Goal: Task Accomplishment & Management: Use online tool/utility

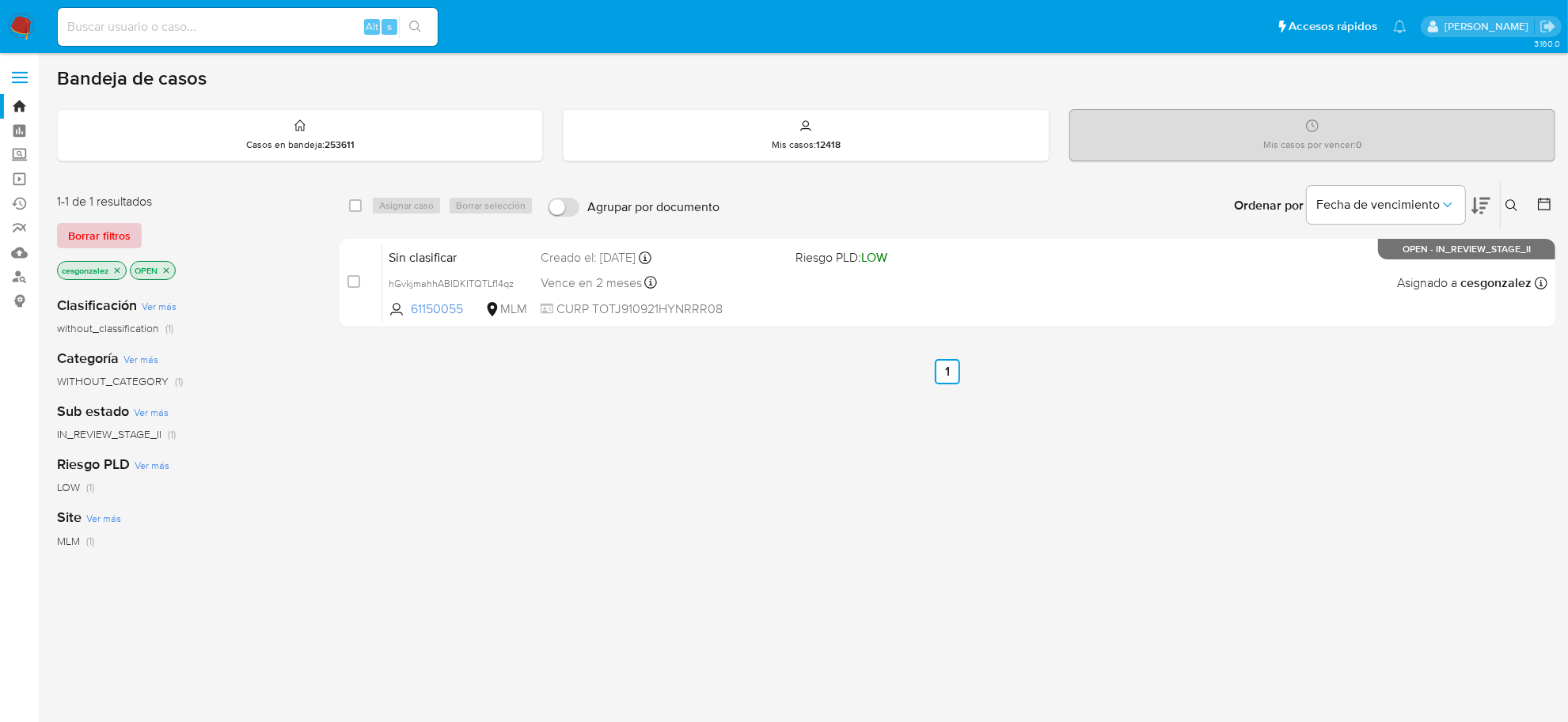
click at [103, 228] on span "Borrar filtros" at bounding box center [99, 235] width 62 height 22
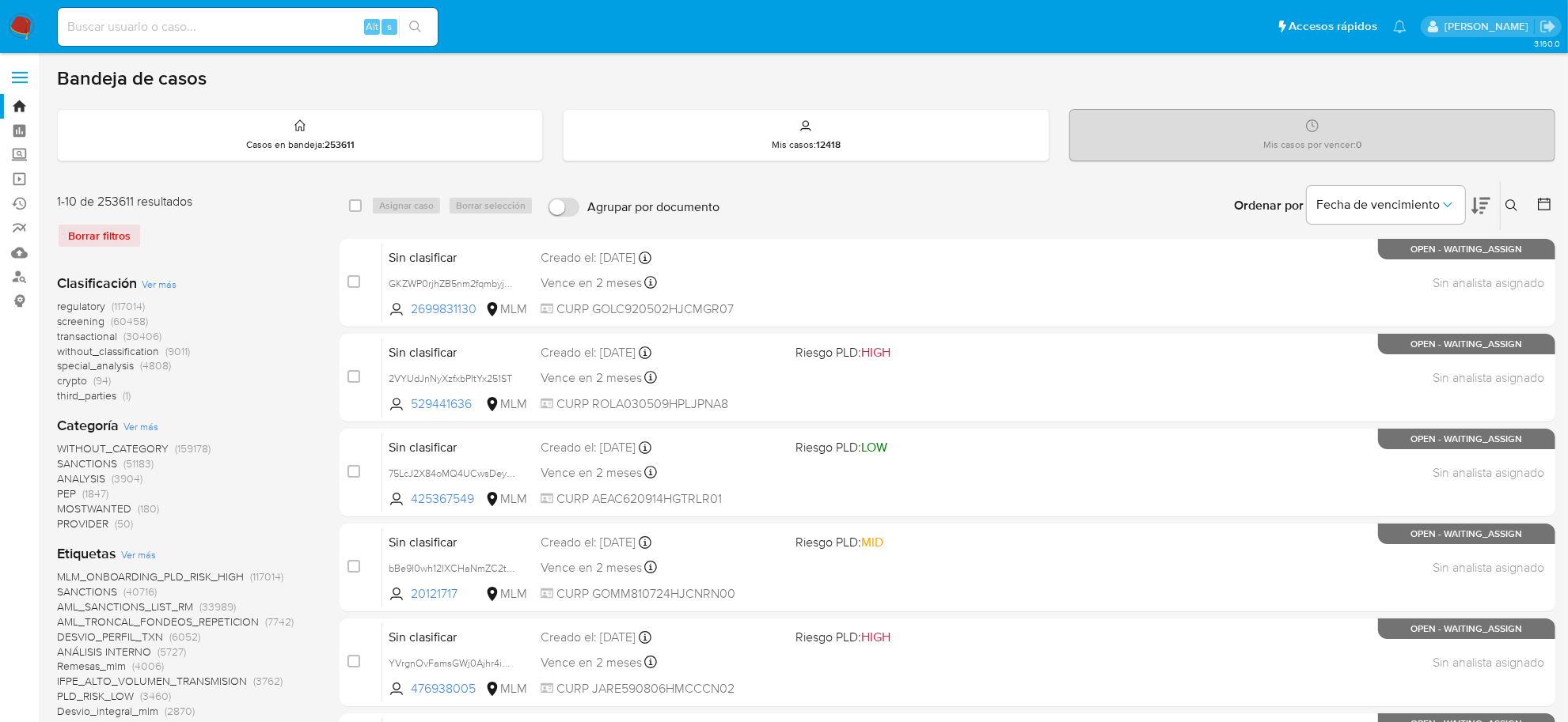
click at [73, 321] on span "screening" at bounding box center [80, 321] width 47 height 16
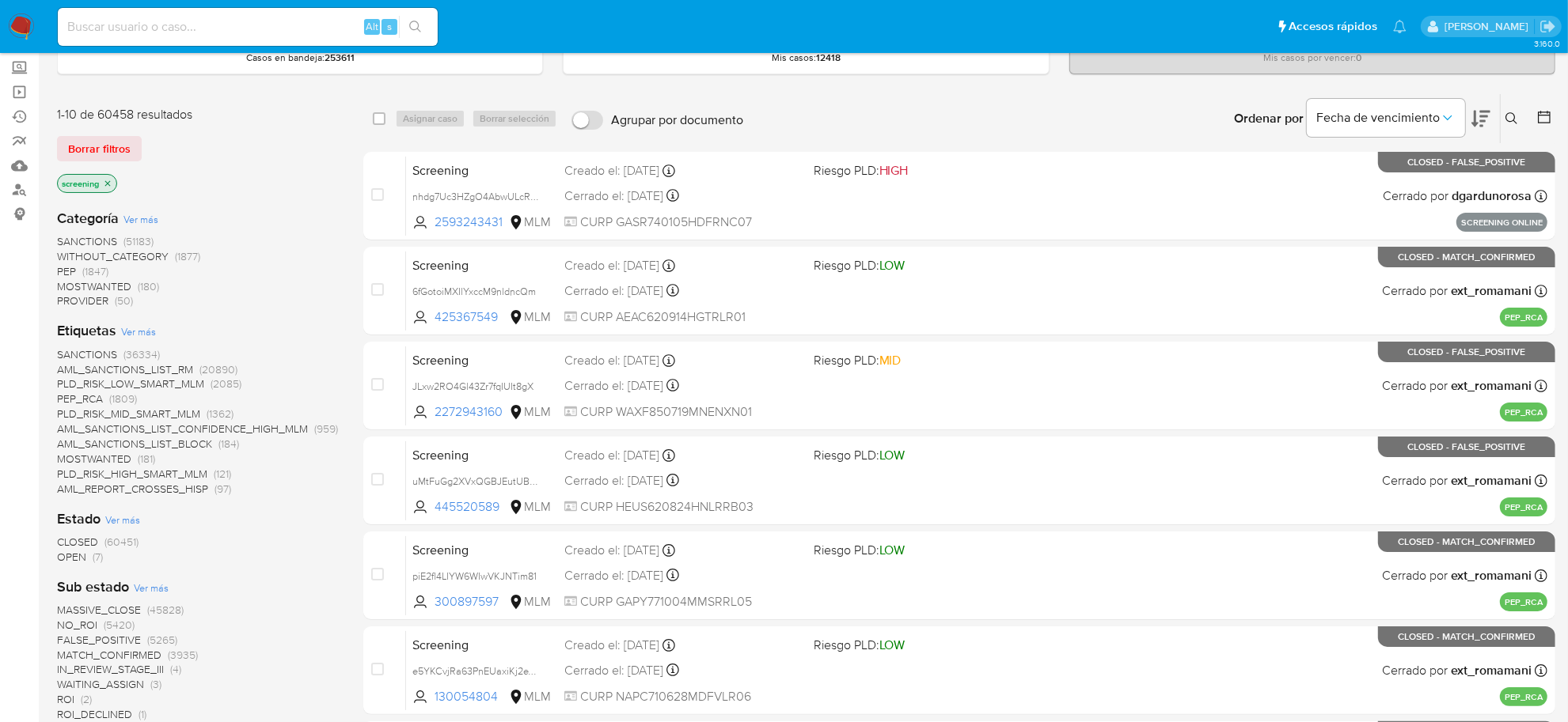
scroll to position [198, 0]
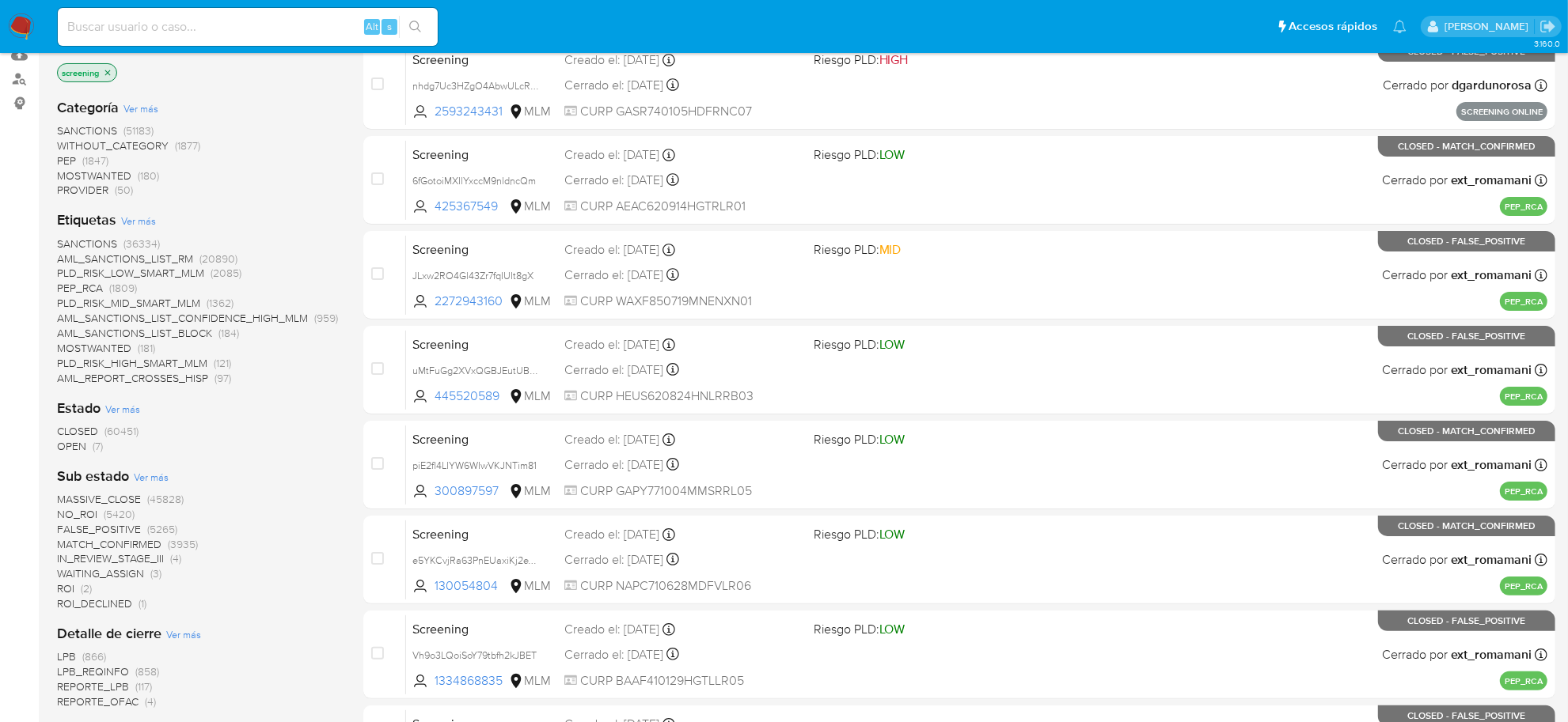
click at [69, 441] on span "OPEN" at bounding box center [71, 446] width 29 height 16
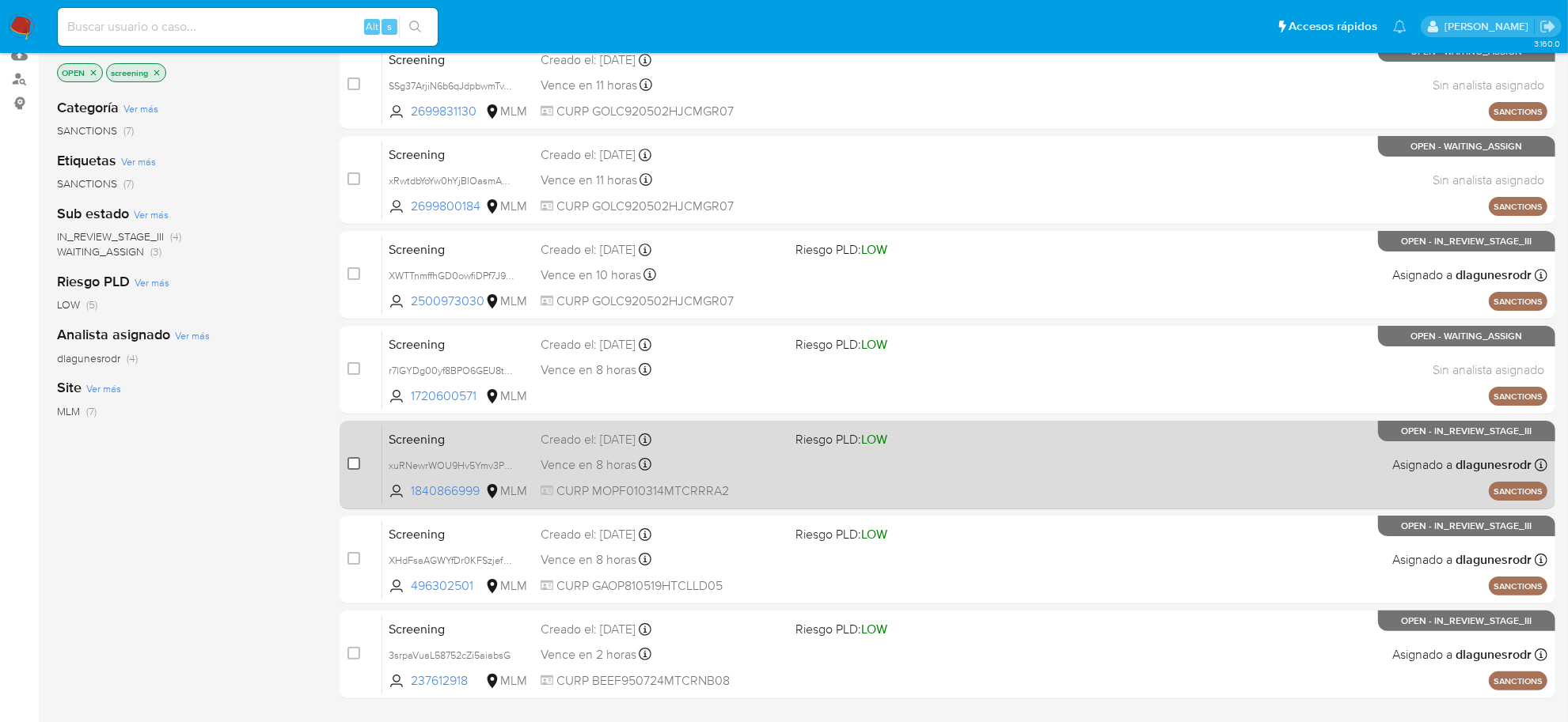
click at [352, 466] on input "checkbox" at bounding box center [353, 463] width 12 height 12
checkbox input "true"
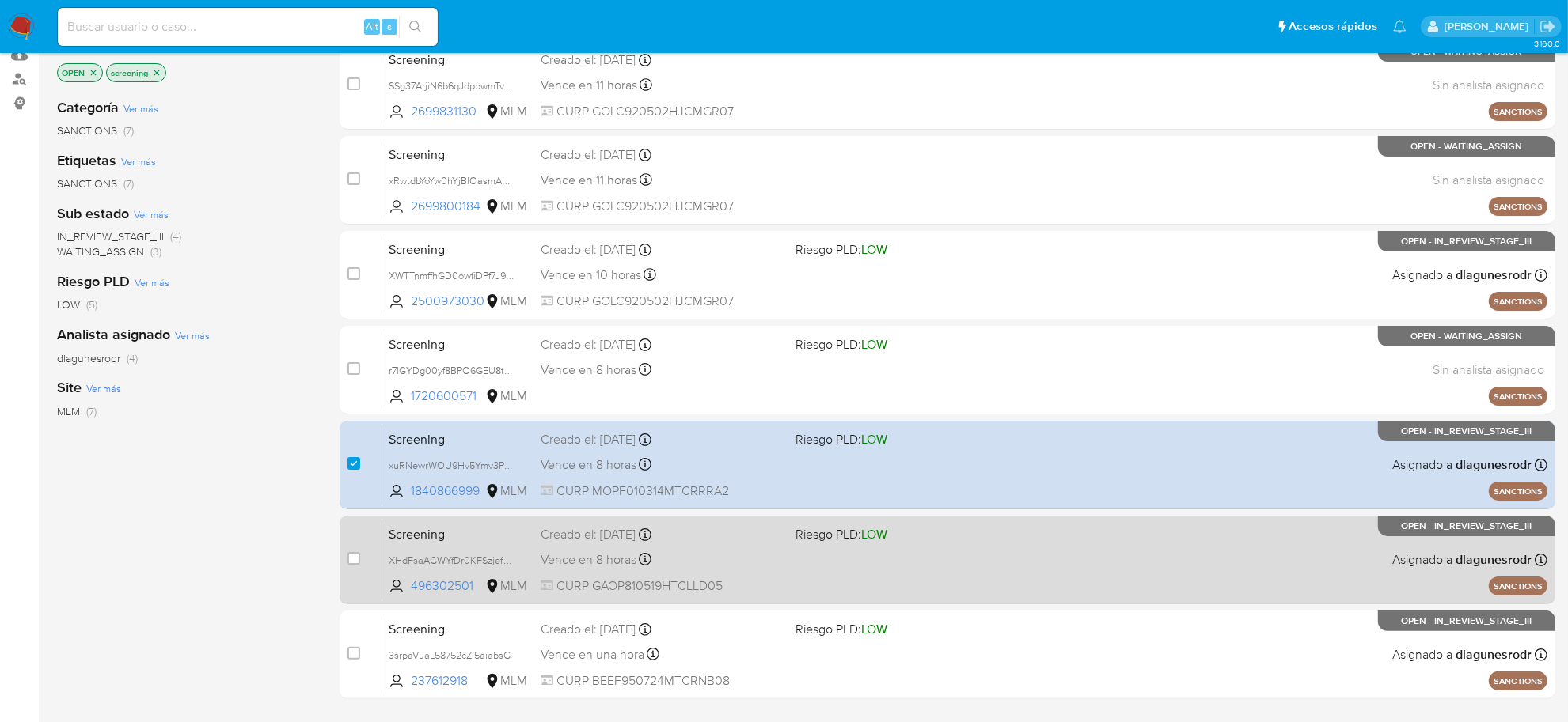
click at [360, 563] on div "case-item-checkbox No es posible asignar el caso" at bounding box center [365, 559] width 35 height 79
click at [354, 557] on input "checkbox" at bounding box center [353, 558] width 12 height 12
checkbox input "true"
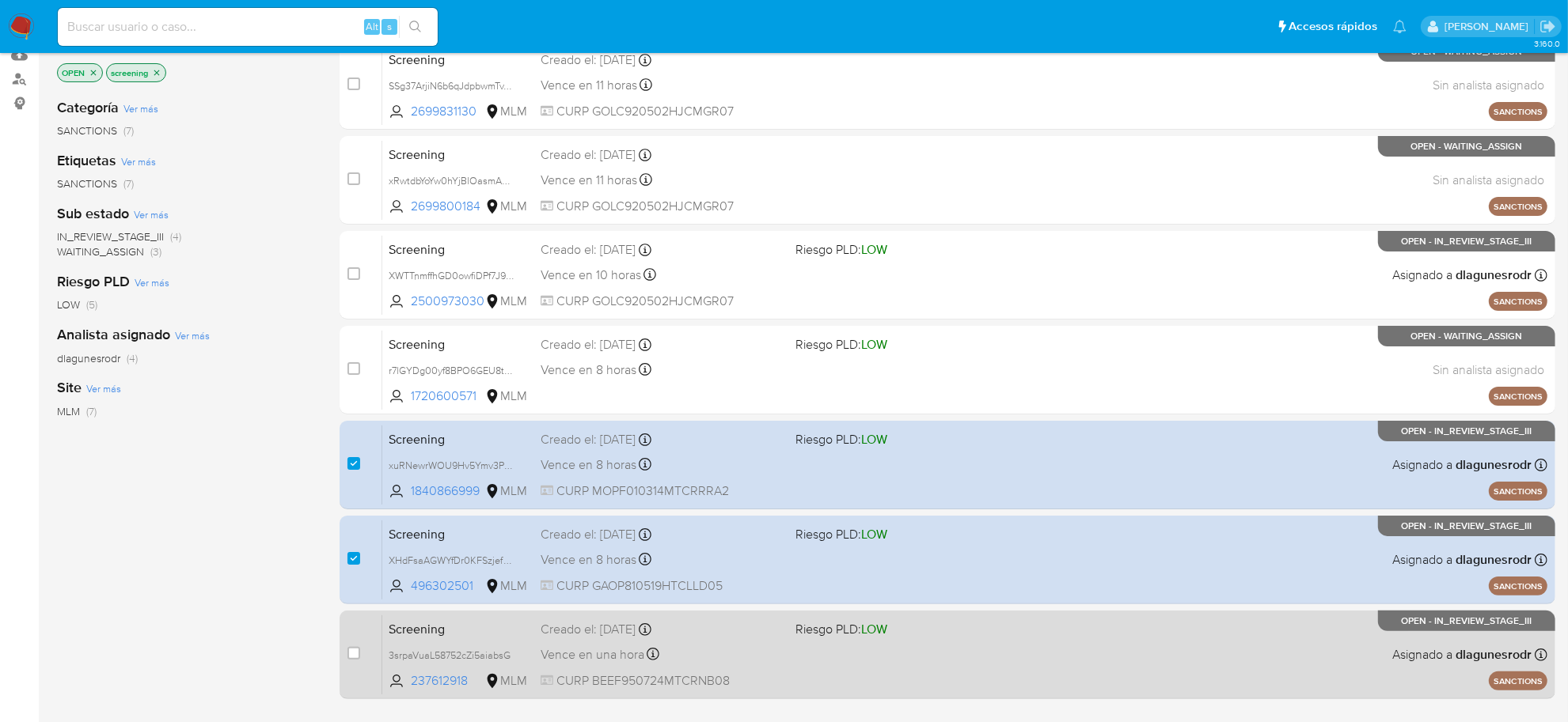
drag, startPoint x: 354, startPoint y: 659, endPoint x: 383, endPoint y: 649, distance: 30.7
click at [355, 659] on input "checkbox" at bounding box center [353, 653] width 12 height 12
checkbox input "true"
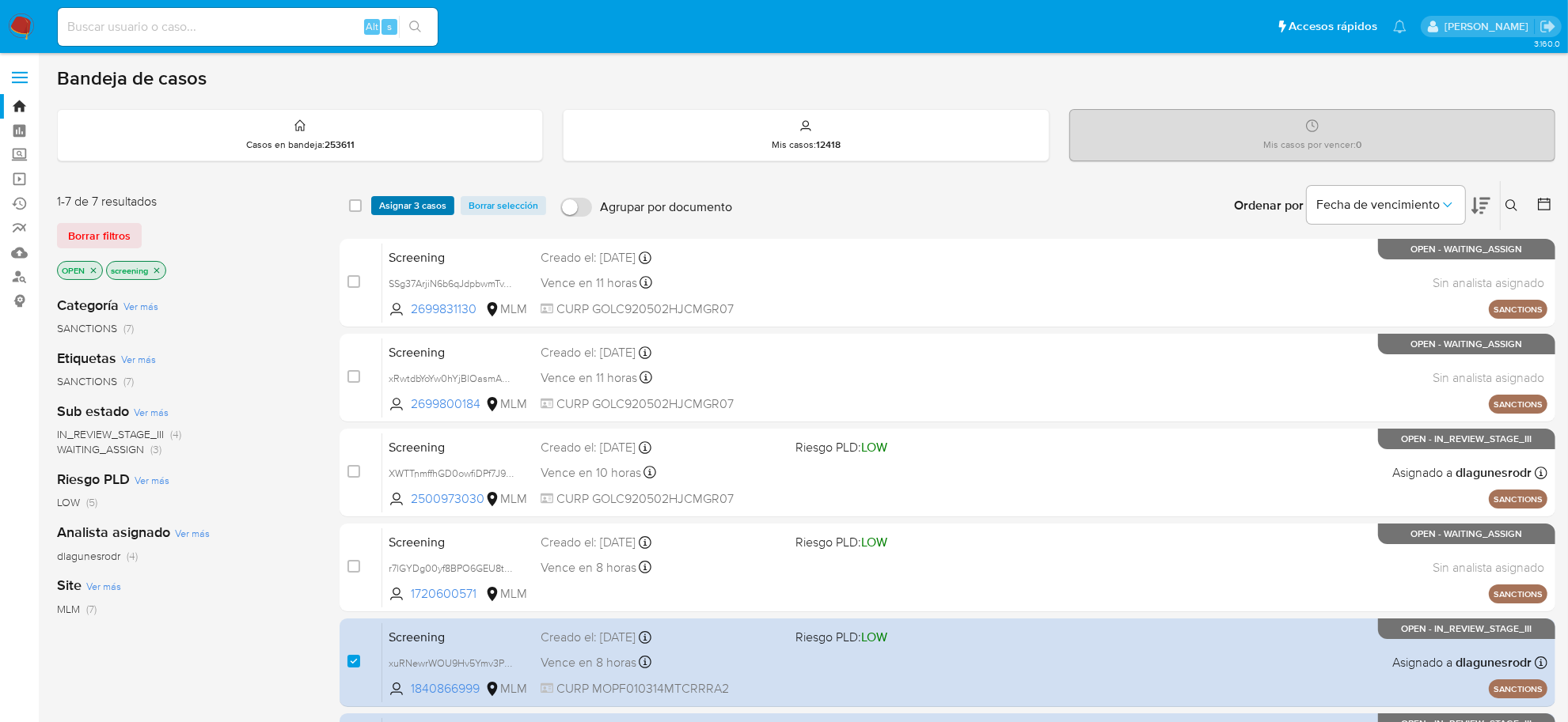
click at [400, 201] on span "Asignar 3 casos" at bounding box center [412, 205] width 67 height 16
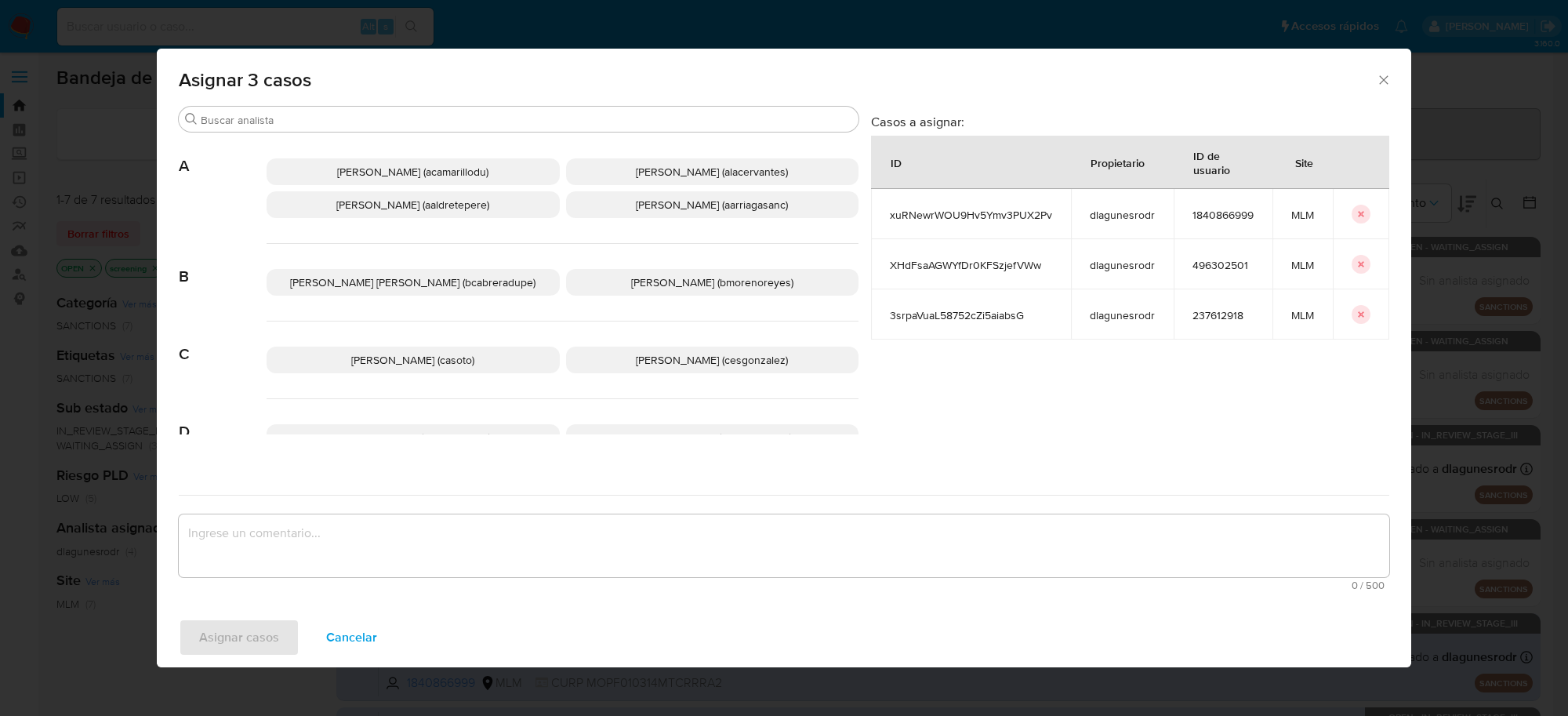
click at [725, 374] on div "Carlos Sosa (casoto) Cesar Gonzalez (cesgonzalez)" at bounding box center [562, 360] width 592 height 78
click at [706, 359] on span "Cesar Gonzalez (cesgonzalez)" at bounding box center [712, 359] width 152 height 16
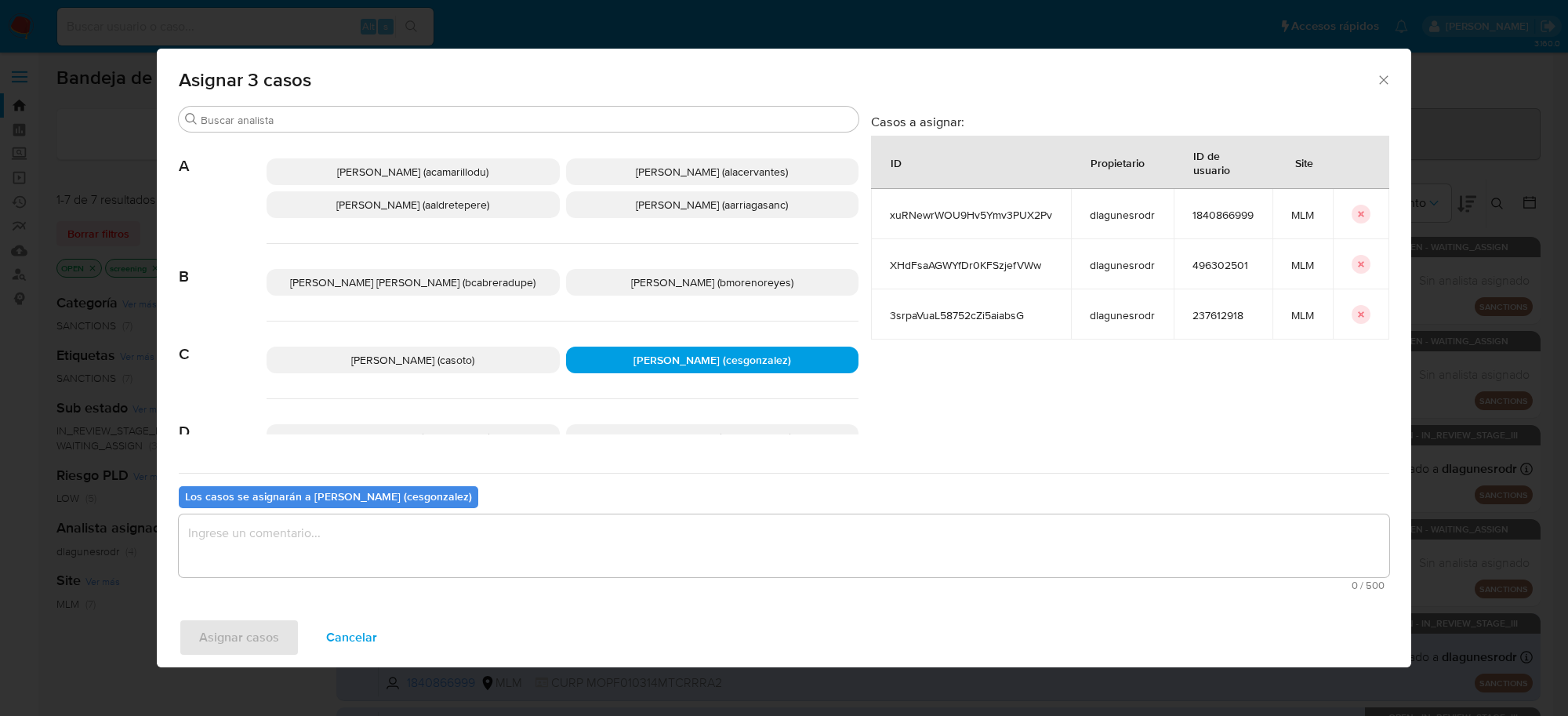
click at [386, 566] on textarea "assign-modal" at bounding box center [784, 545] width 1211 height 63
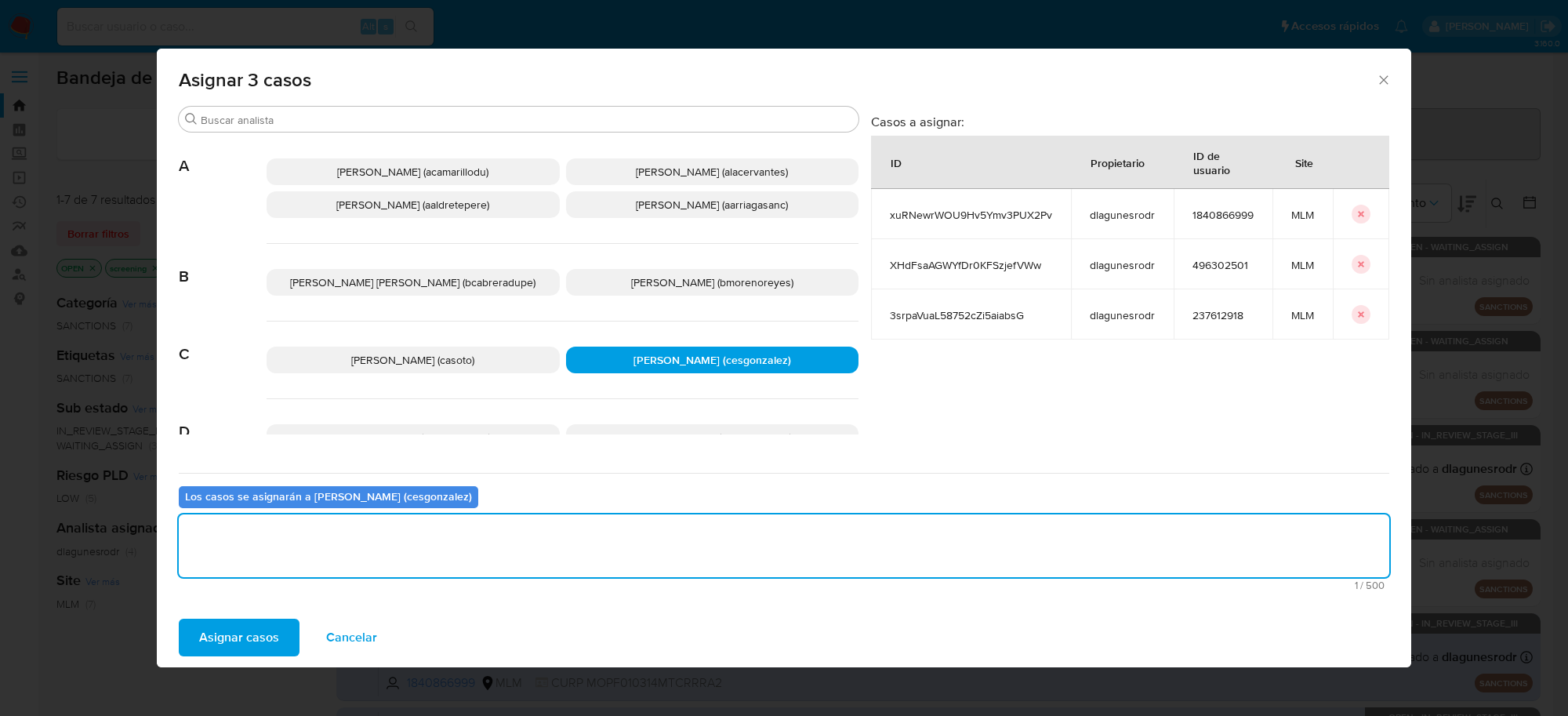
click at [253, 630] on span "Asignar casos" at bounding box center [238, 637] width 80 height 35
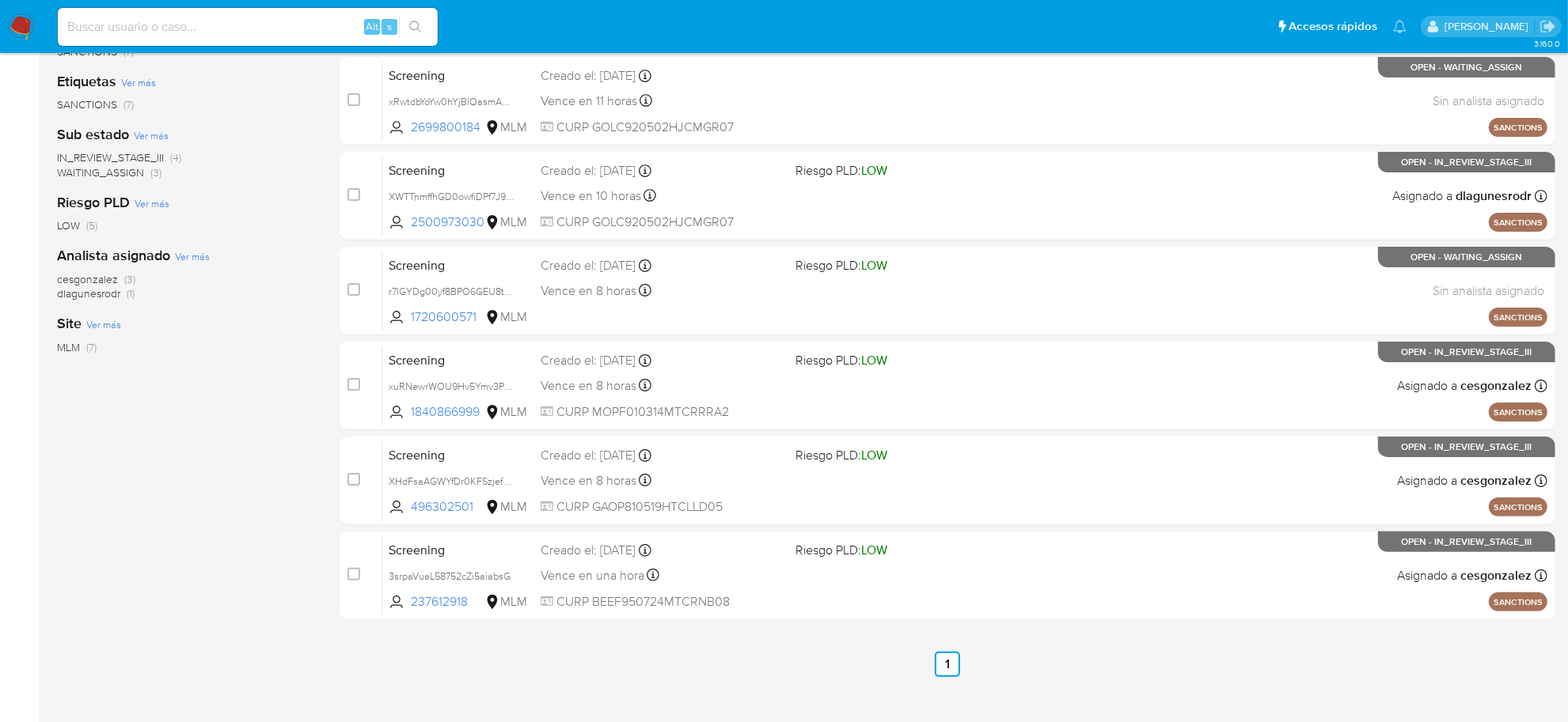
scroll to position [297, 0]
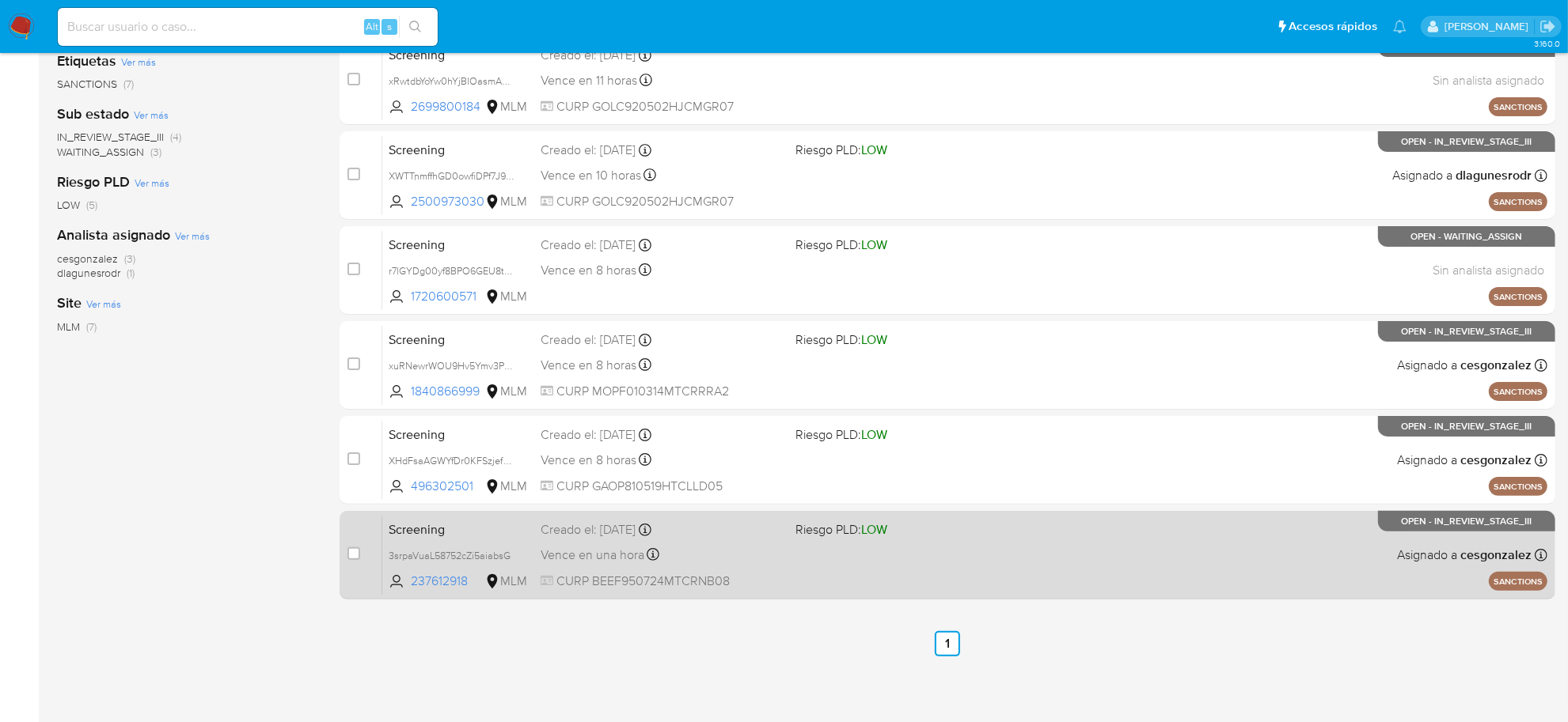
click at [820, 571] on div "Screening 3srpaVuaL58752cZi5aiabsG 237612918 MLM Riesgo PLD: LOW Creado el: 17/…" at bounding box center [965, 555] width 1166 height 79
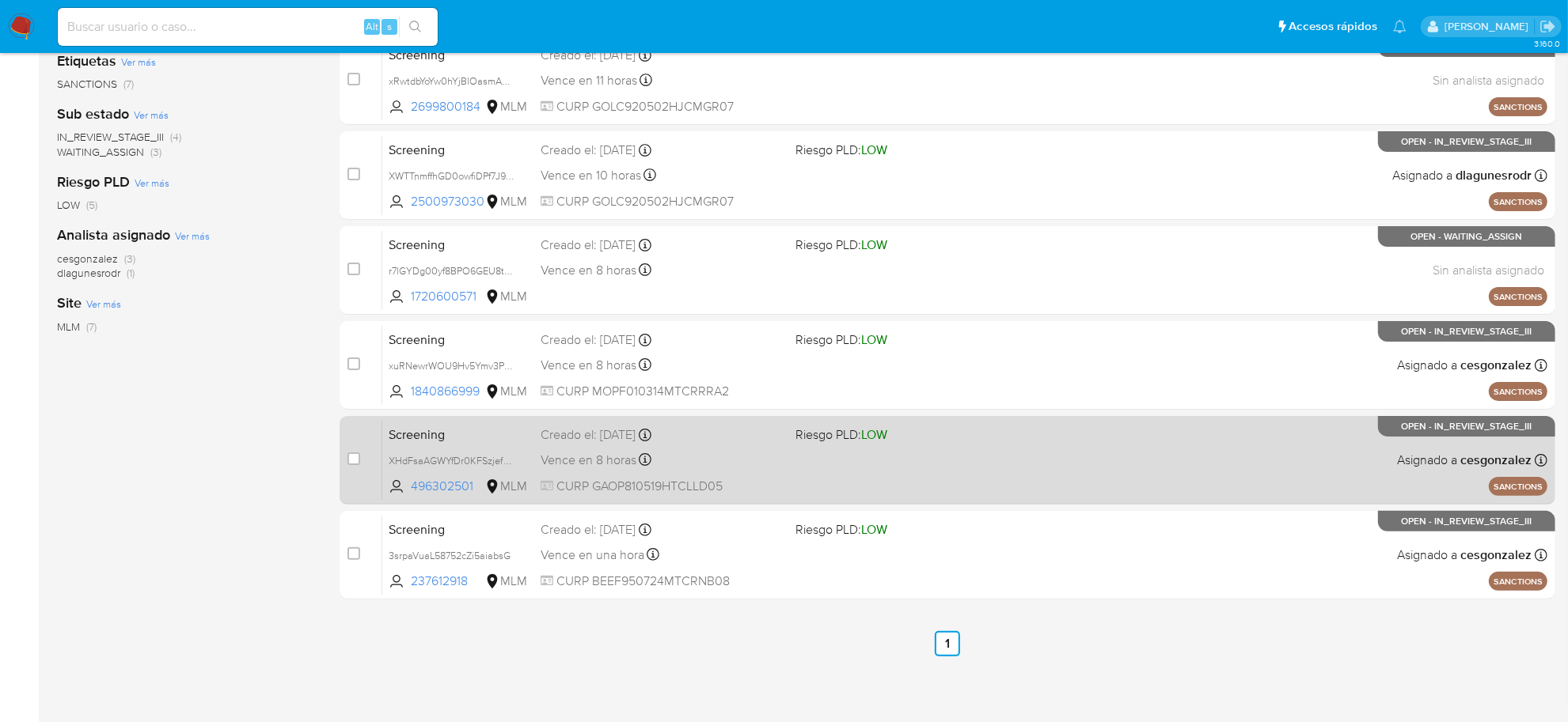
click at [668, 469] on div "Screening XHdFsaAGWYfDr0KFSzjefVWw 496302501 MLM Riesgo PLD: LOW Creado el: 17/…" at bounding box center [965, 460] width 1166 height 79
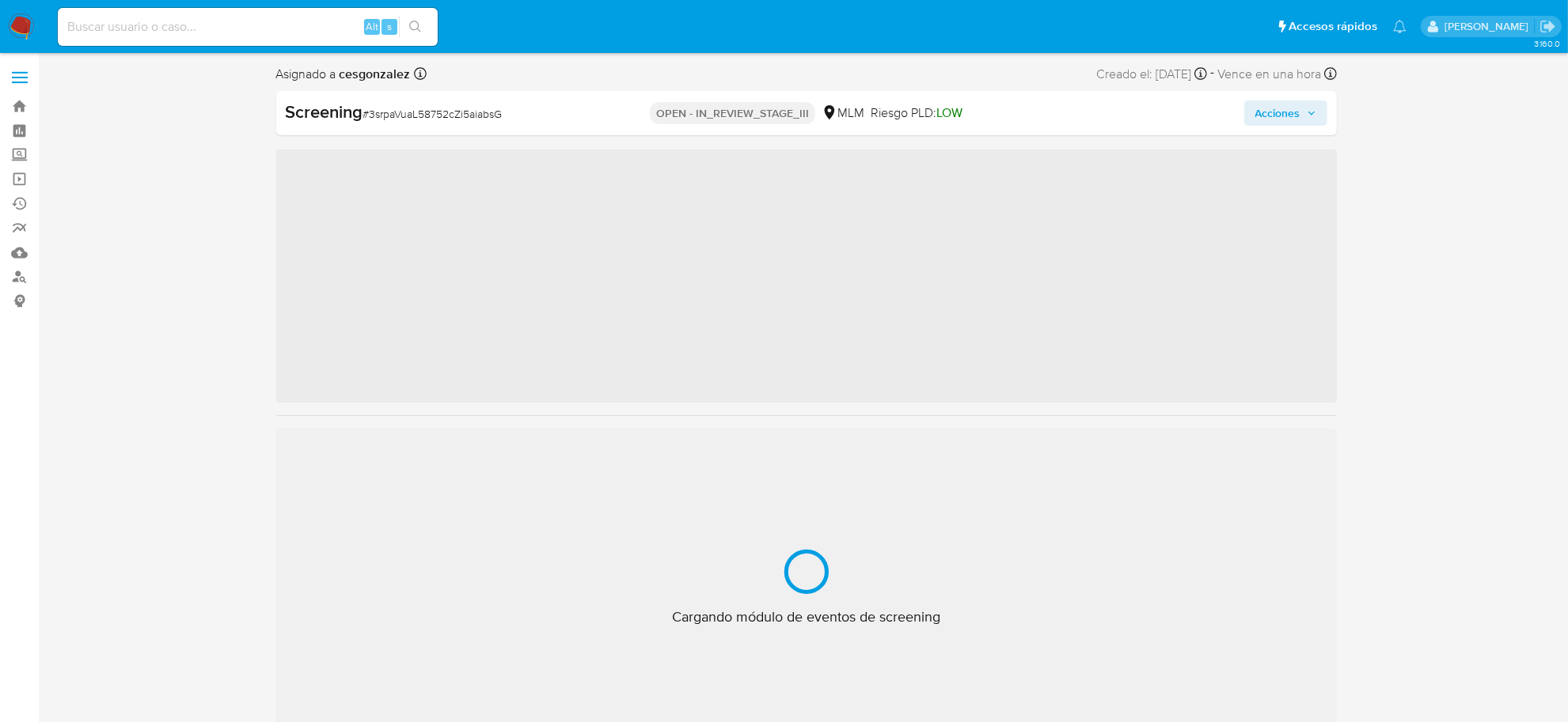
scroll to position [667, 0]
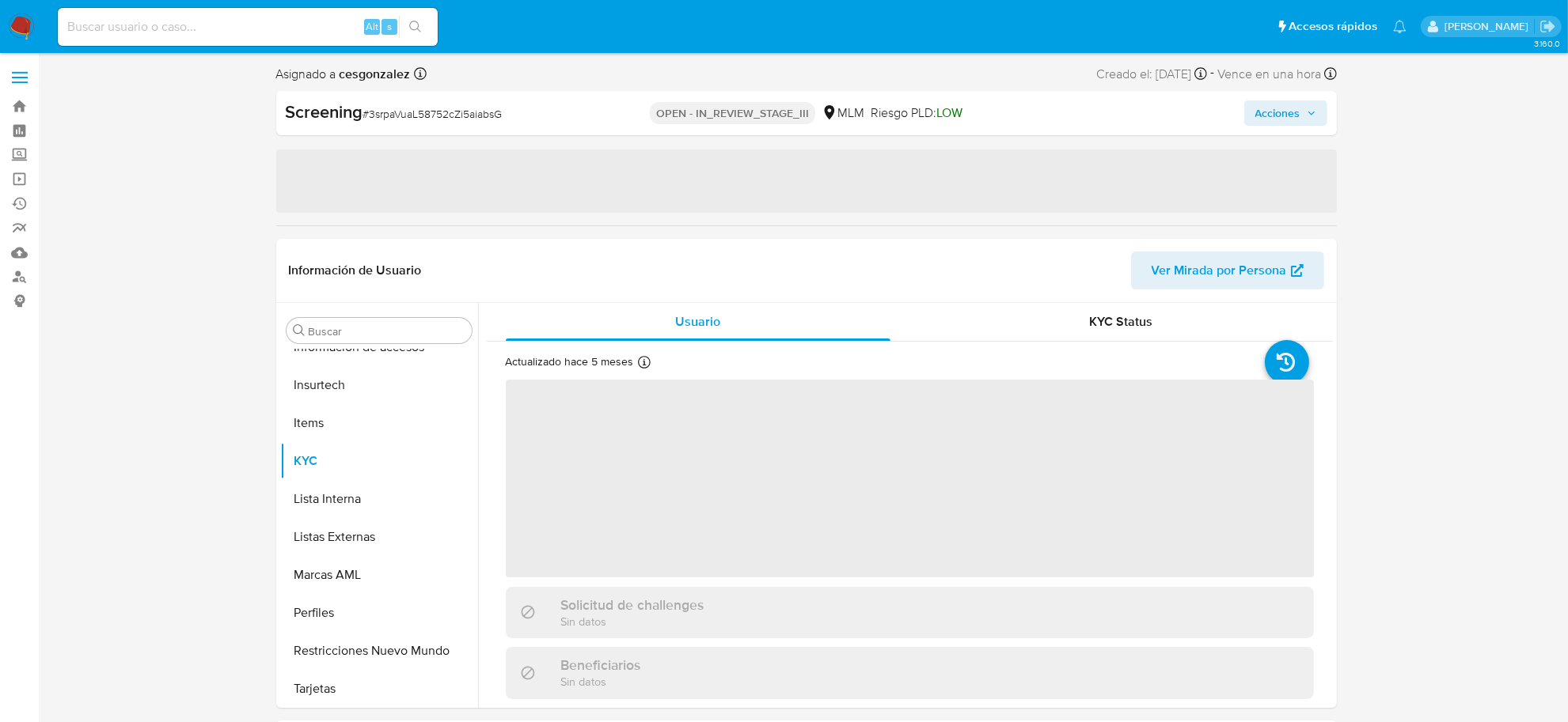
select select "10"
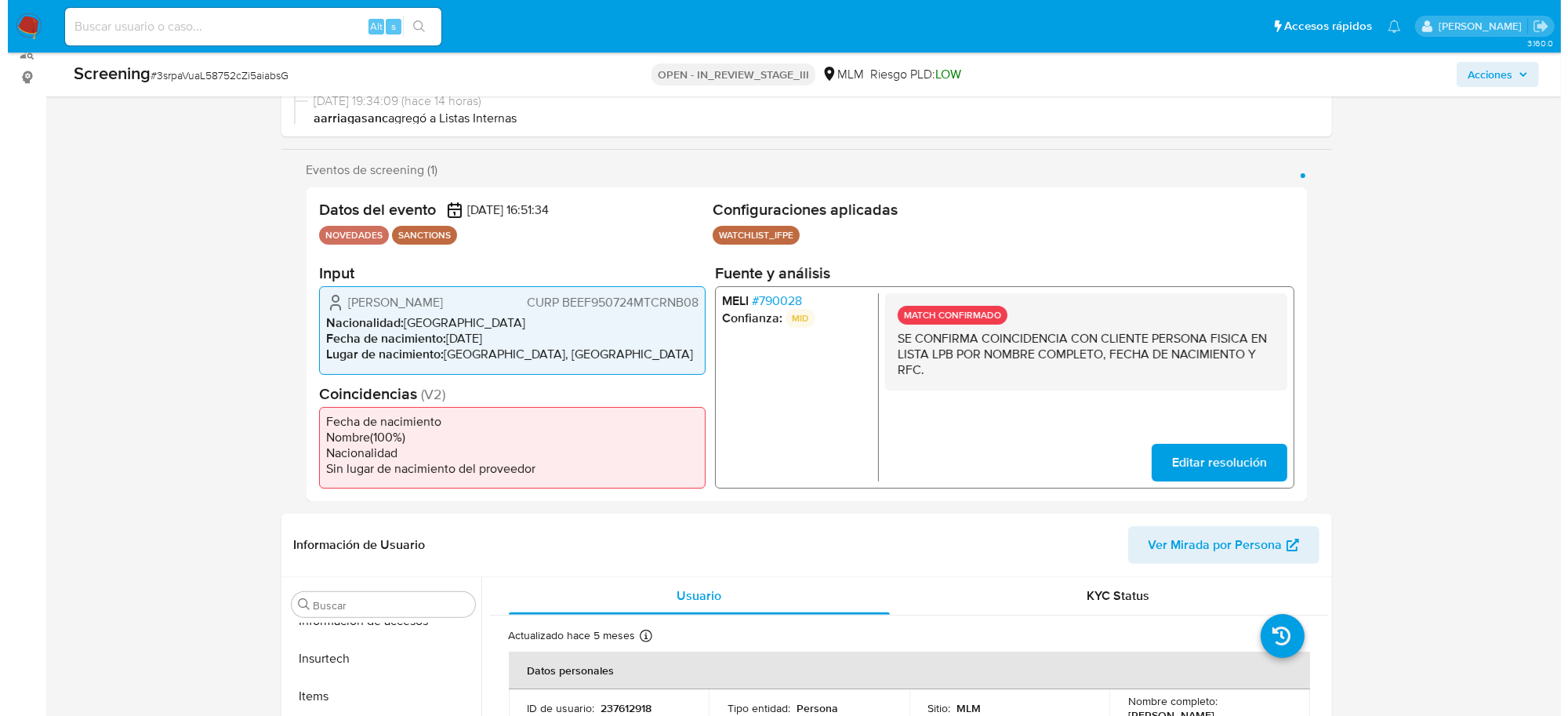
scroll to position [0, 0]
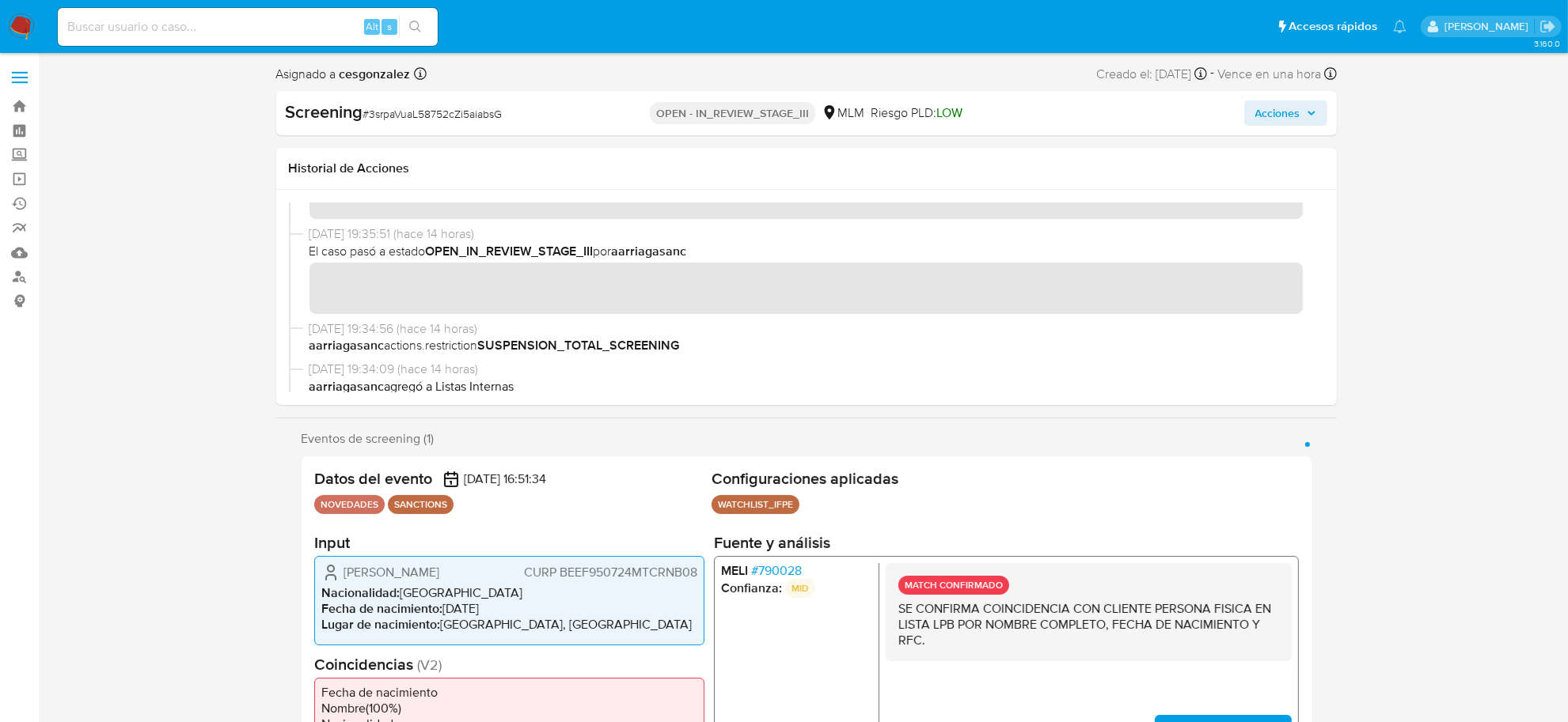
click at [1267, 111] on span "Acciones" at bounding box center [1278, 113] width 45 height 26
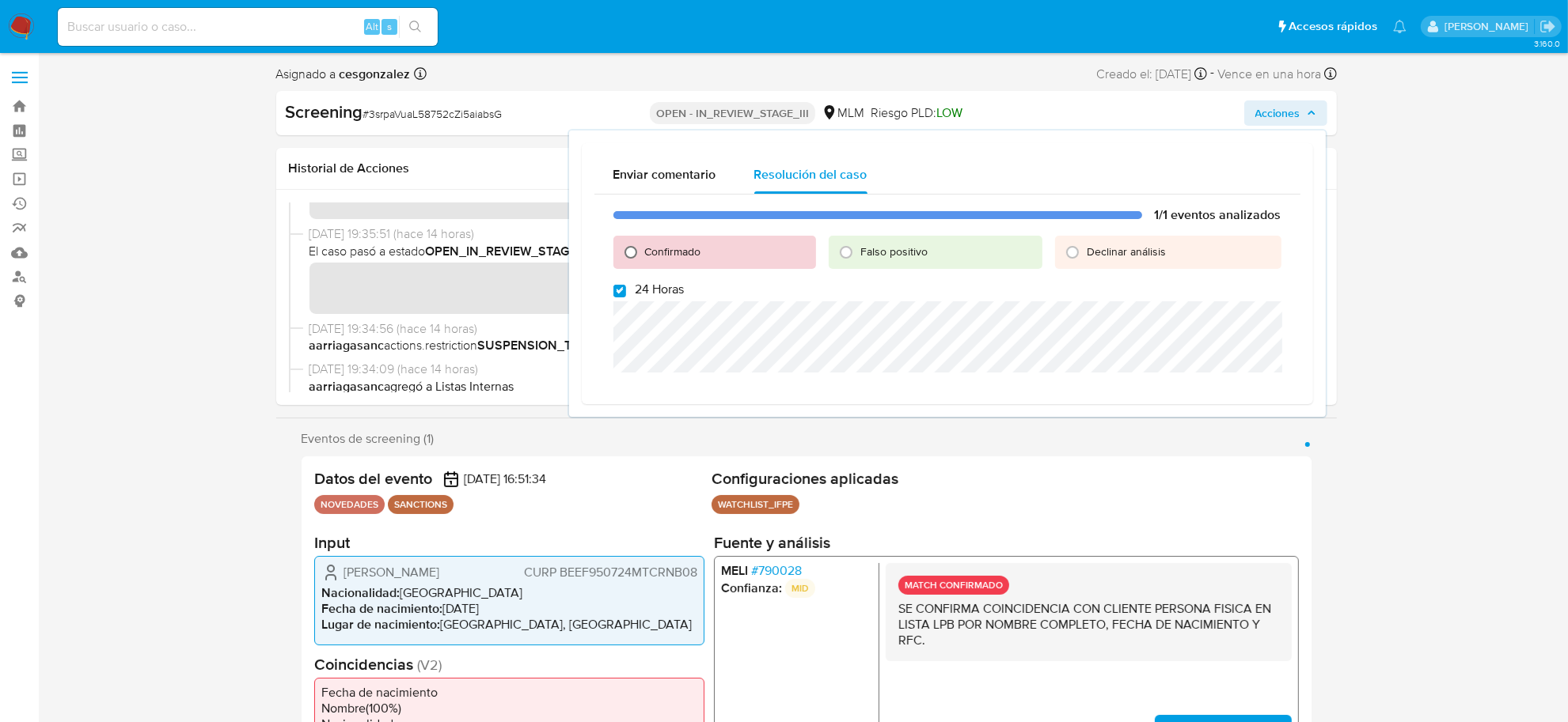
click at [631, 251] on input "Confirmado" at bounding box center [631, 252] width 26 height 26
radio input "true"
click at [621, 293] on input "24 Horas" at bounding box center [619, 291] width 12 height 12
checkbox input "false"
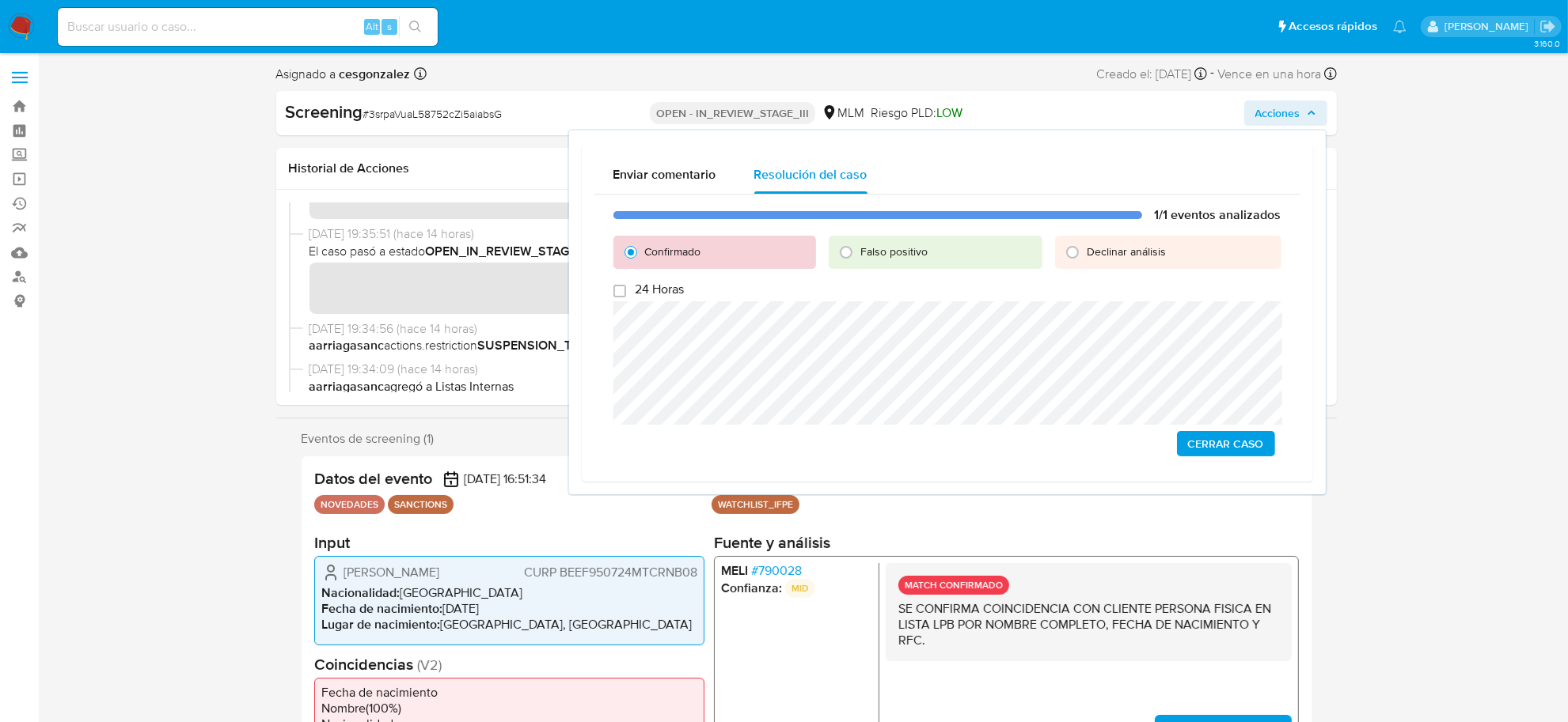
click at [1208, 441] on span "Cerrar Caso" at bounding box center [1226, 443] width 76 height 22
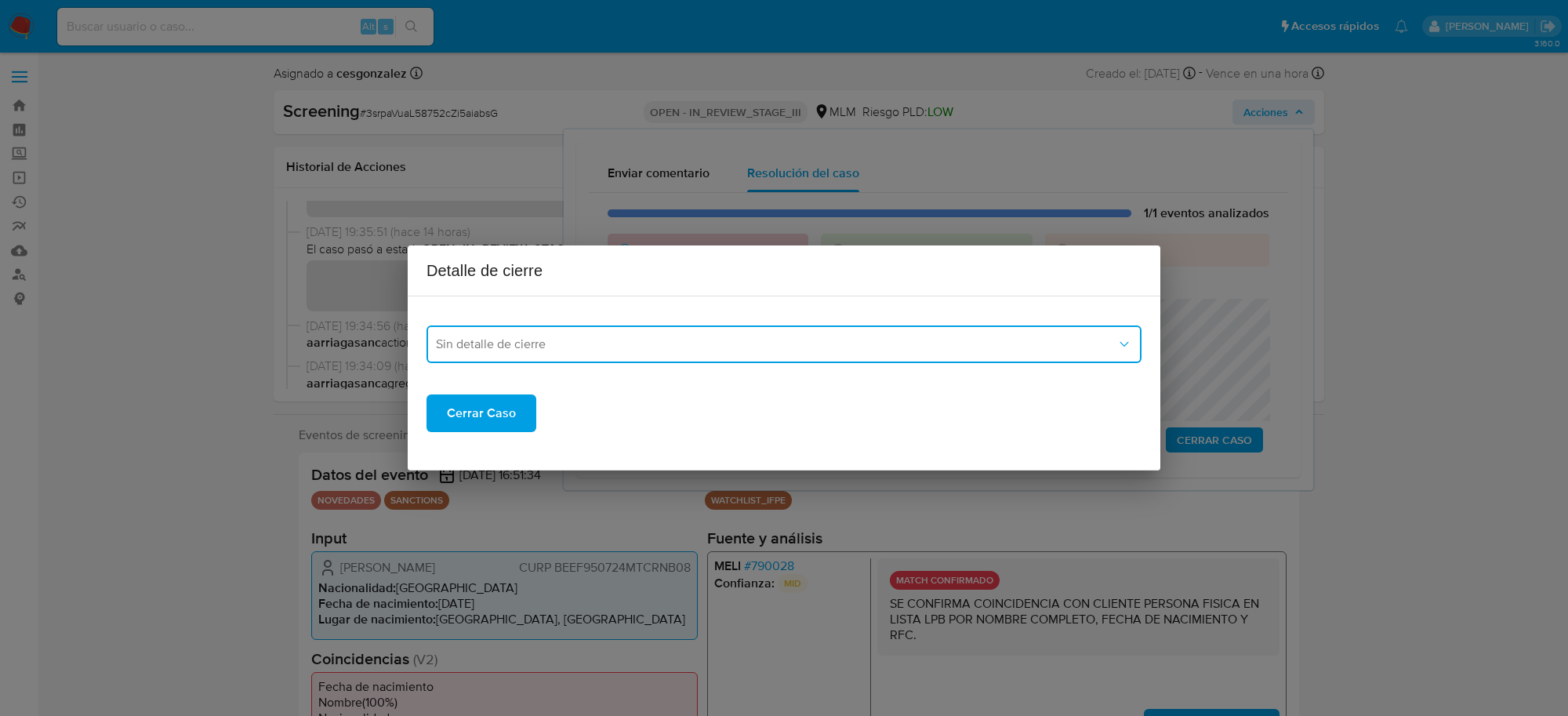
click at [766, 338] on span "Sin detalle de cierre" at bounding box center [776, 344] width 681 height 16
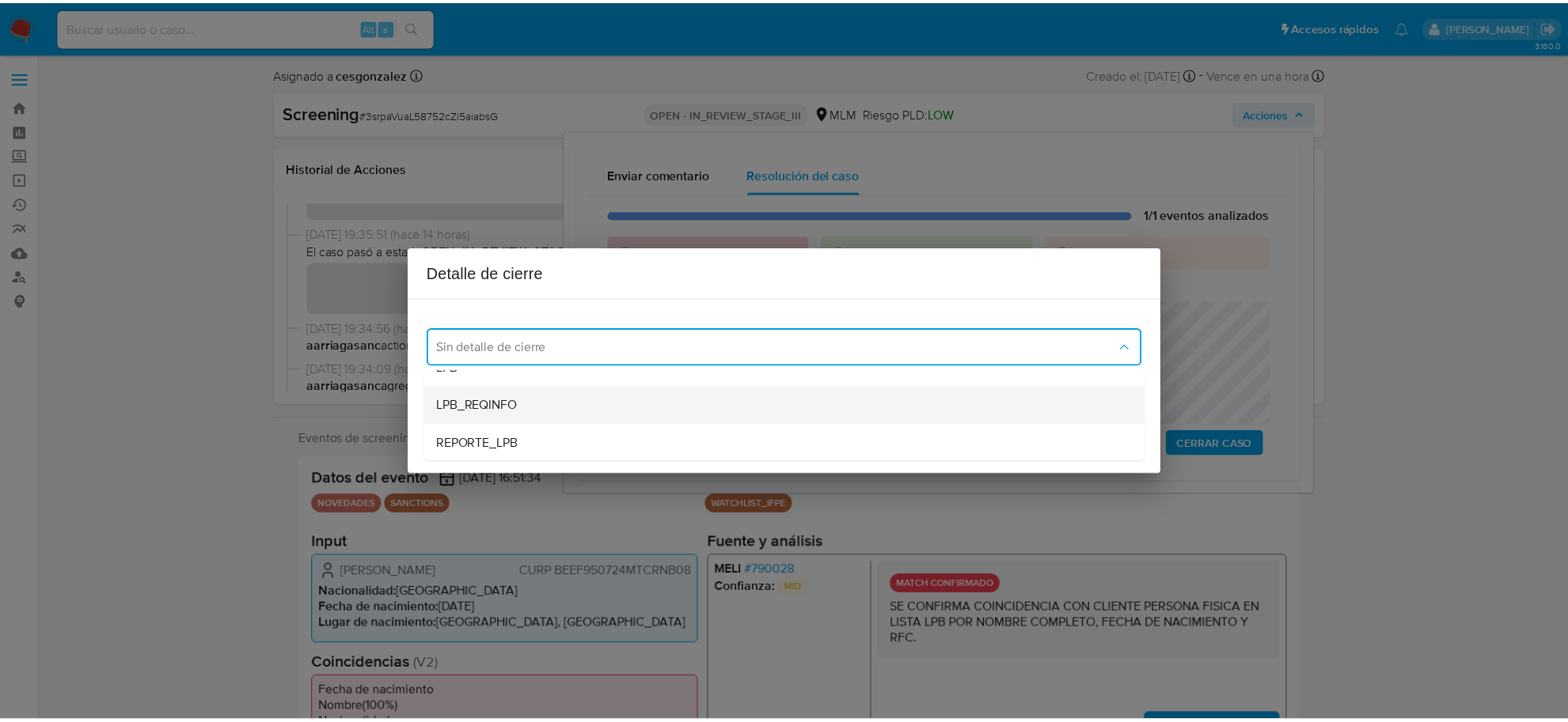
scroll to position [99, 0]
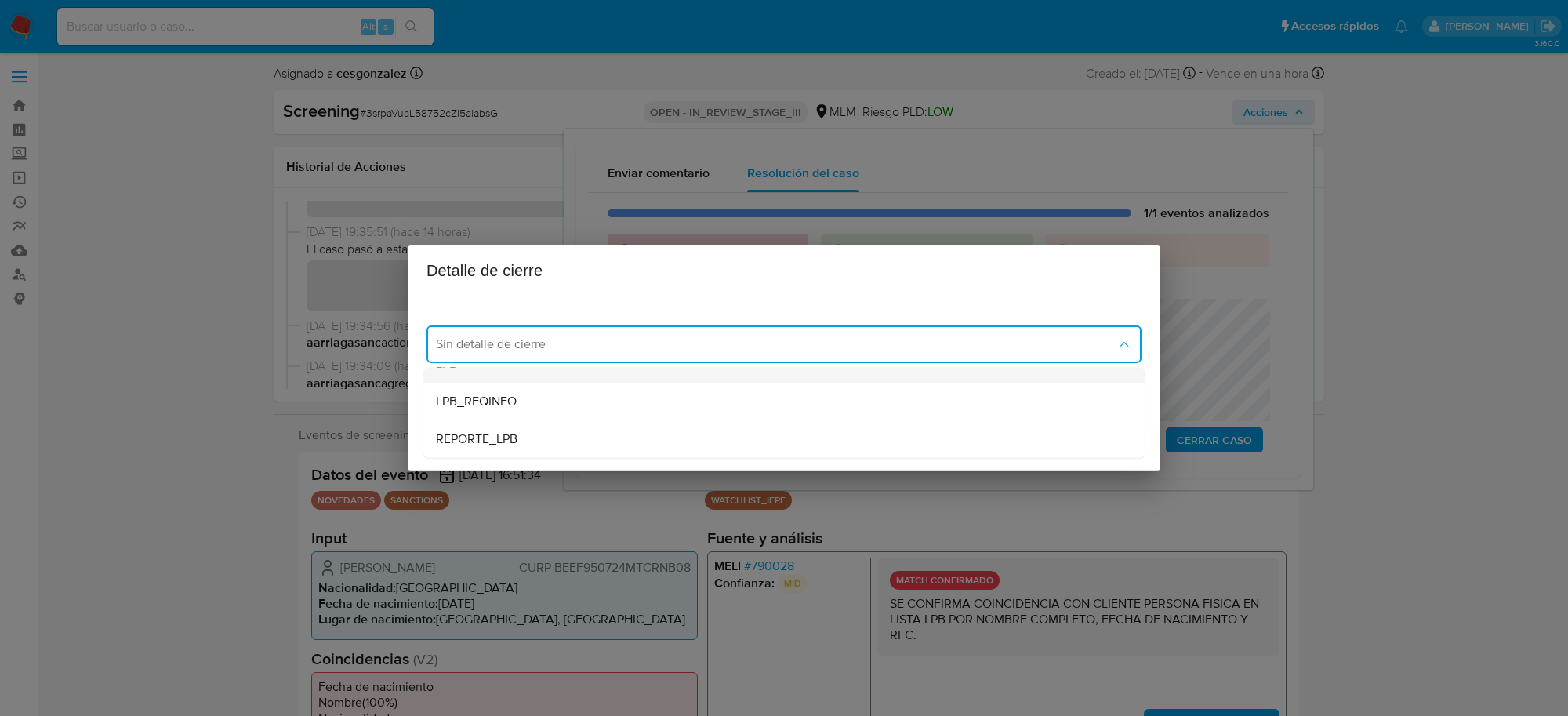
click at [481, 378] on div "LPB" at bounding box center [784, 364] width 696 height 38
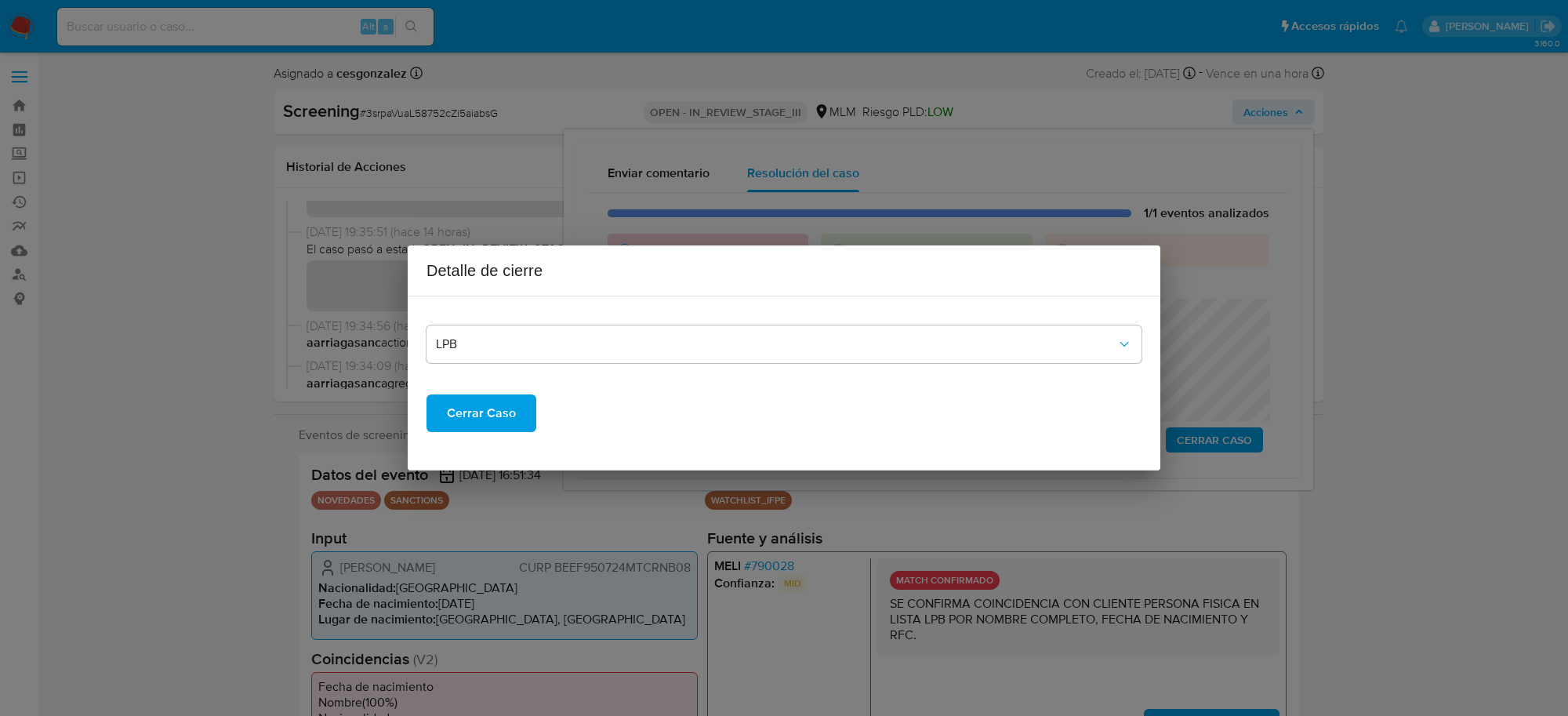
click at [498, 414] on span "Cerrar Caso" at bounding box center [482, 413] width 69 height 35
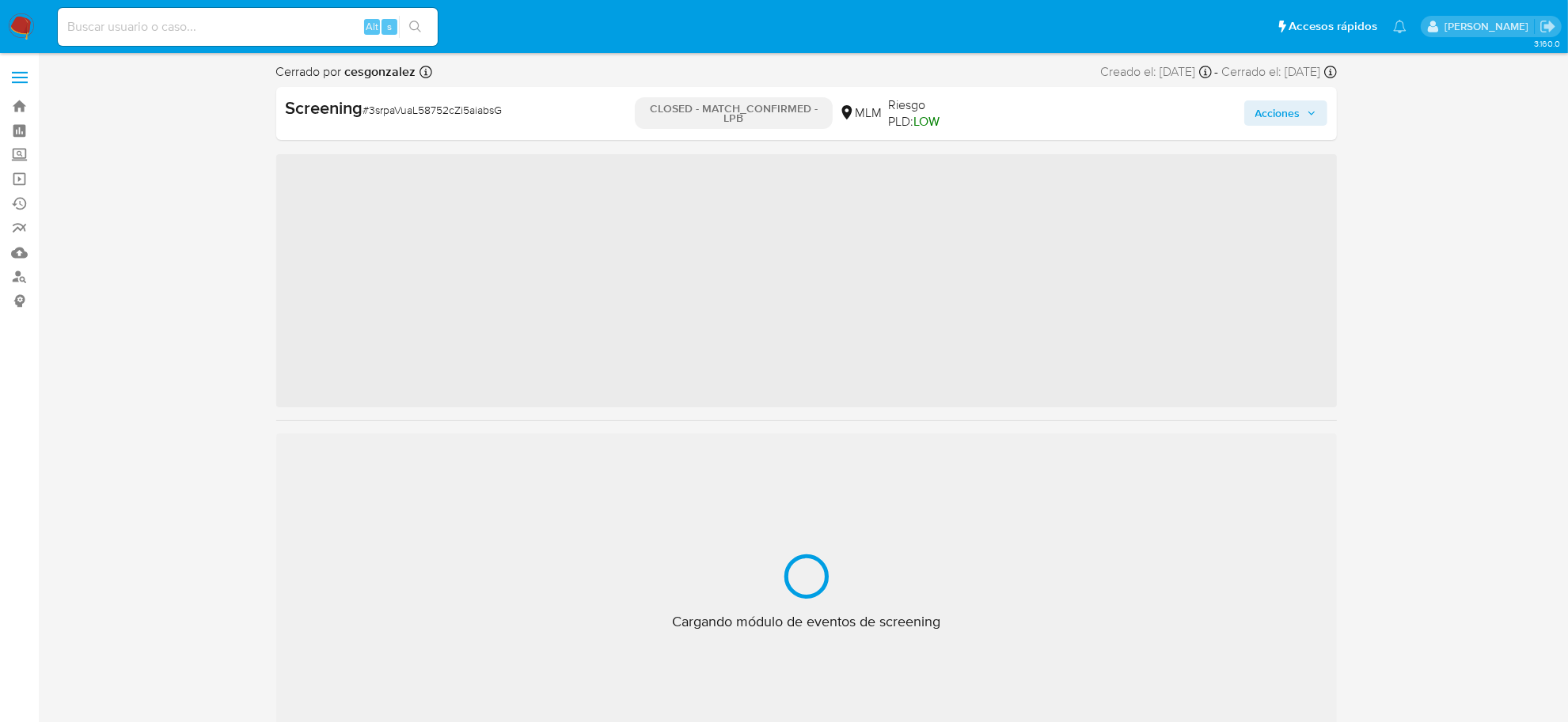
scroll to position [667, 0]
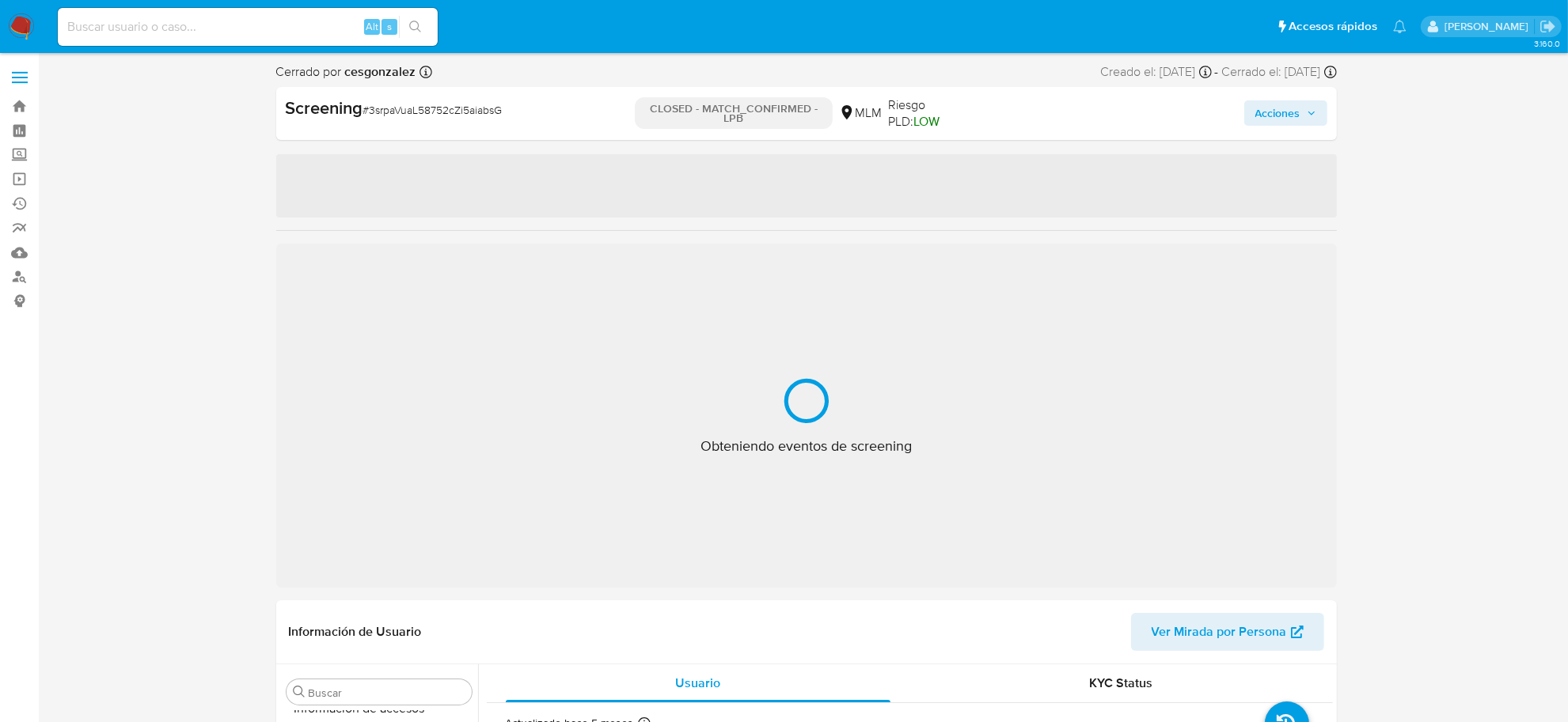
select select "10"
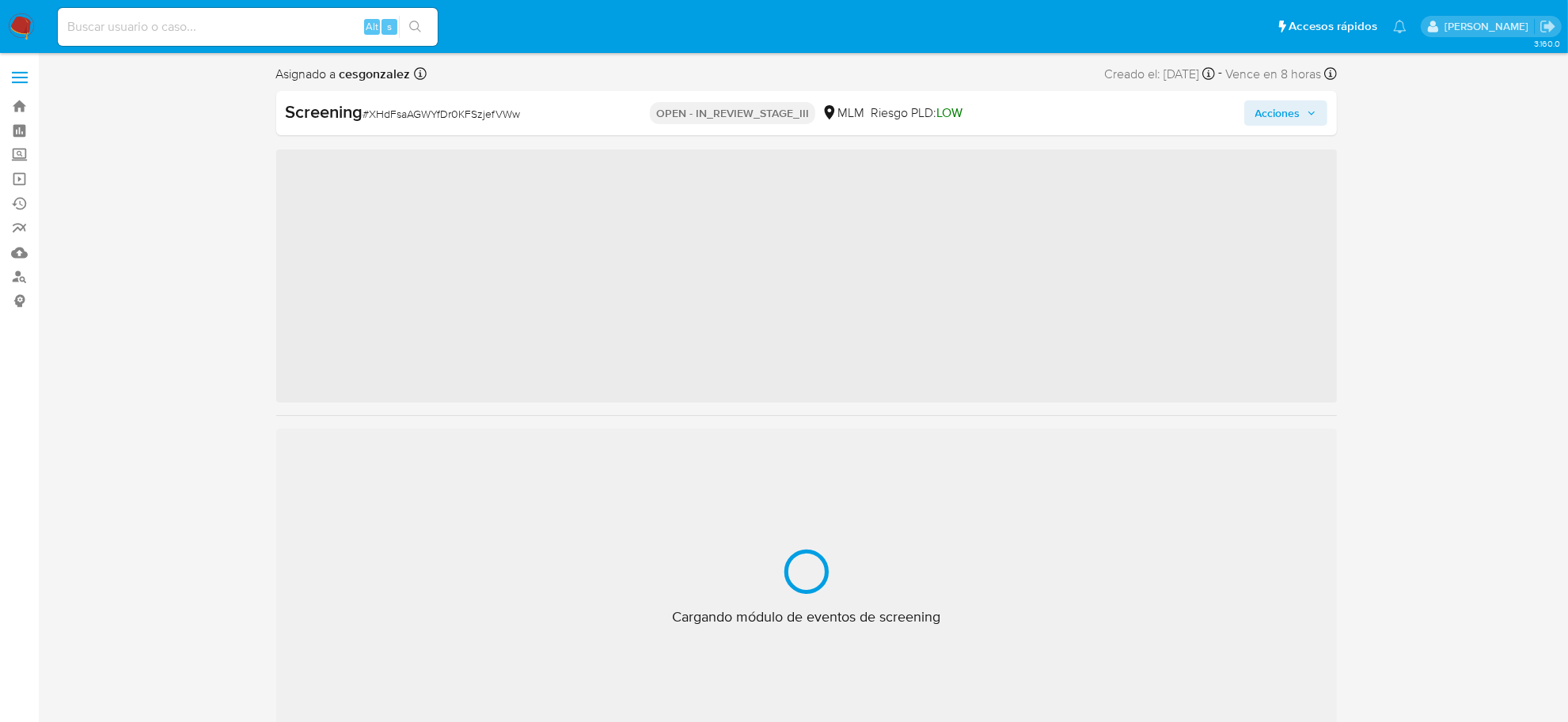
scroll to position [667, 0]
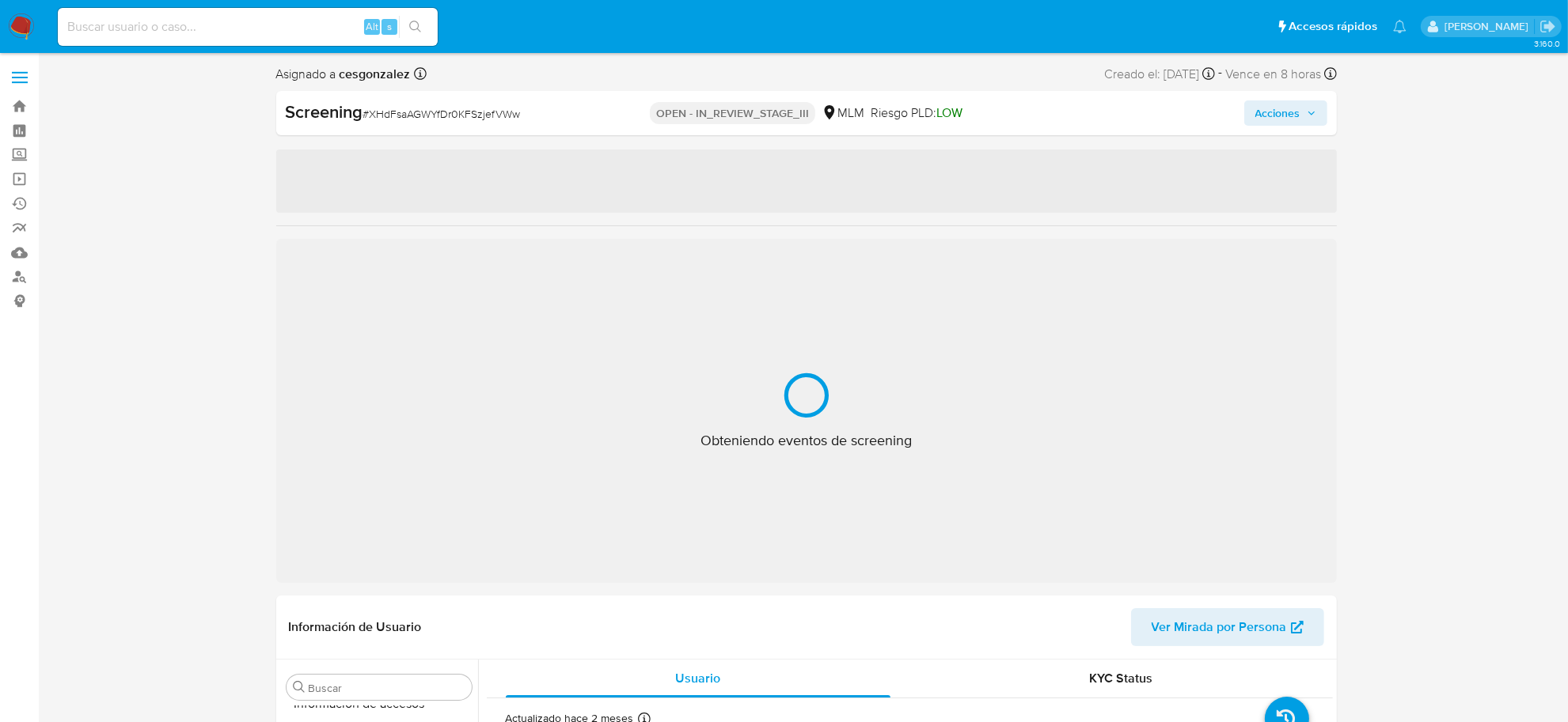
select select "10"
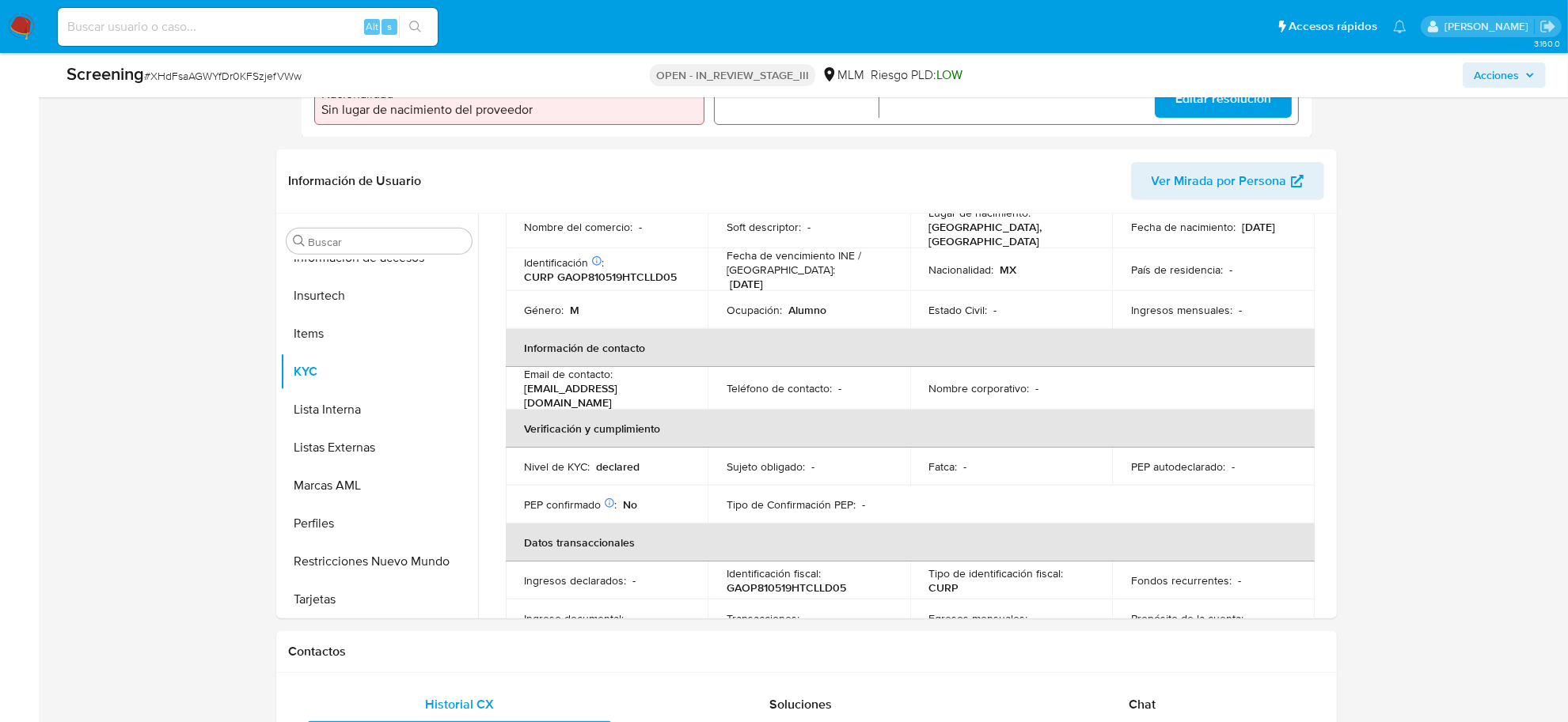
scroll to position [693, 0]
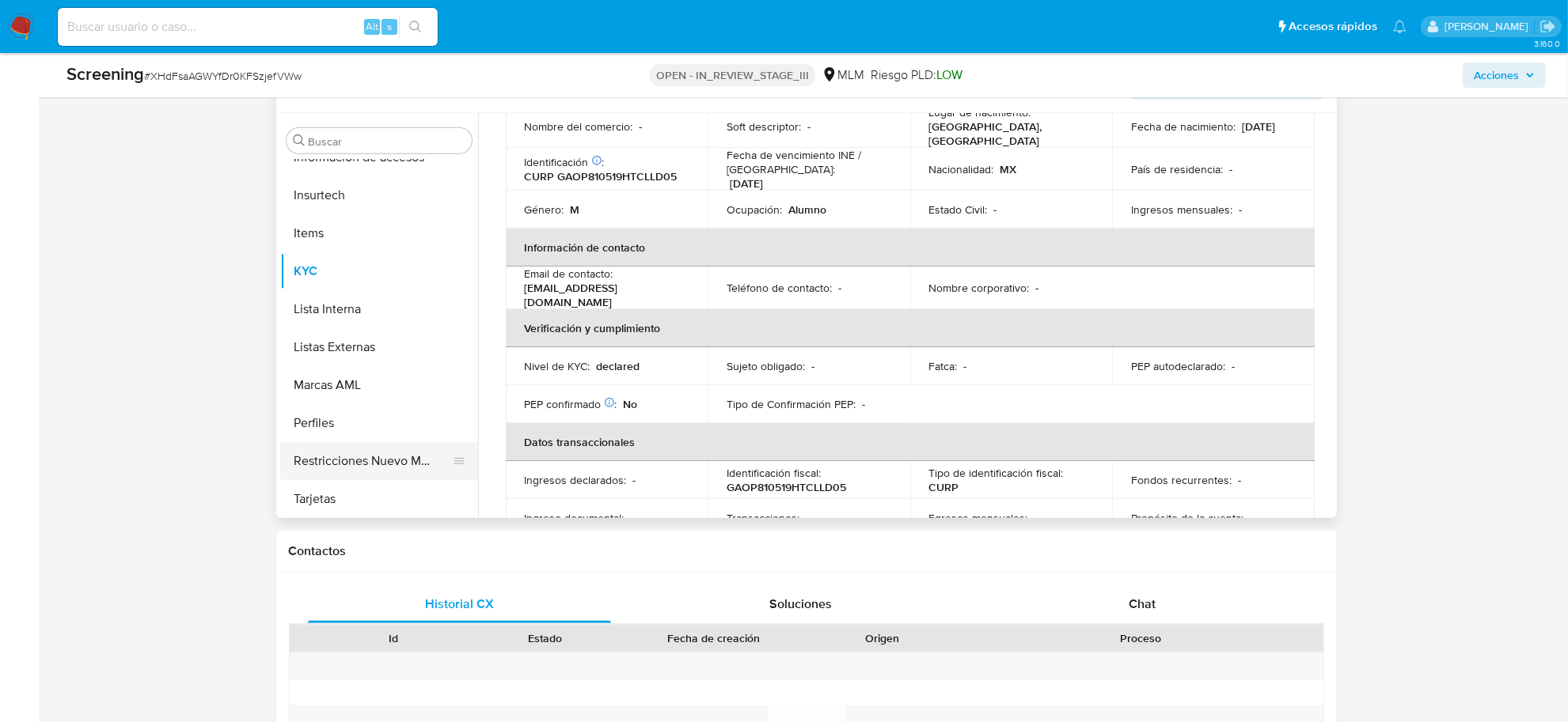
click at [346, 467] on button "Restricciones Nuevo Mundo" at bounding box center [373, 461] width 186 height 38
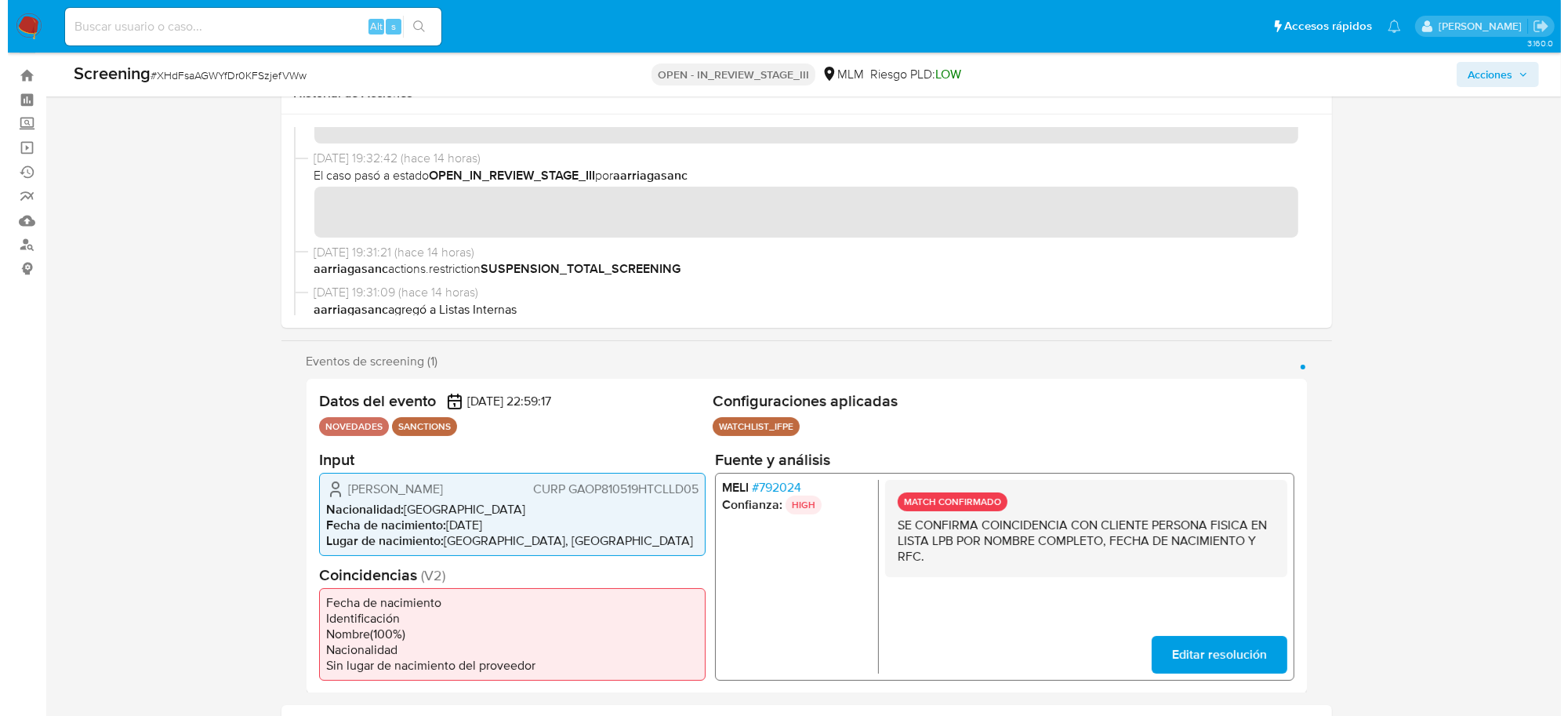
scroll to position [0, 0]
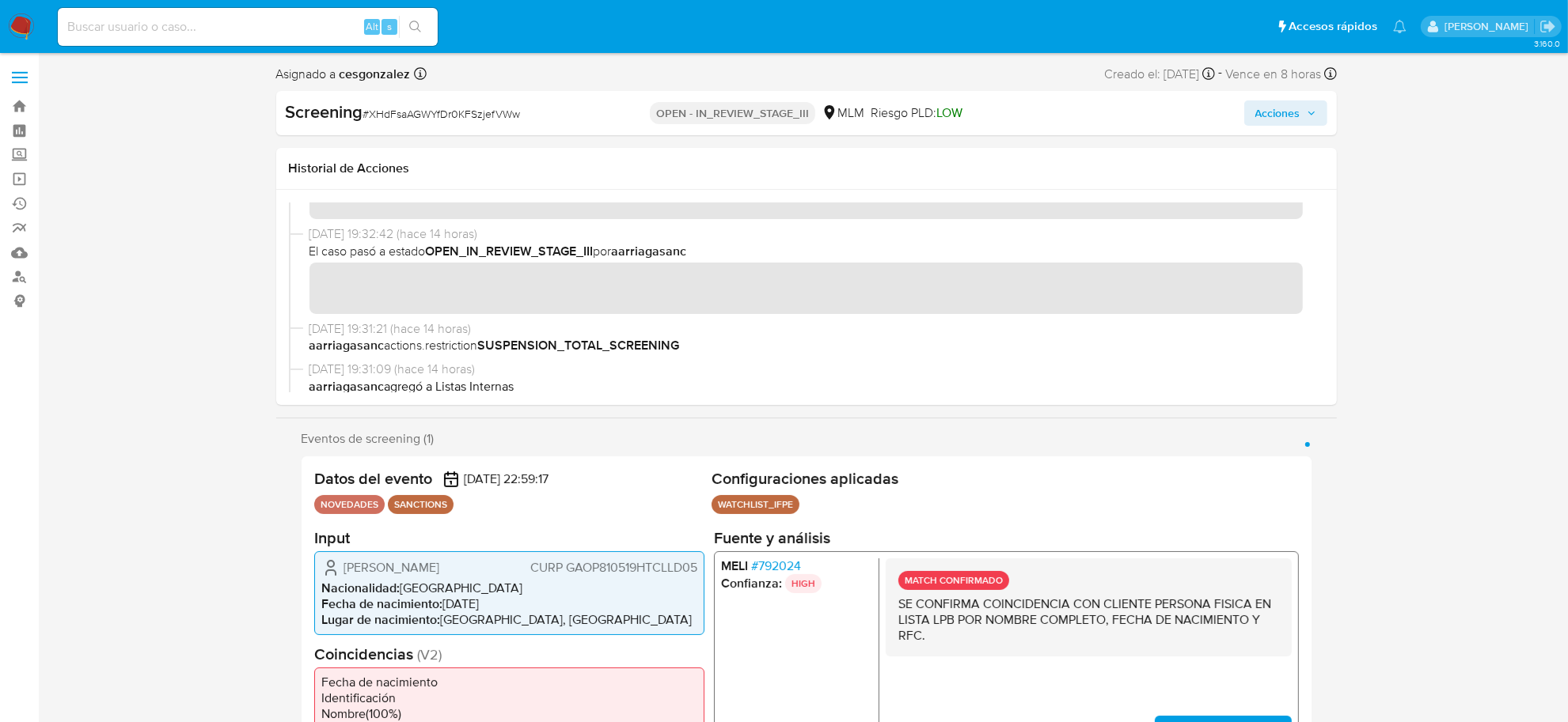
click at [1319, 112] on button "Acciones" at bounding box center [1286, 113] width 83 height 26
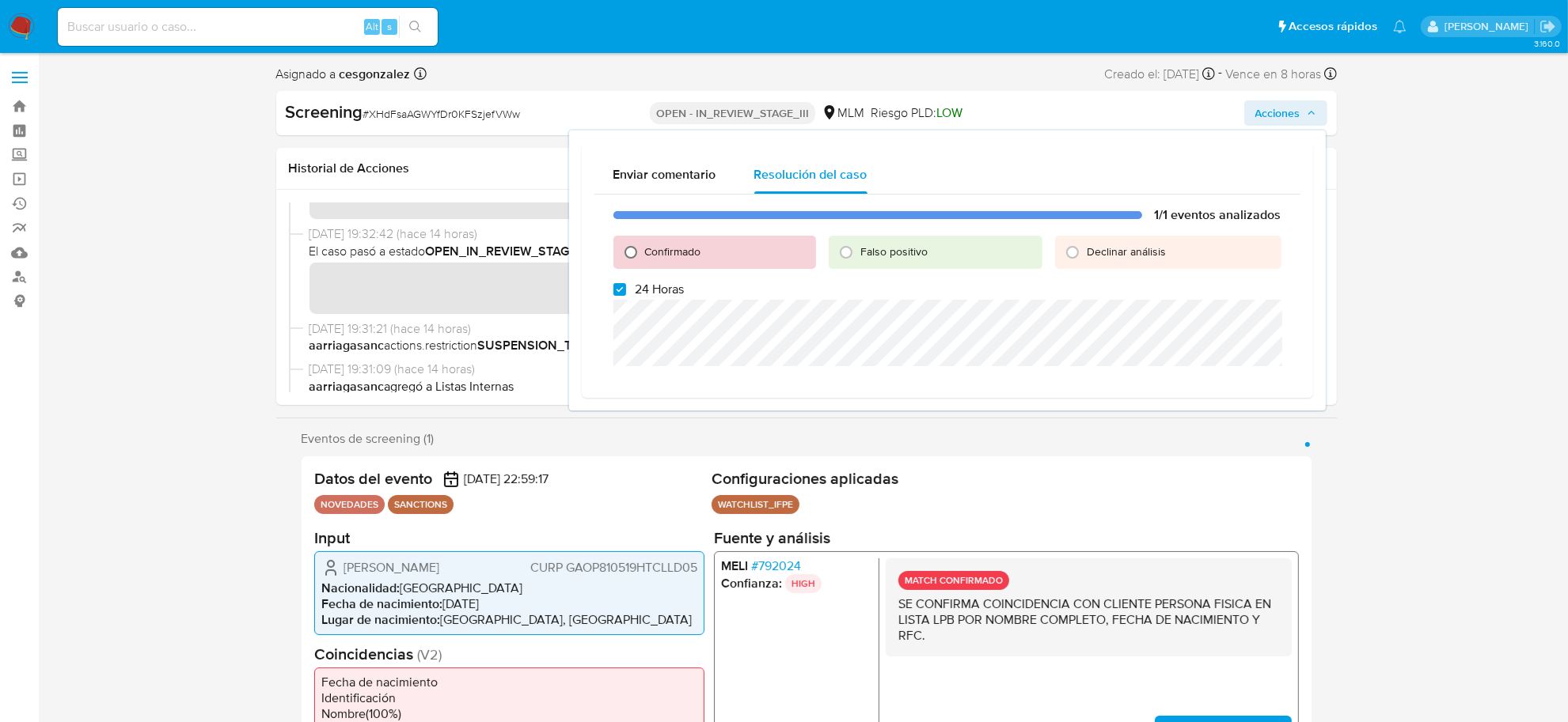
click at [627, 254] on input "Confirmado" at bounding box center [631, 252] width 26 height 26
radio input "true"
click at [615, 286] on input "24 Horas" at bounding box center [619, 289] width 12 height 12
checkbox input "false"
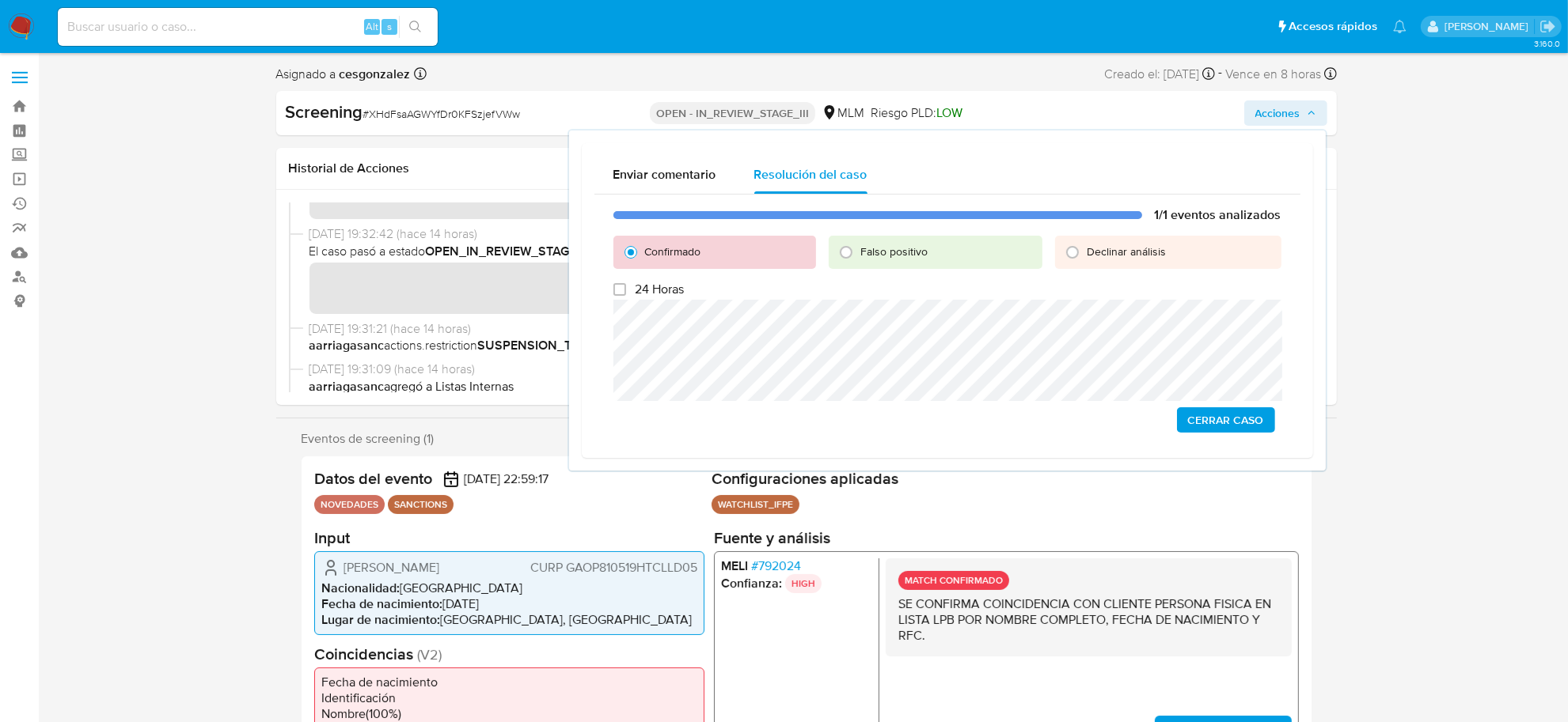
click at [1249, 429] on span "Cerrar Caso" at bounding box center [1226, 419] width 76 height 22
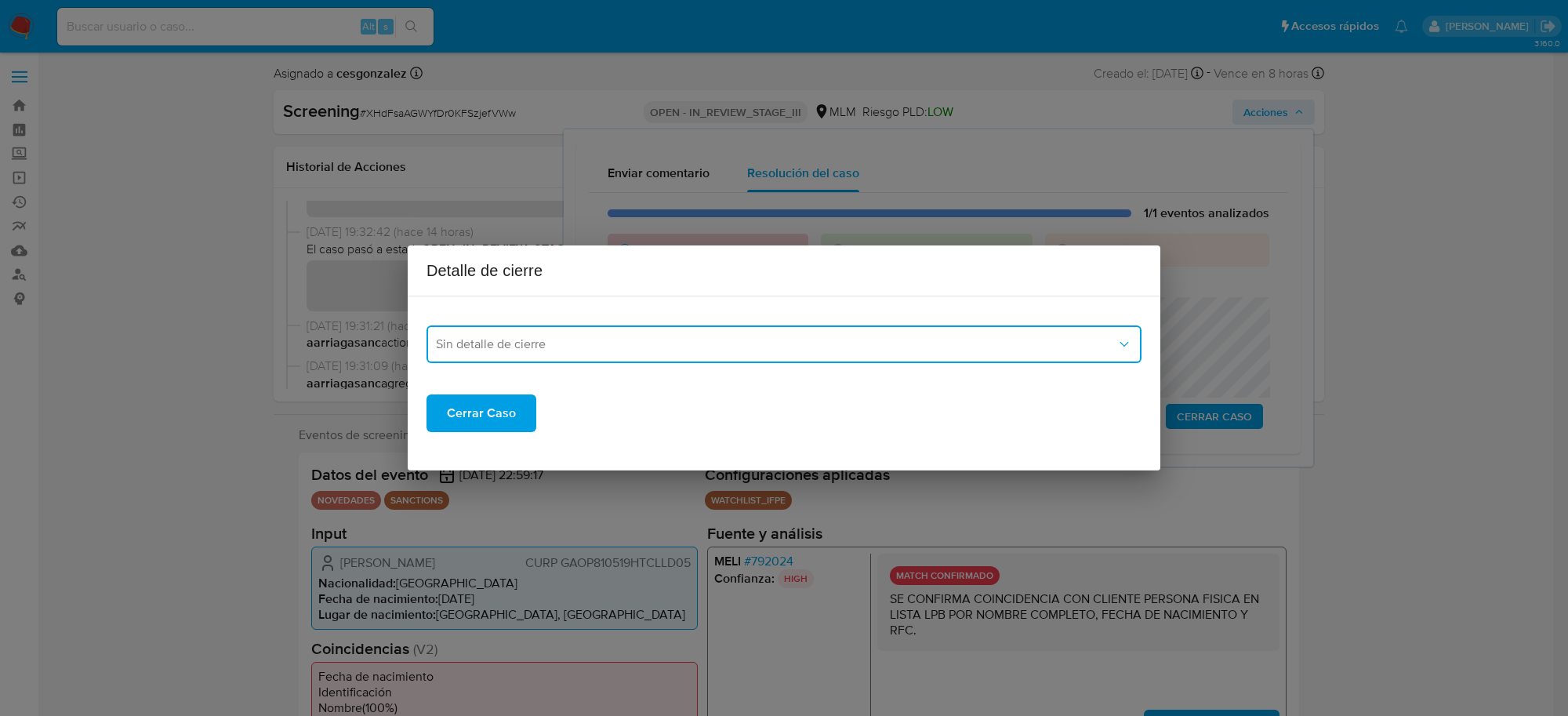
click at [718, 358] on button "Sin detalle de cierre" at bounding box center [784, 344] width 716 height 38
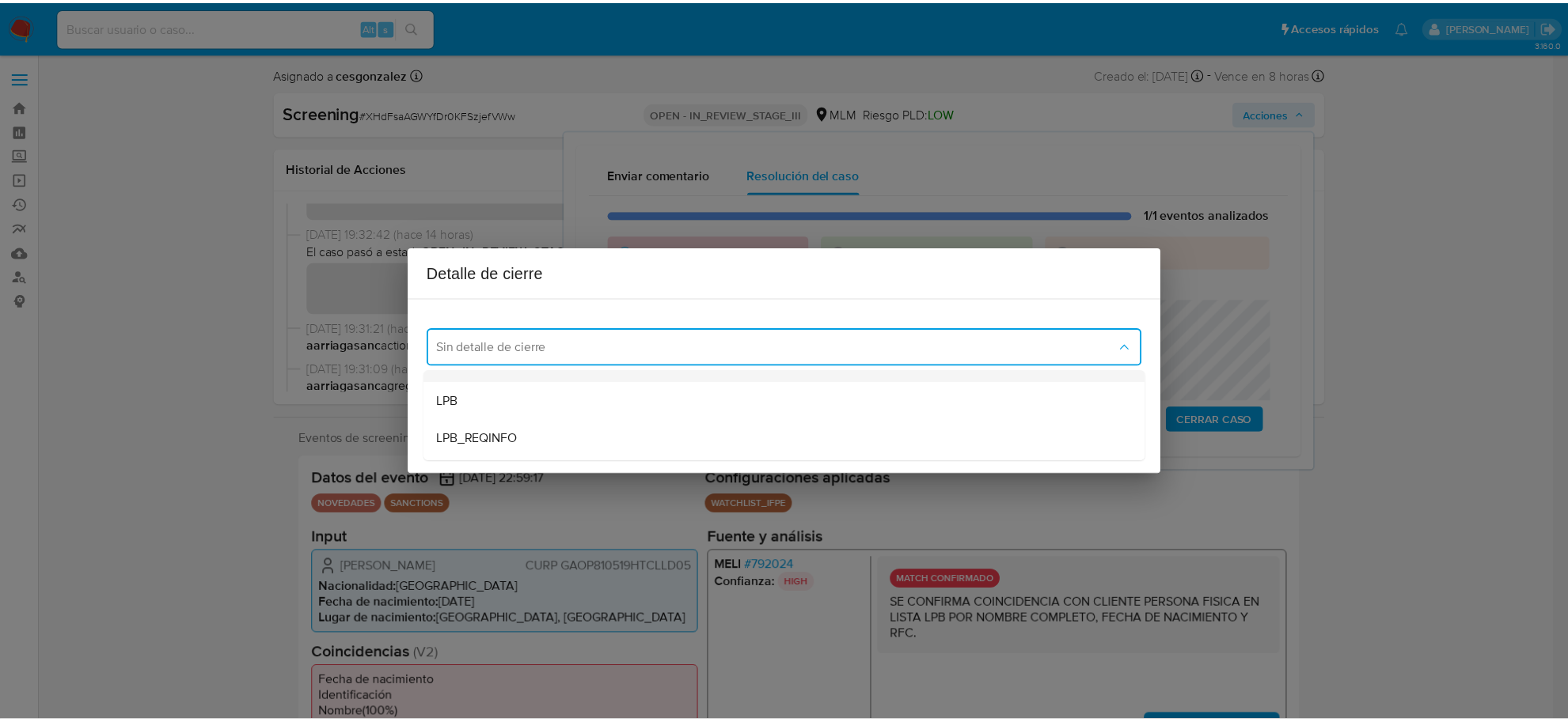
scroll to position [99, 0]
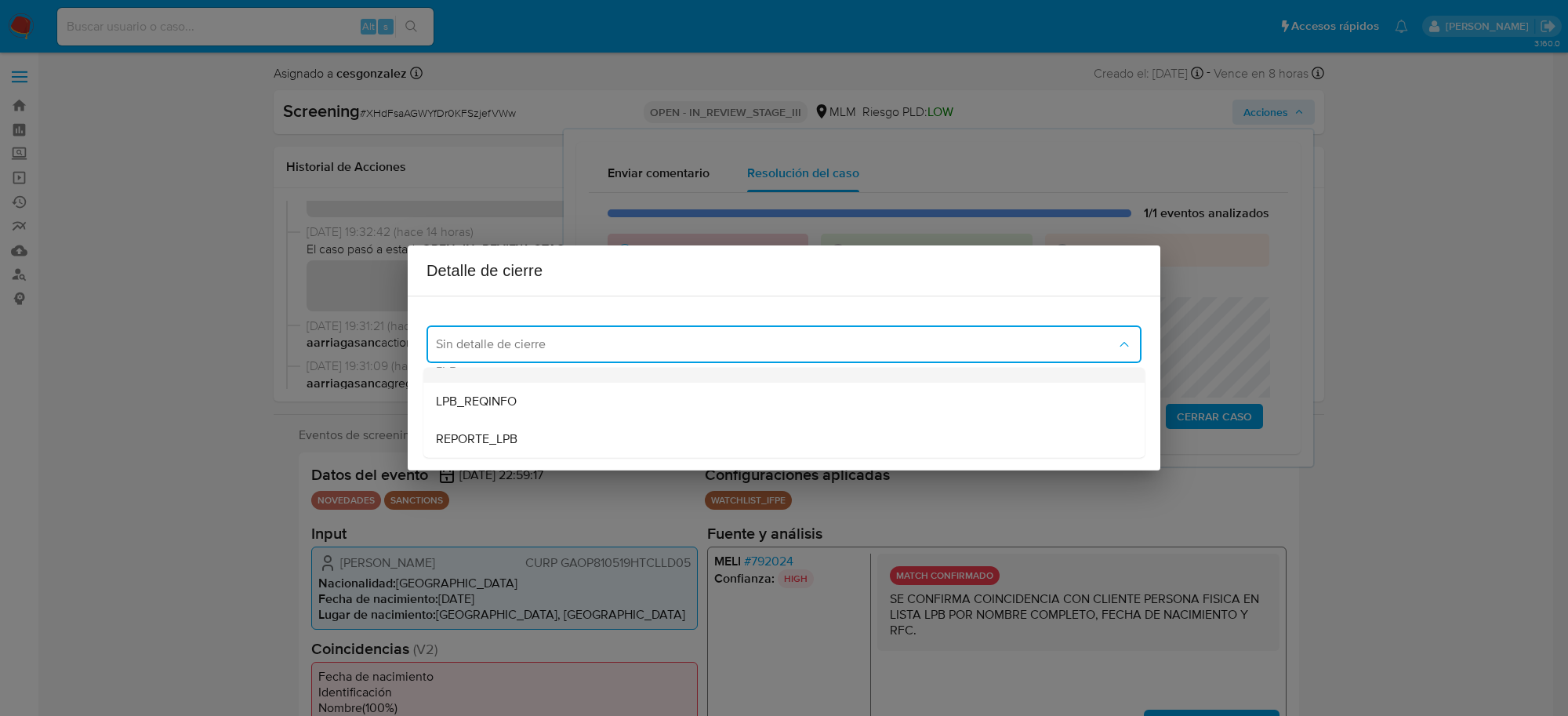
click at [518, 374] on div "LPB" at bounding box center [779, 364] width 686 height 38
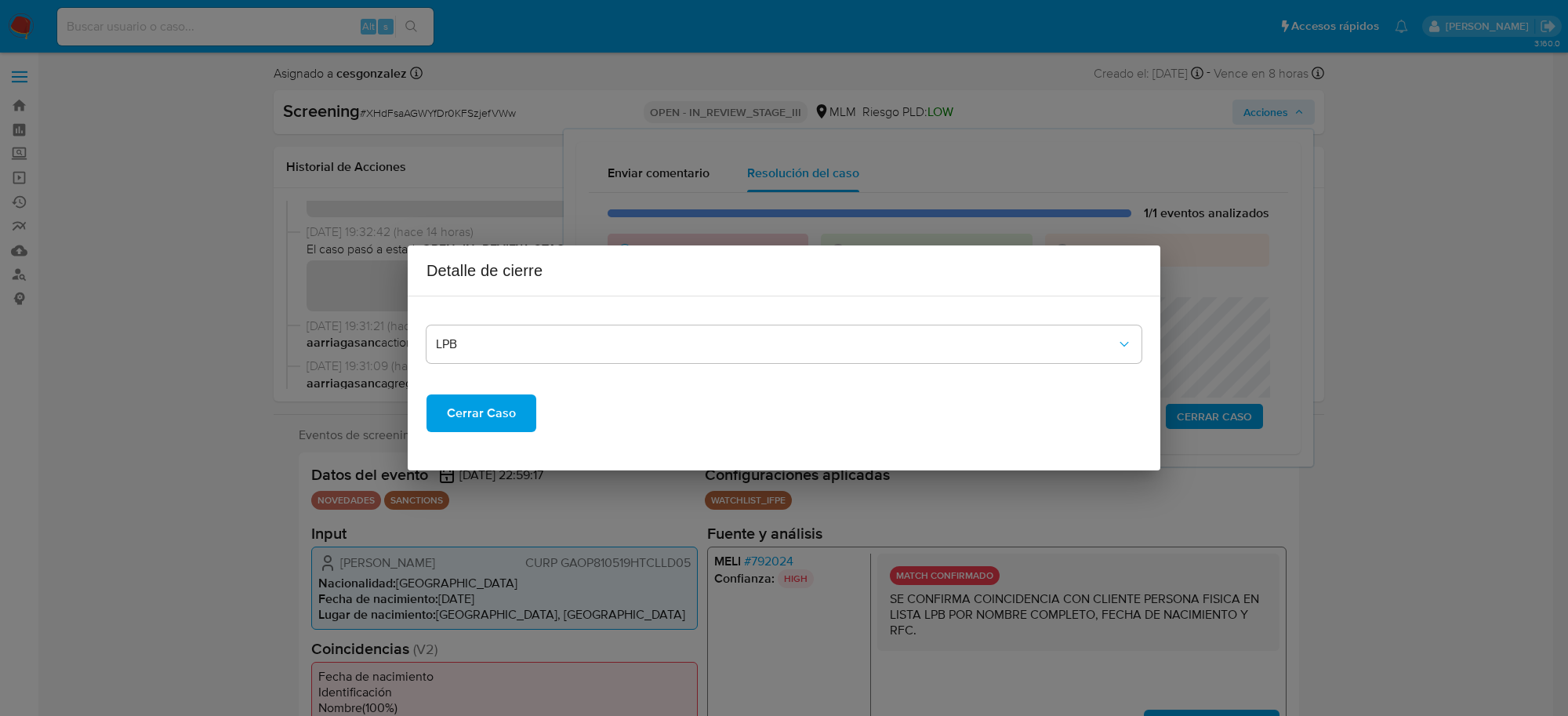
click at [489, 410] on span "Cerrar Caso" at bounding box center [482, 413] width 69 height 35
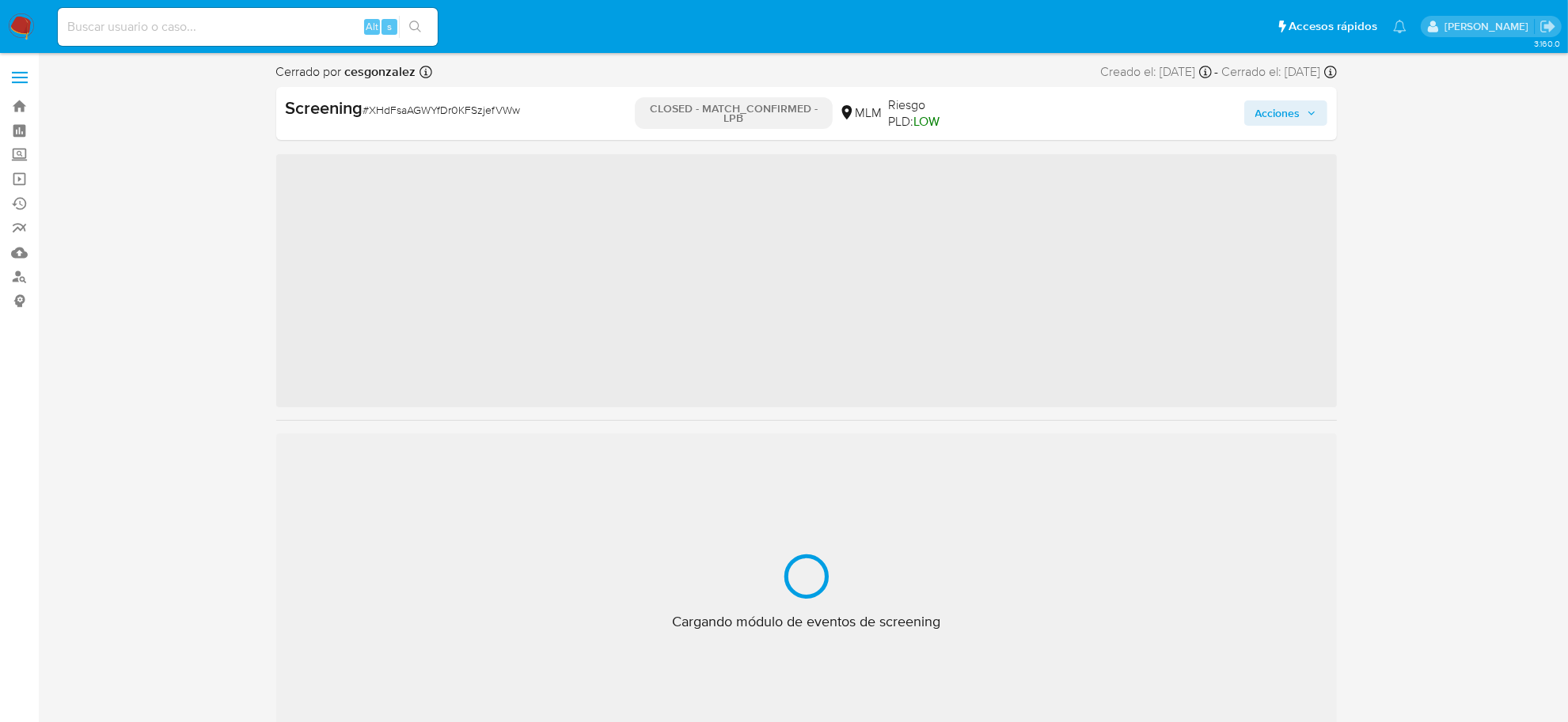
scroll to position [667, 0]
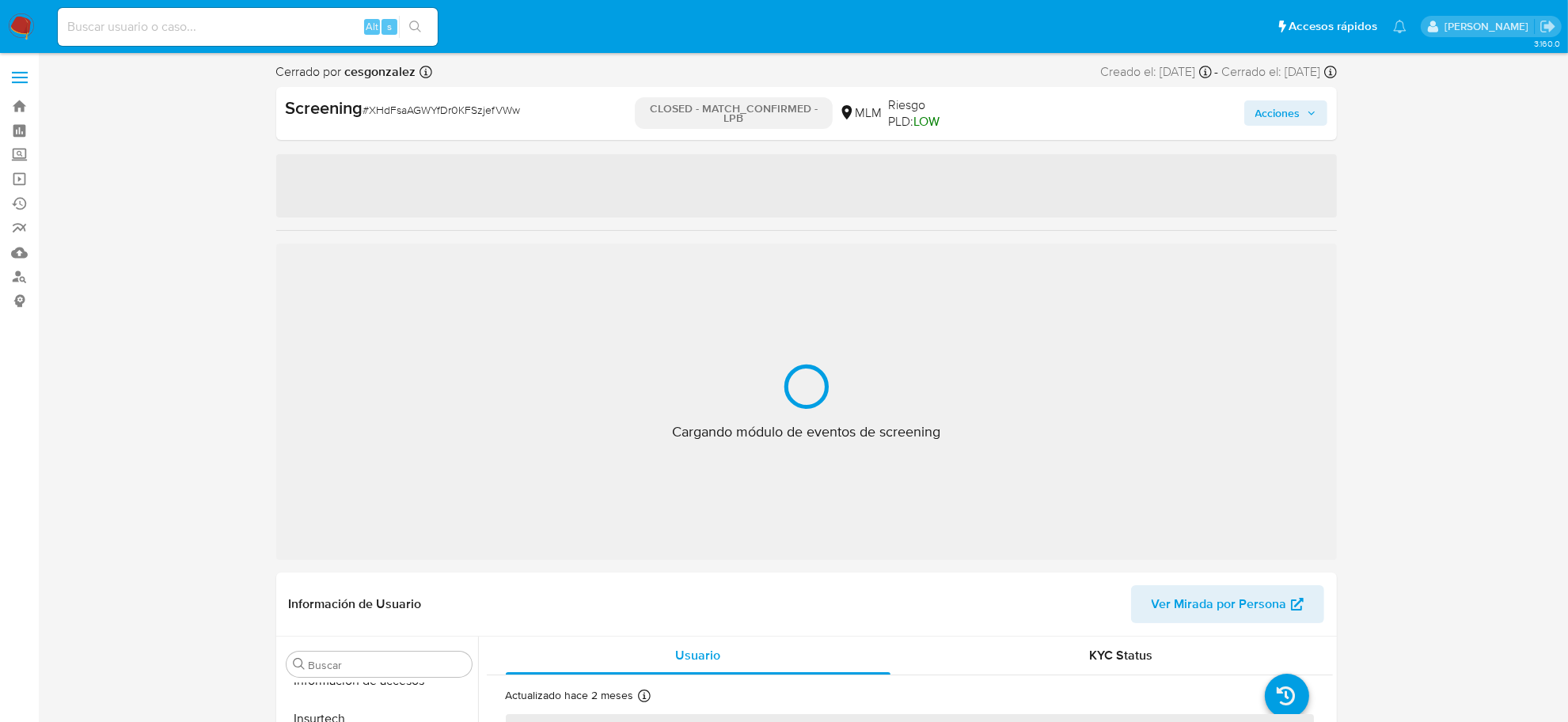
select select "10"
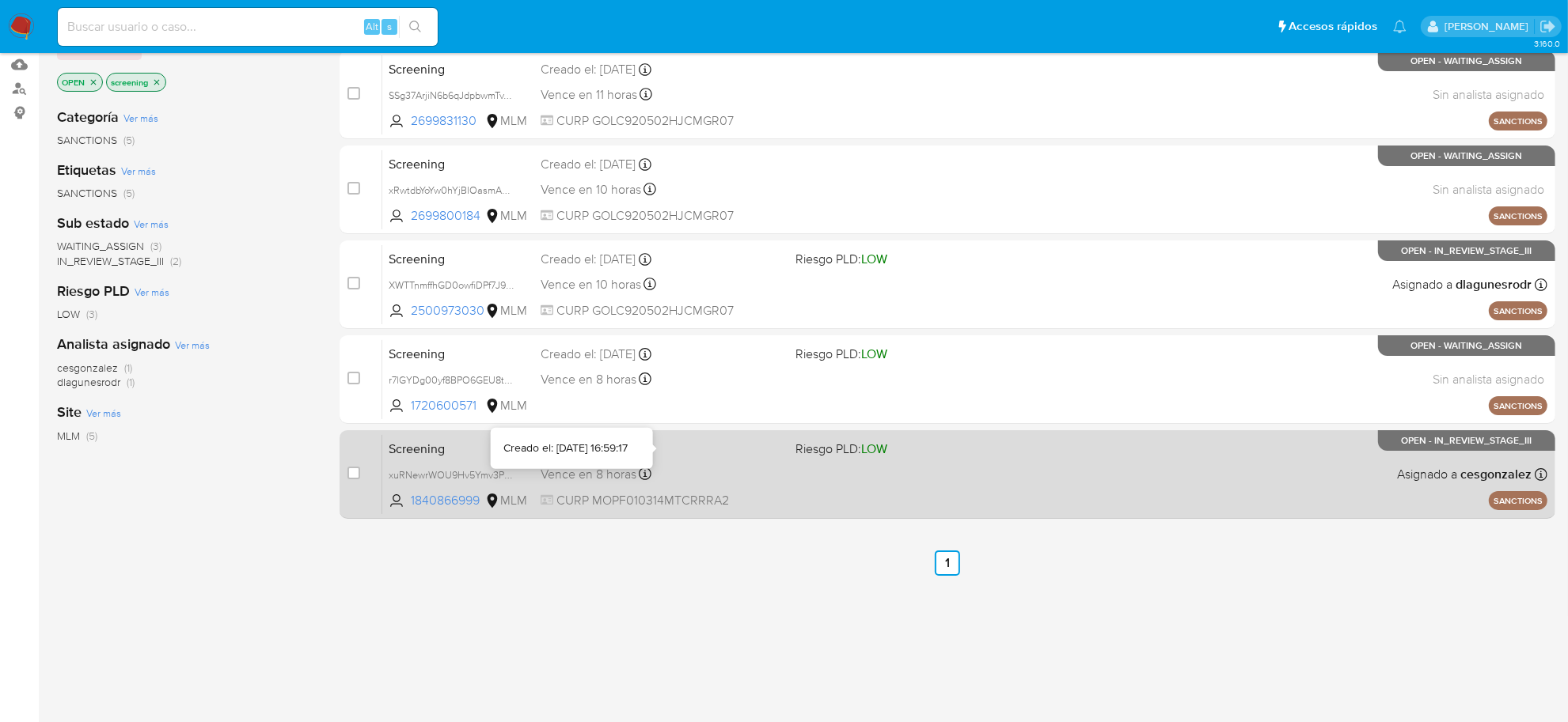
scroll to position [198, 0]
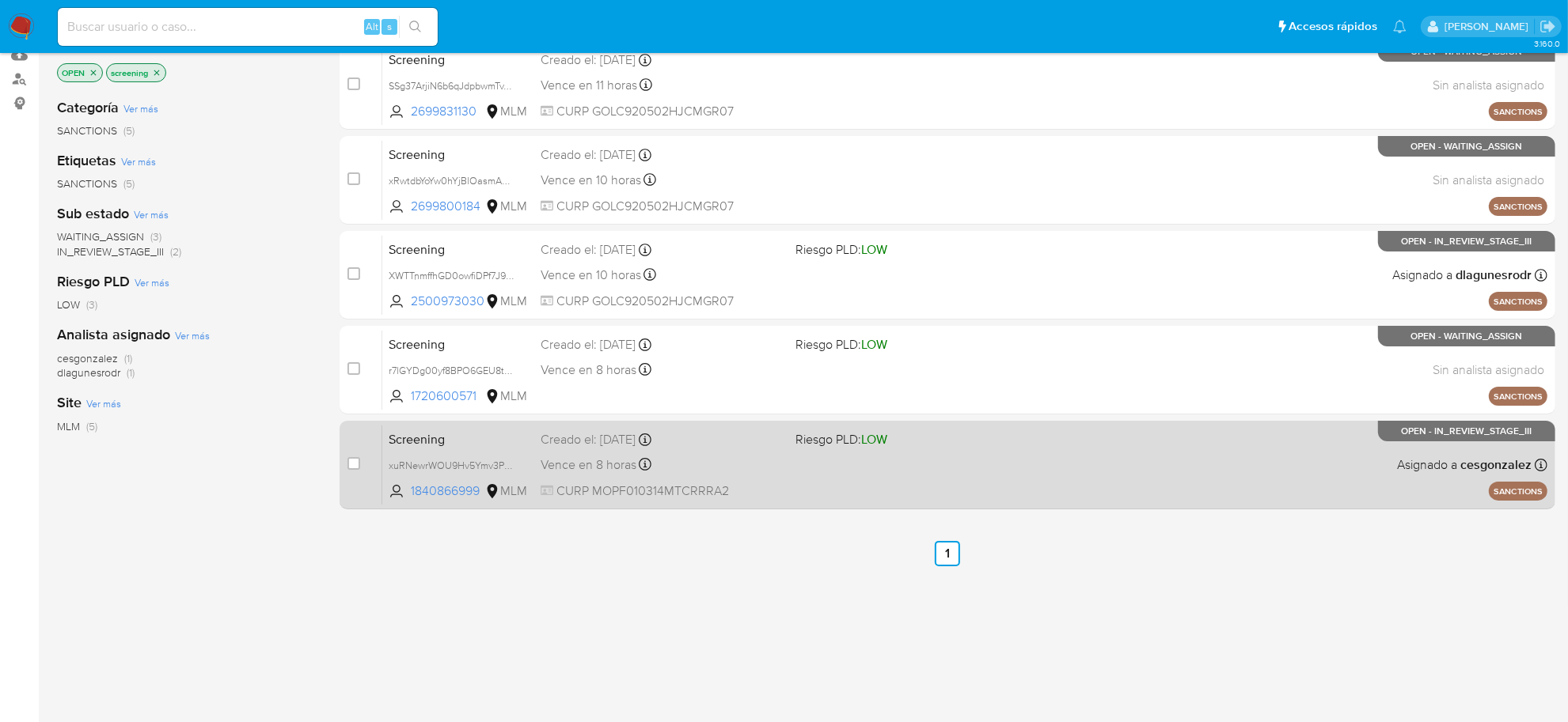
click at [688, 463] on div "Vence en 8 horas Vence el [DATE] 16:59:17" at bounding box center [662, 465] width 242 height 22
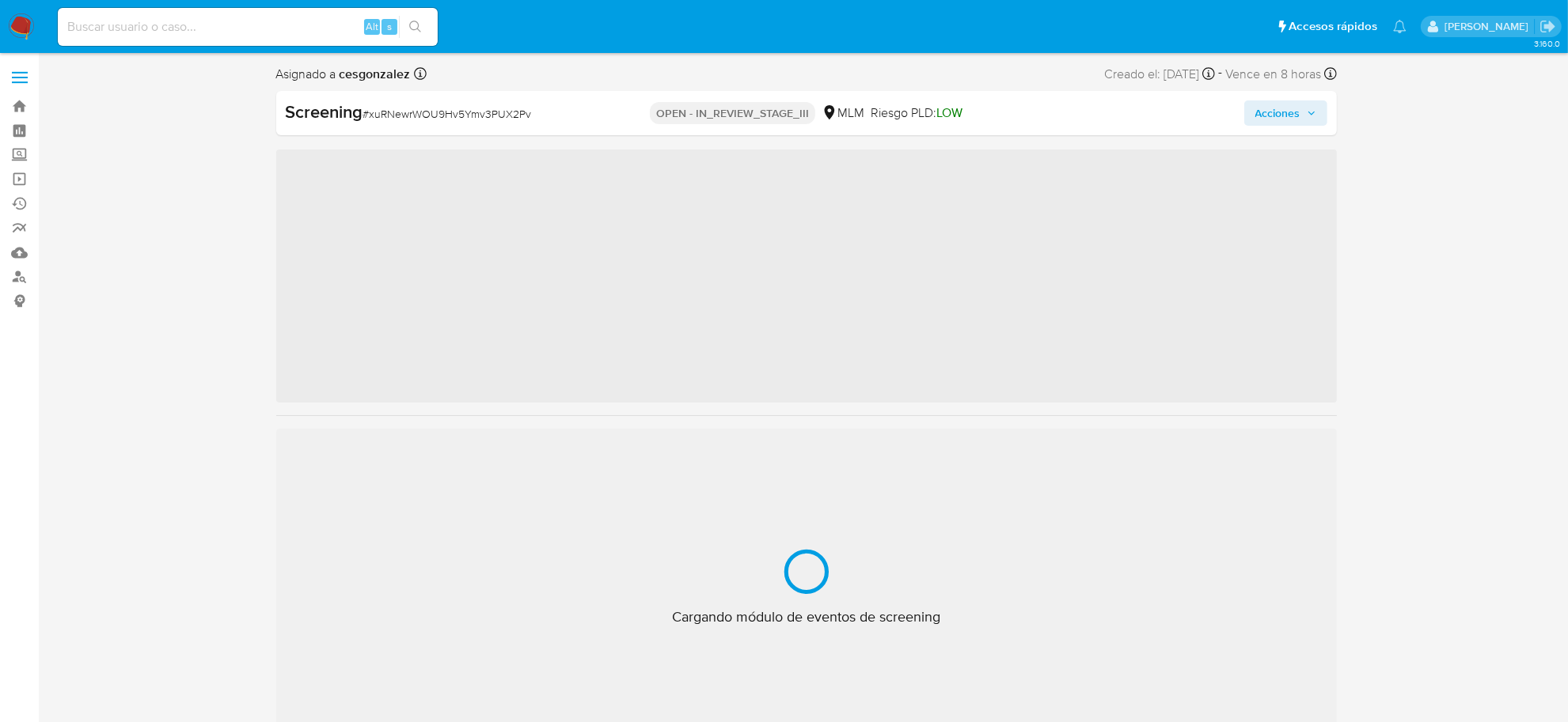
scroll to position [667, 0]
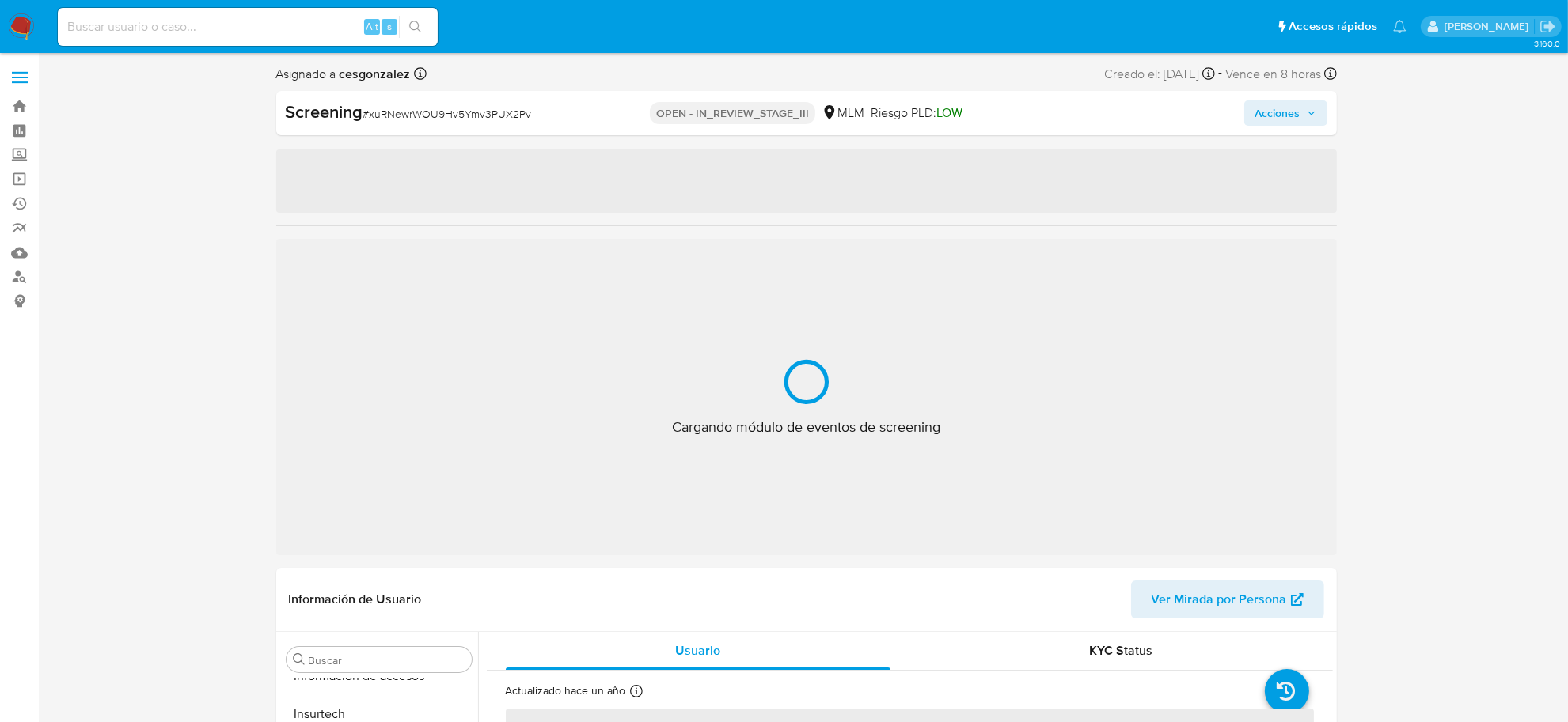
select select "10"
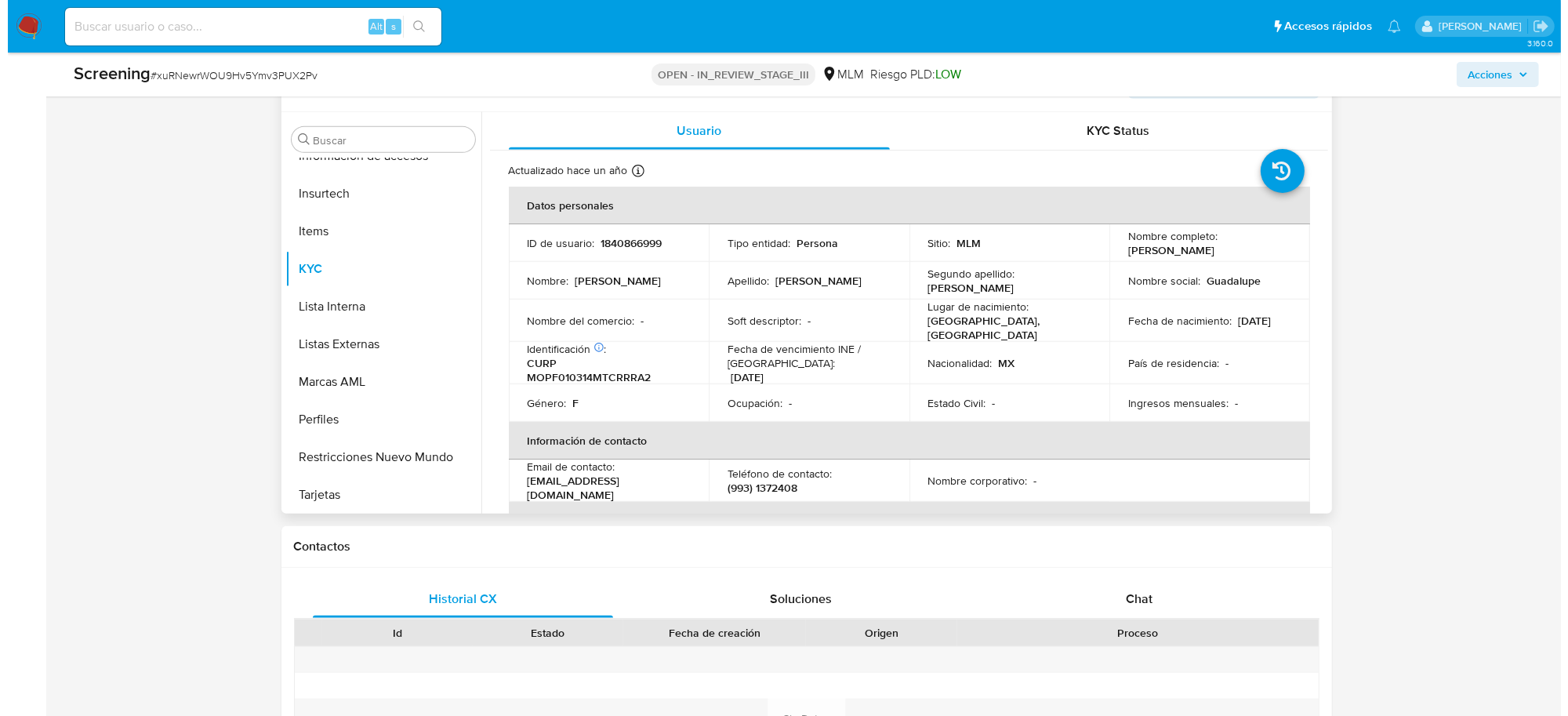
scroll to position [0, 0]
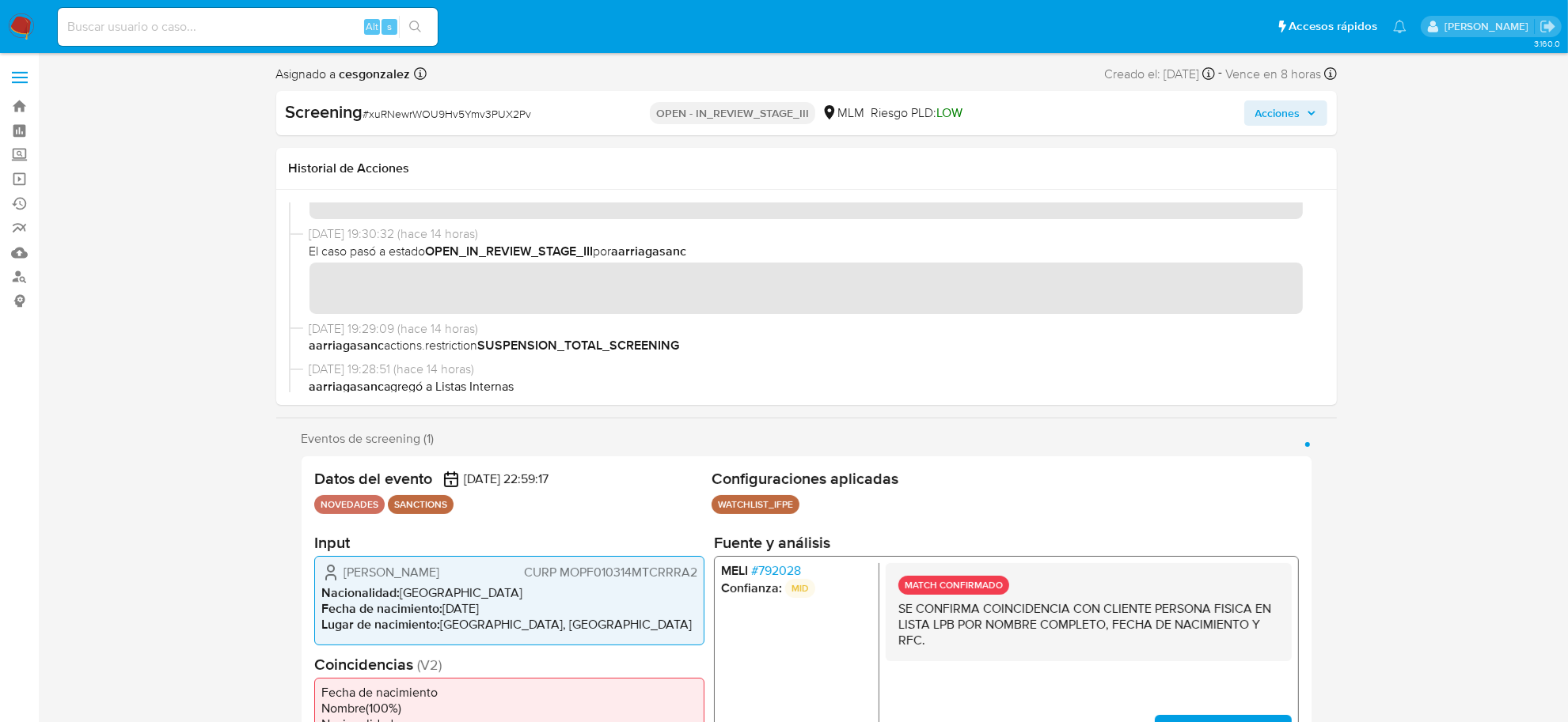
click at [1310, 112] on icon "button" at bounding box center [1310, 113] width 7 height 4
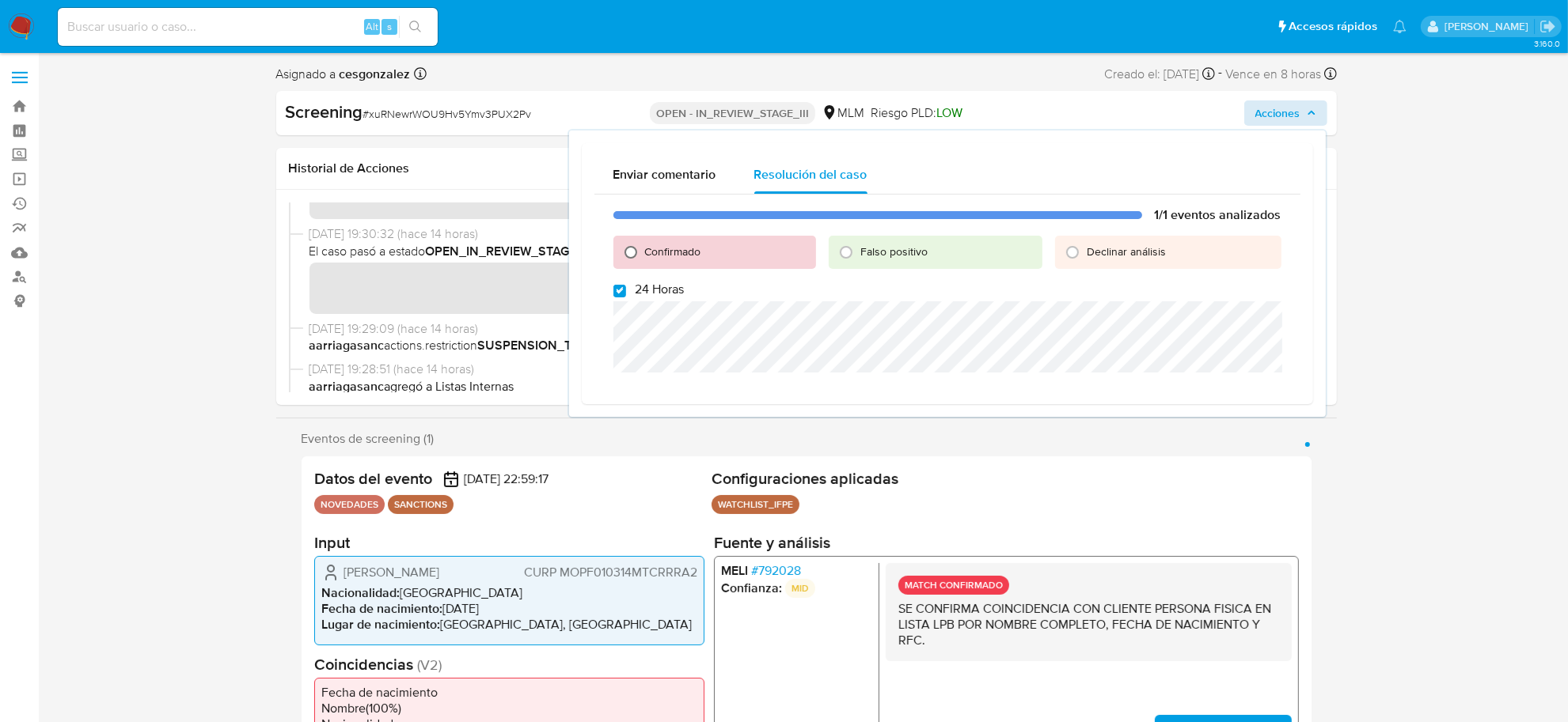
click at [626, 248] on input "Confirmado" at bounding box center [631, 252] width 26 height 26
radio input "true"
click at [611, 292] on div "1/1 eventos analizados Confirmado Falso positivo Declinar análisis 24 Horas Cer…" at bounding box center [948, 306] width 706 height 222
click at [618, 291] on input "24 Horas" at bounding box center [619, 291] width 12 height 12
checkbox input "false"
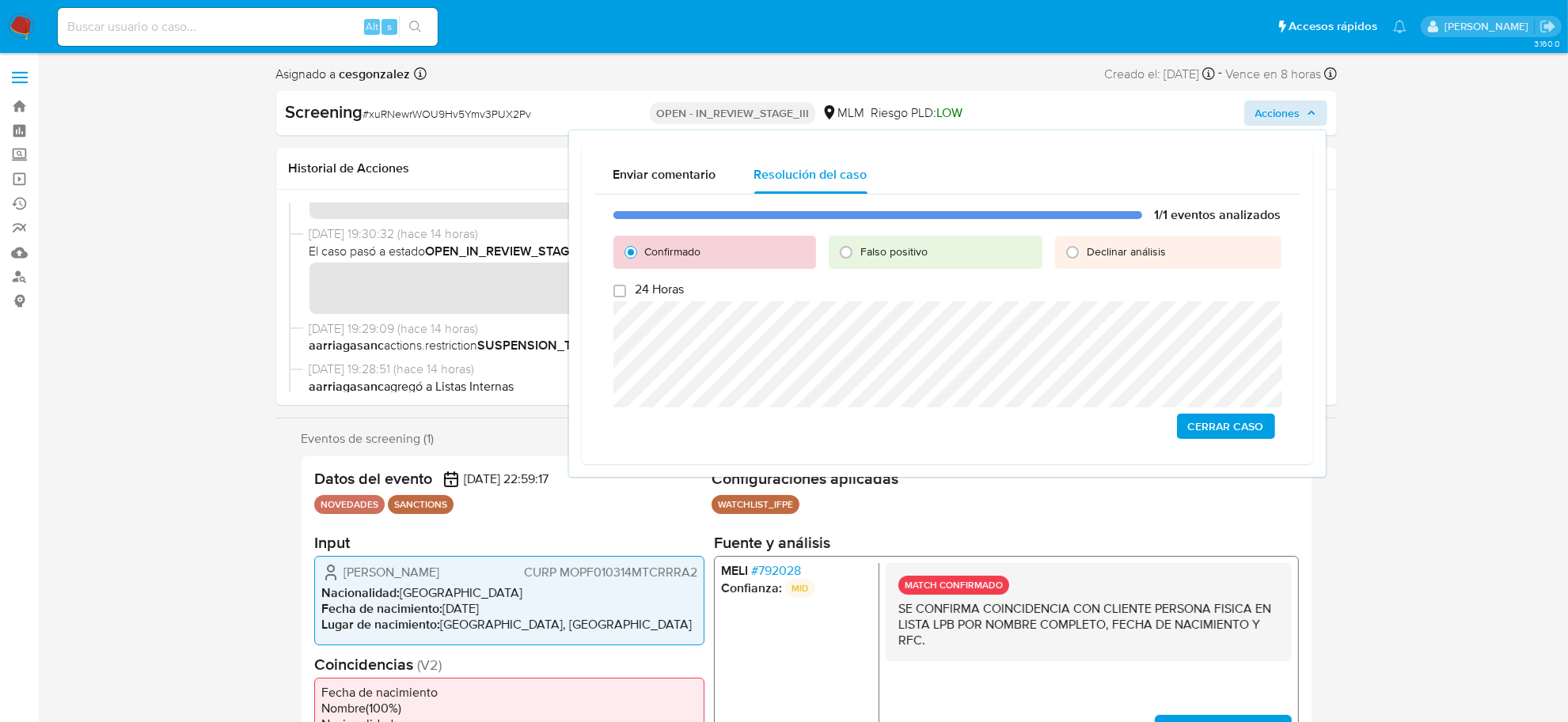
click at [1264, 426] on button "Cerrar Caso" at bounding box center [1226, 426] width 98 height 26
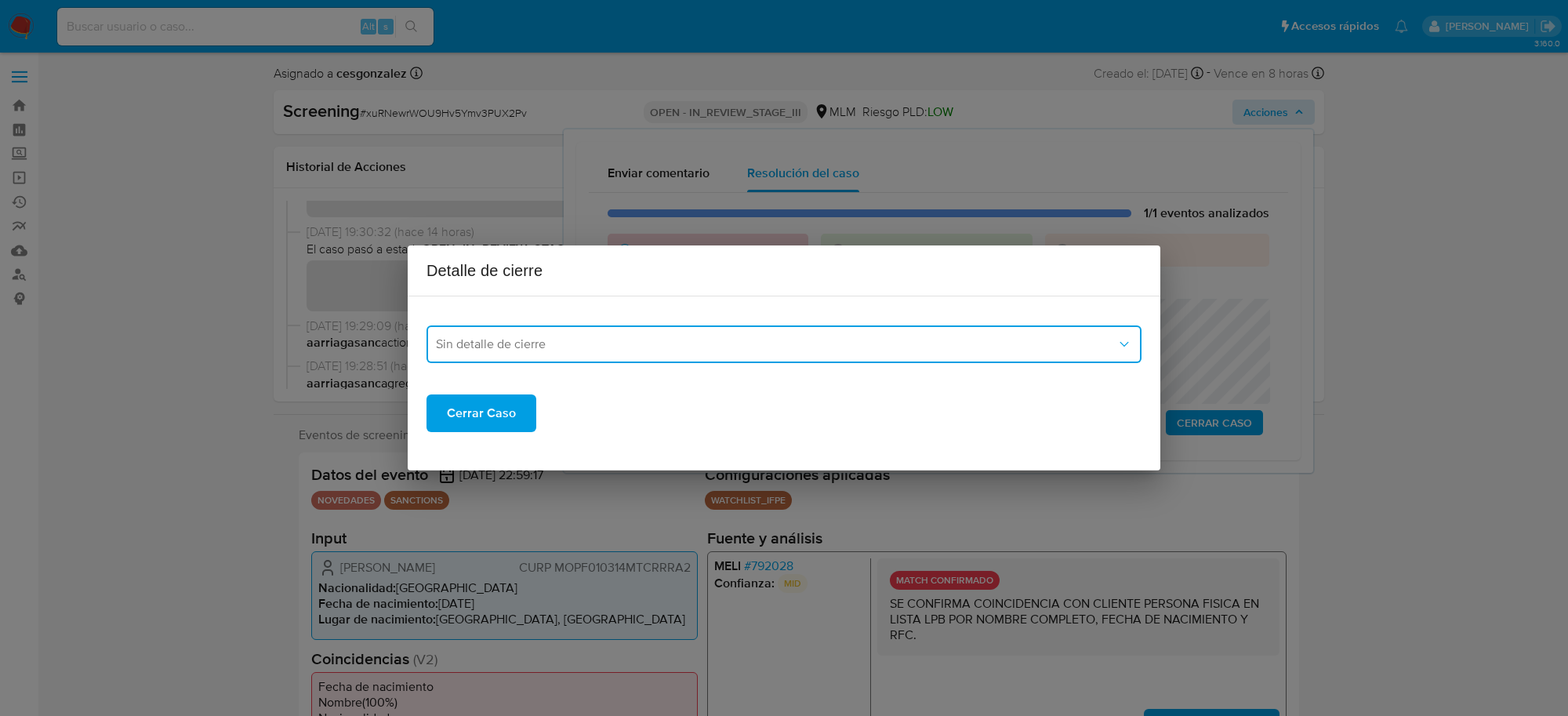
click at [682, 343] on span "Sin detalle de cierre" at bounding box center [776, 344] width 681 height 16
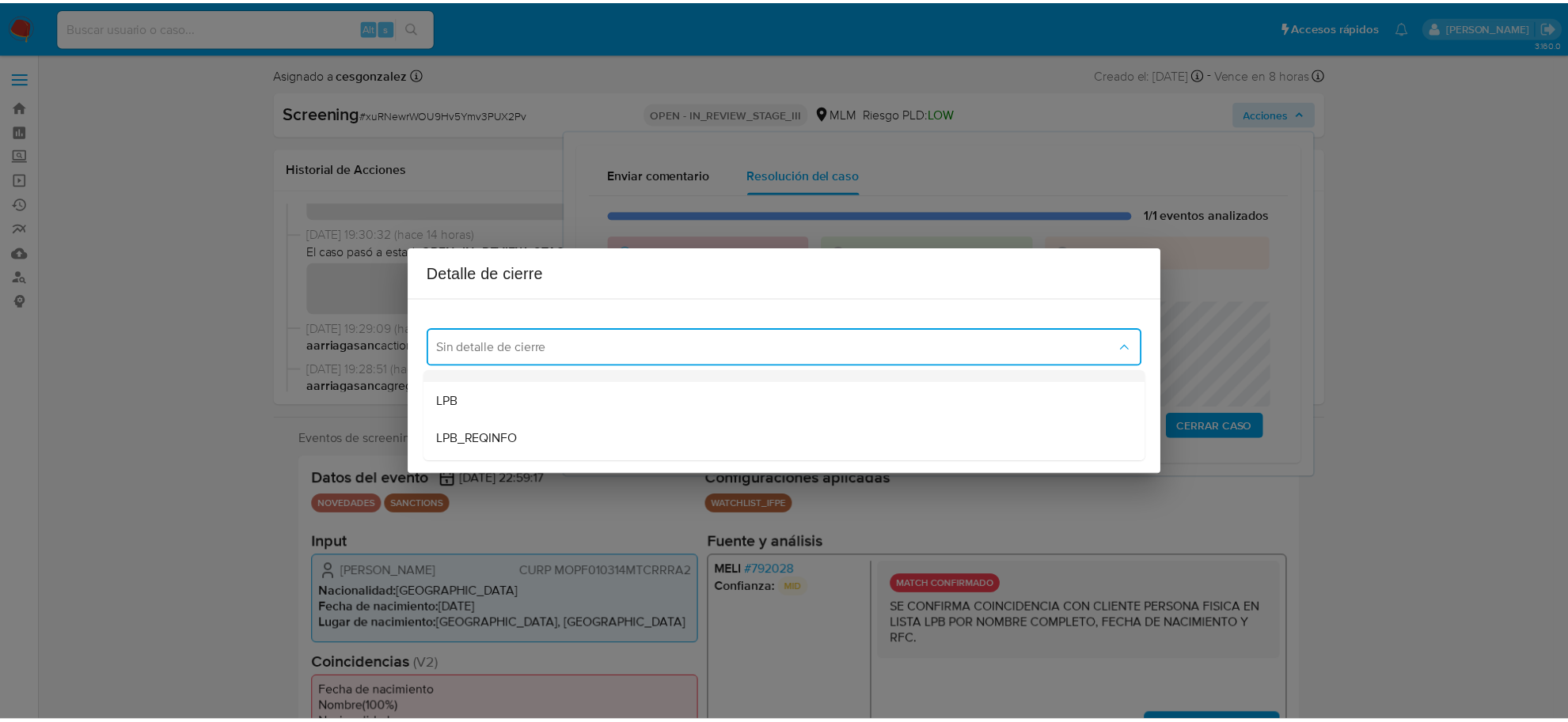
scroll to position [99, 0]
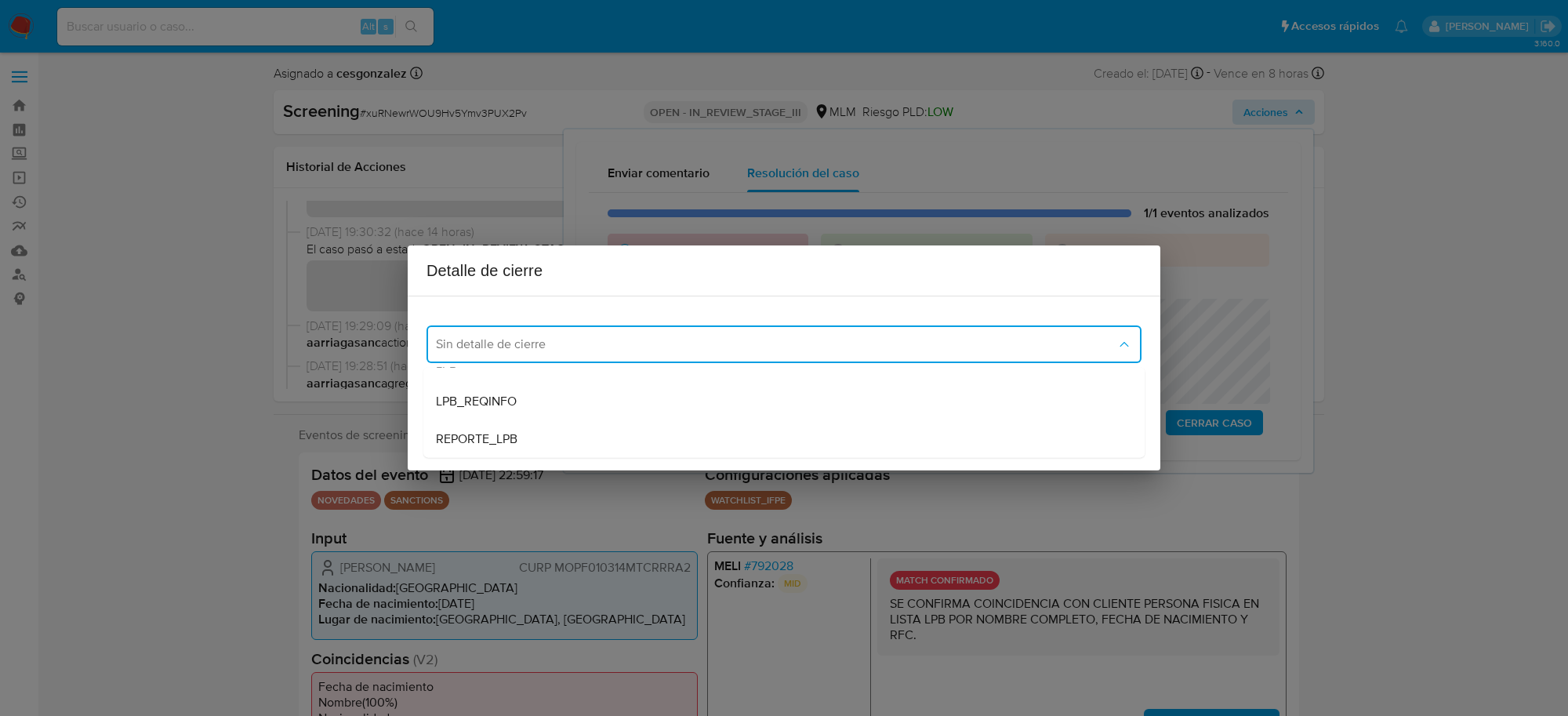
click at [496, 378] on div "LPB" at bounding box center [784, 364] width 696 height 38
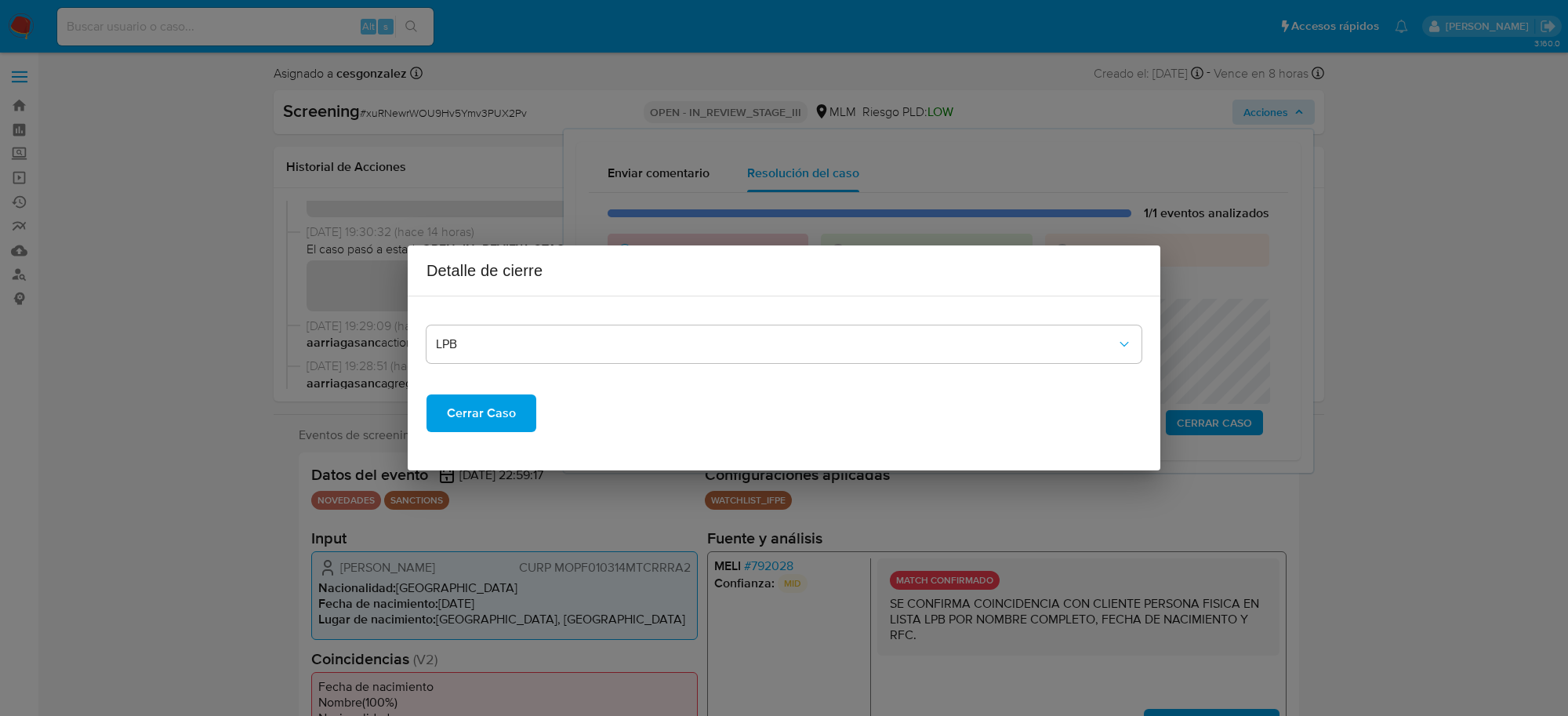
click at [485, 412] on span "Cerrar Caso" at bounding box center [482, 413] width 69 height 35
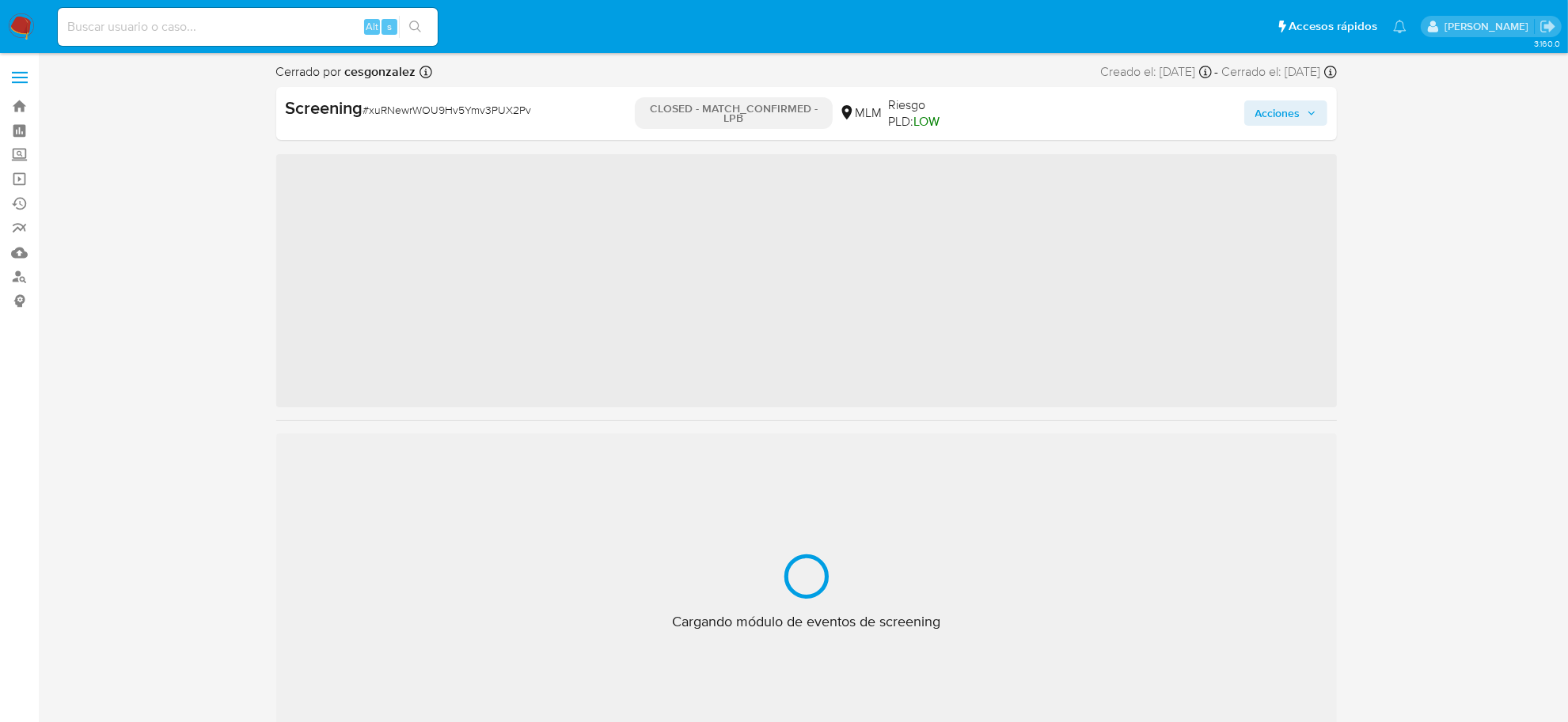
scroll to position [667, 0]
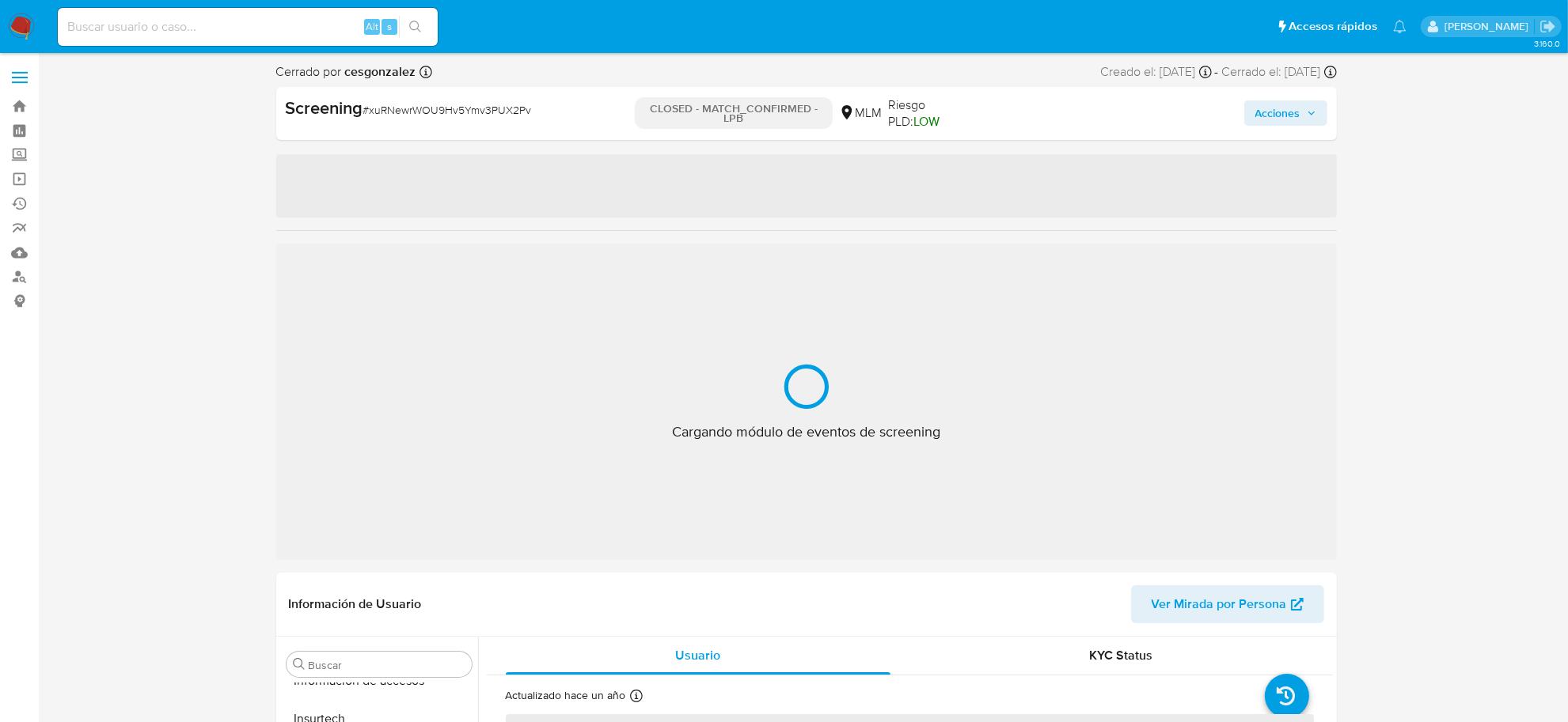
select select "10"
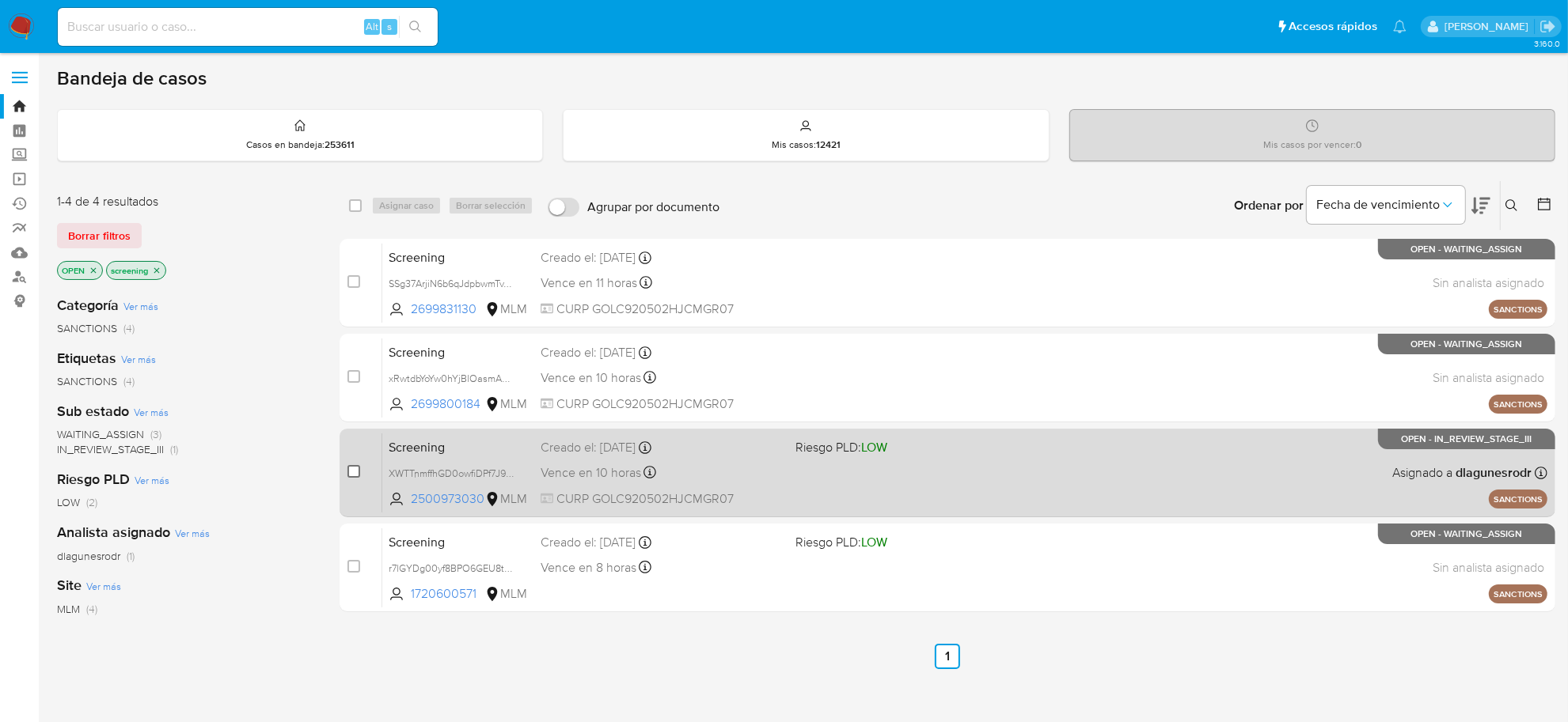
click at [358, 475] on input "checkbox" at bounding box center [353, 471] width 12 height 12
checkbox input "true"
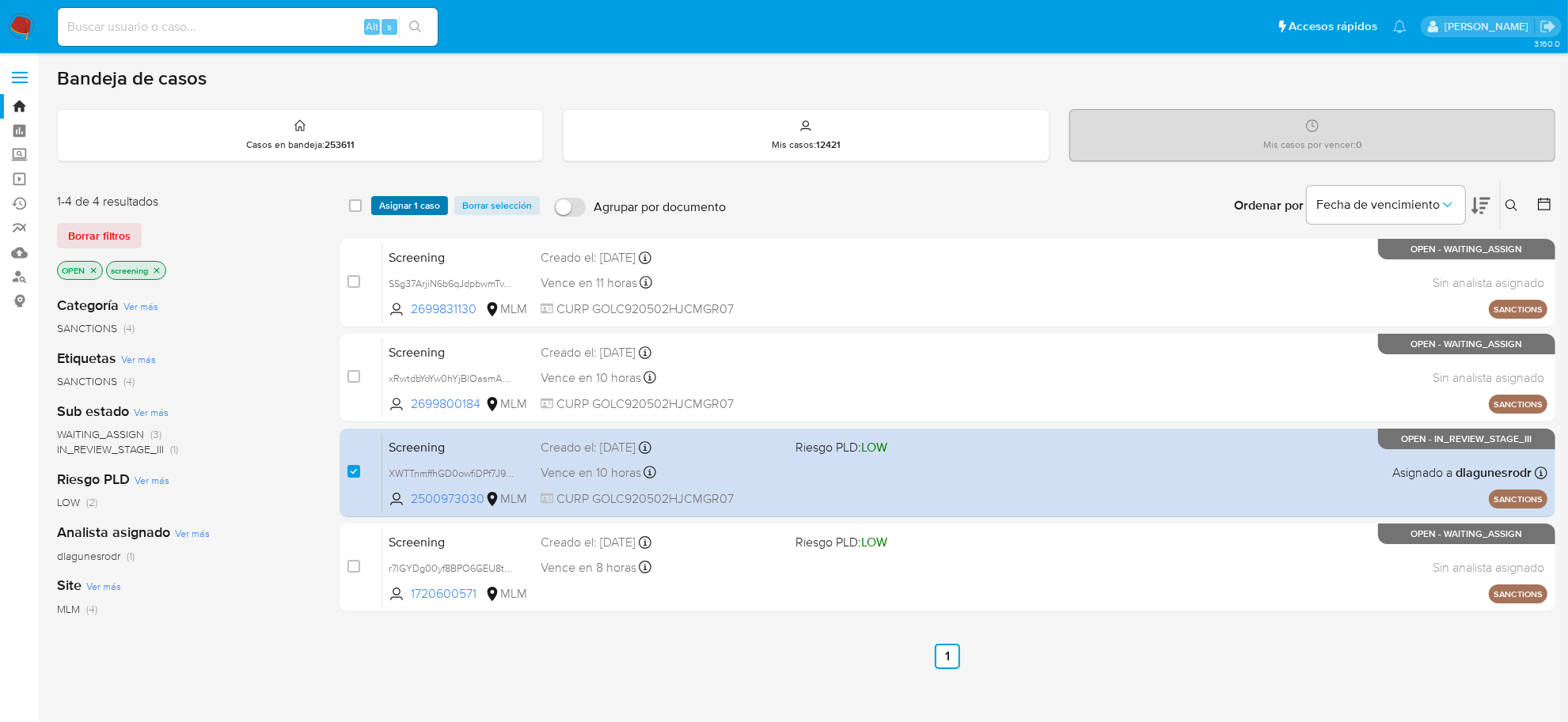
click at [414, 205] on span "Asignar 1 caso" at bounding box center [409, 205] width 61 height 16
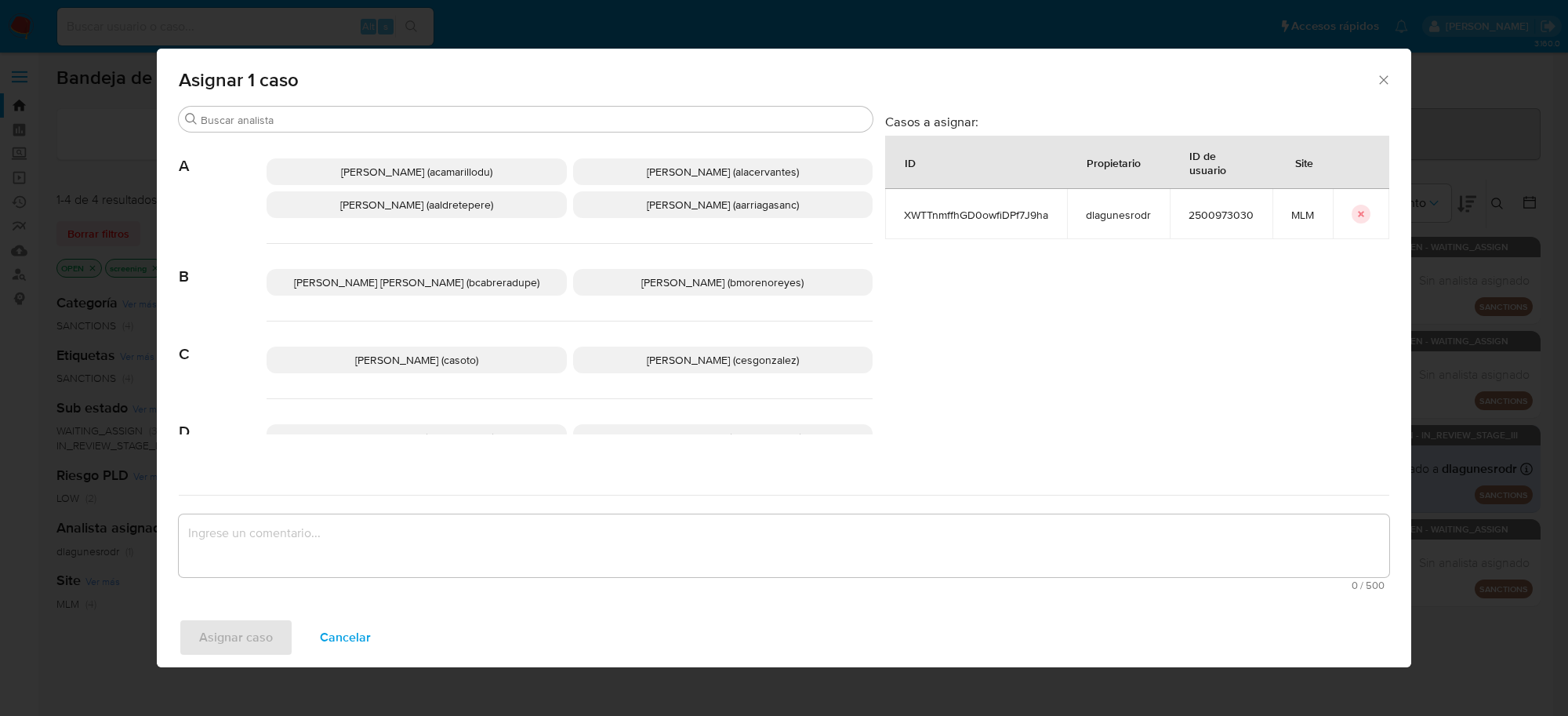
click at [691, 359] on span "Cesar Gonzalez (cesgonzalez)" at bounding box center [723, 359] width 152 height 16
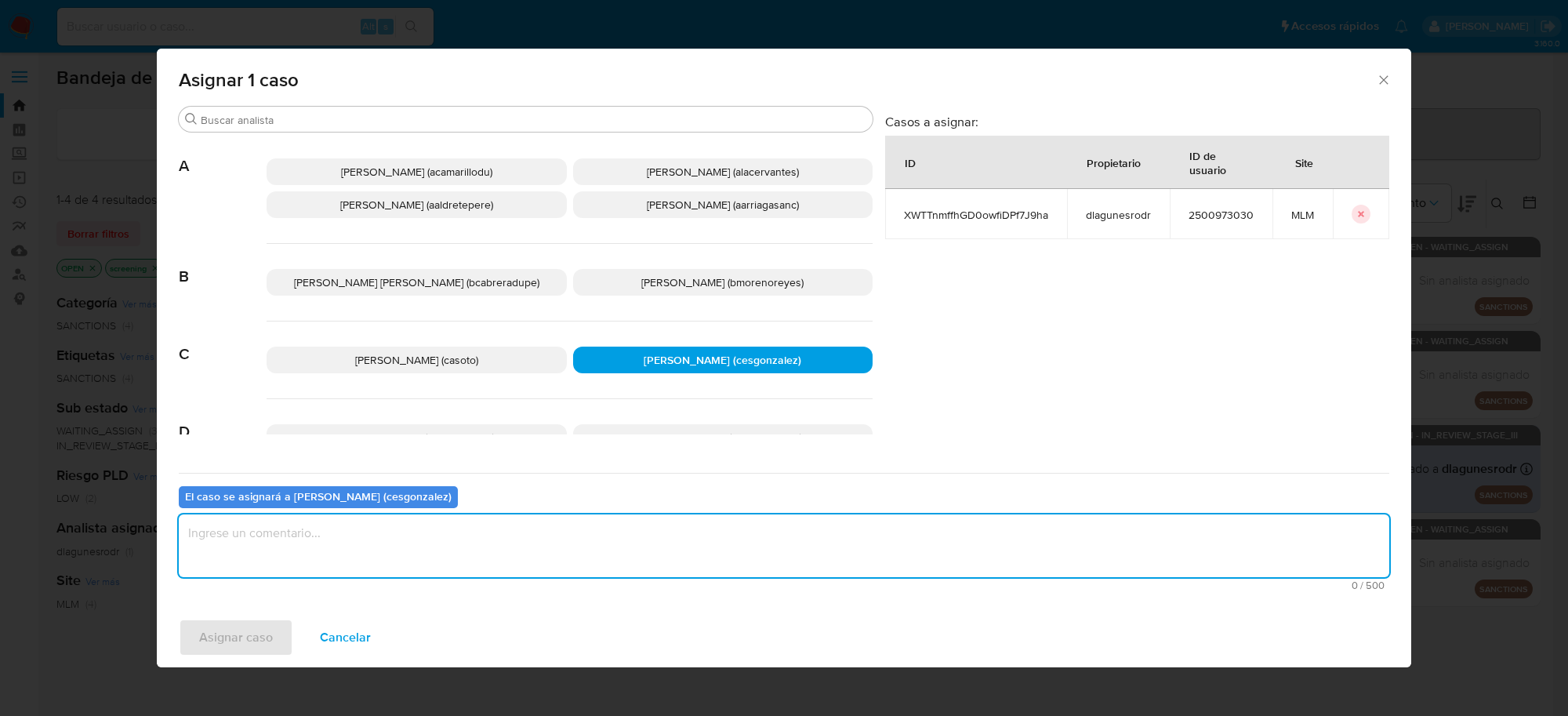
click at [428, 540] on textarea "assign-modal" at bounding box center [784, 545] width 1211 height 63
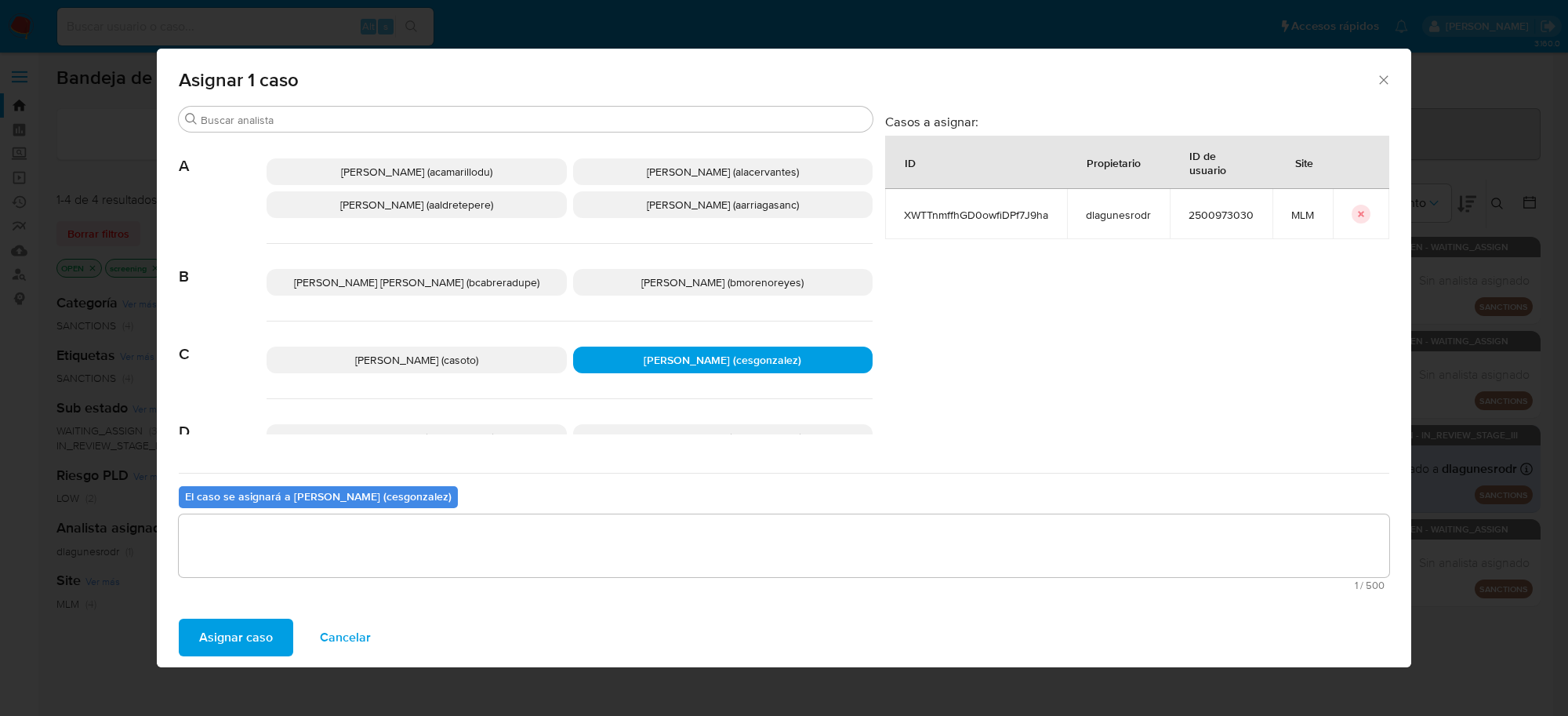
click at [236, 630] on span "Asignar caso" at bounding box center [235, 637] width 74 height 35
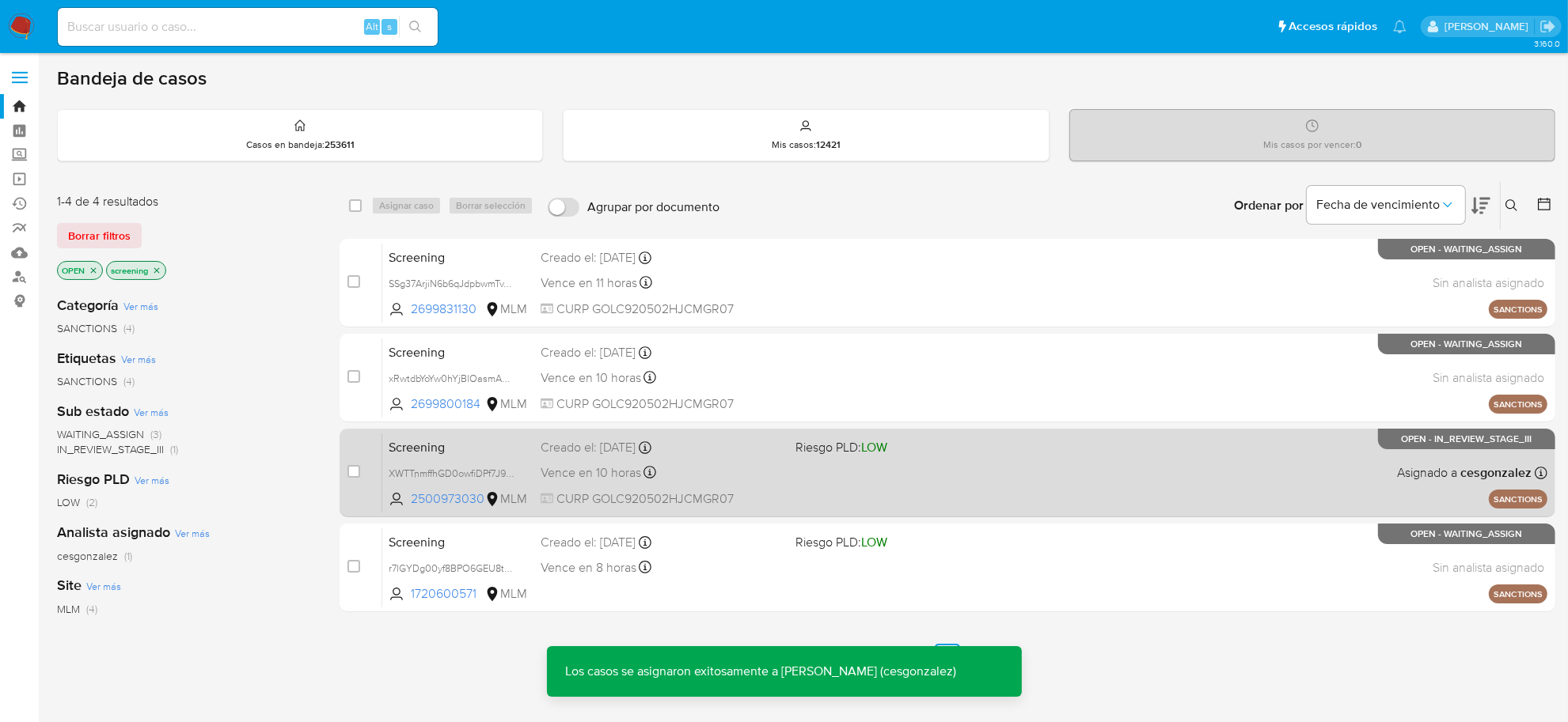
click at [724, 462] on div "Vence en 10 horas Vence el 18/09/2025 19:44:20" at bounding box center [662, 472] width 242 height 22
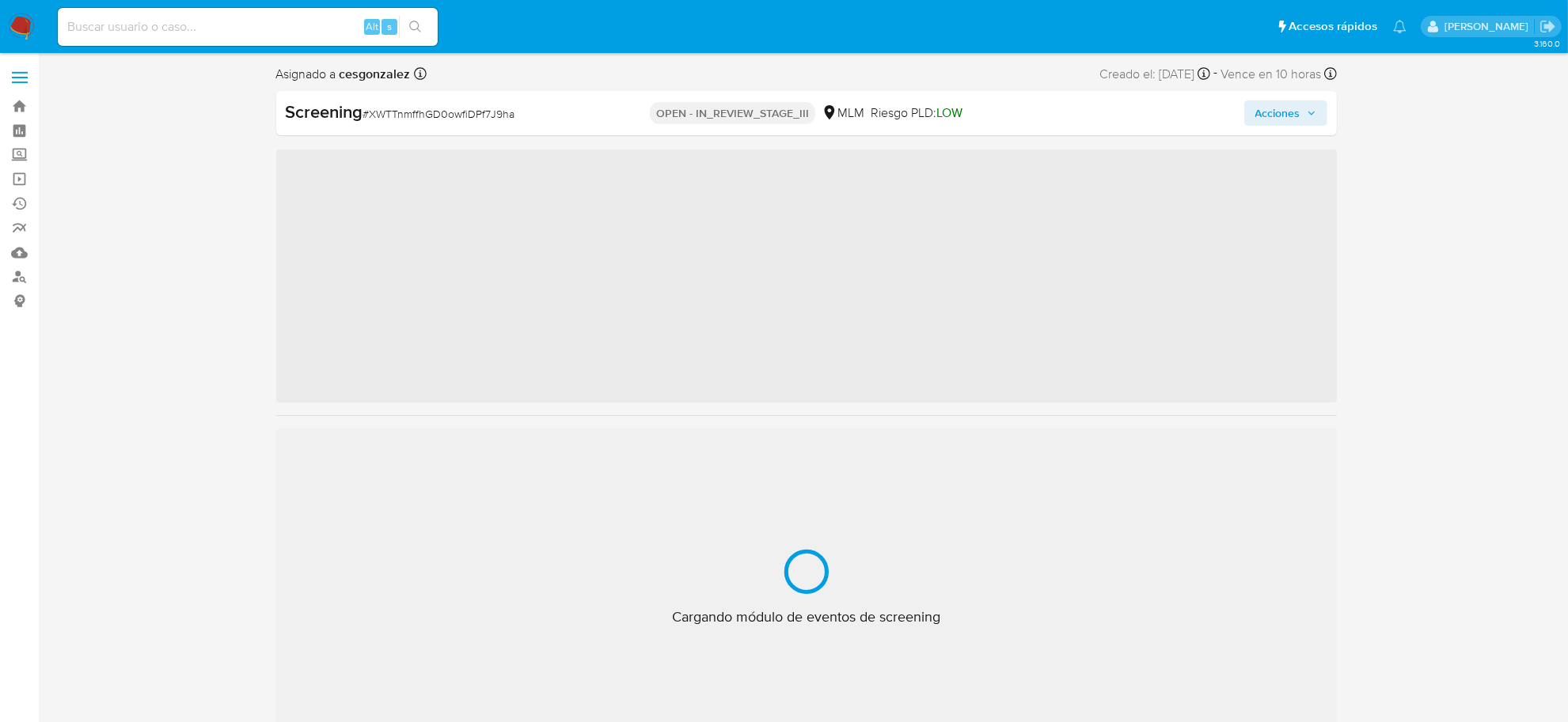
scroll to position [667, 0]
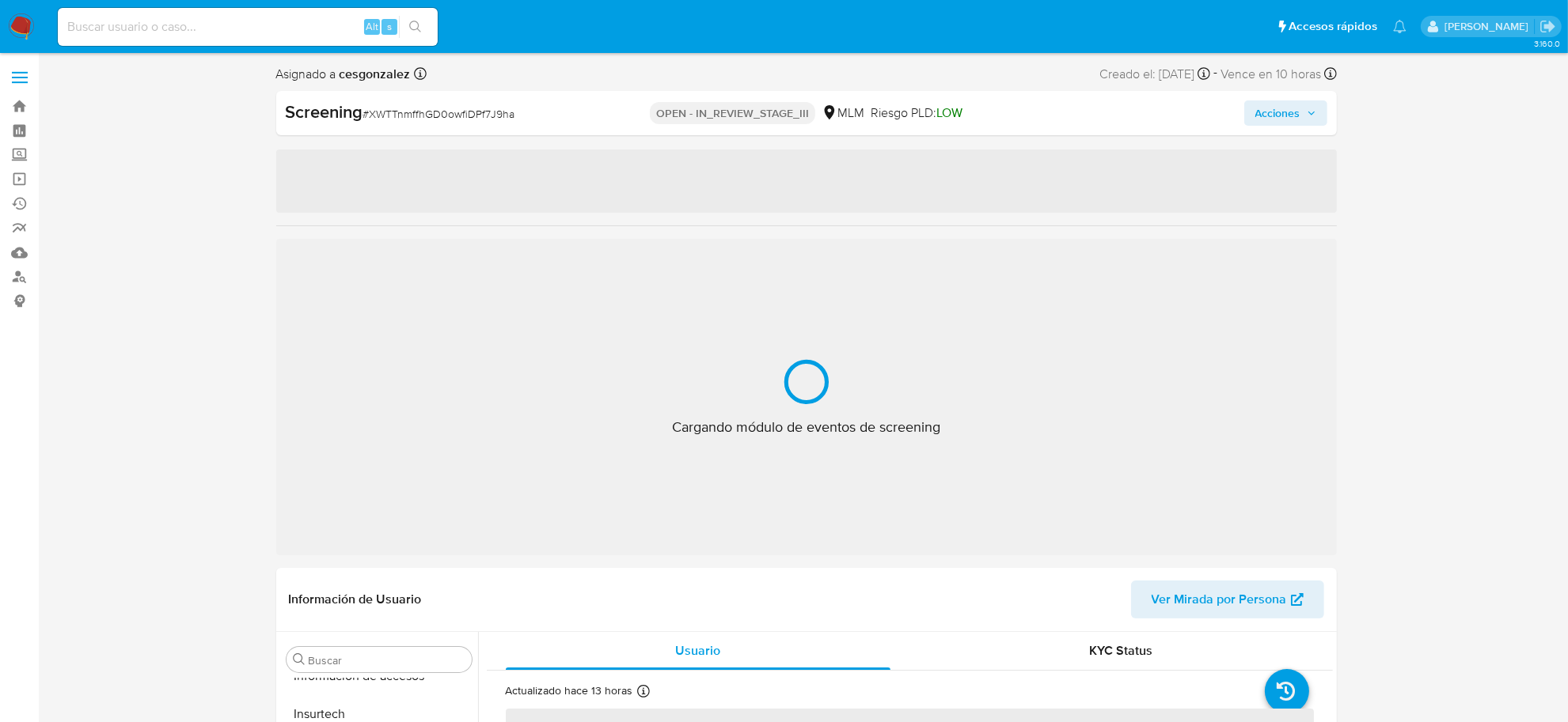
select select "10"
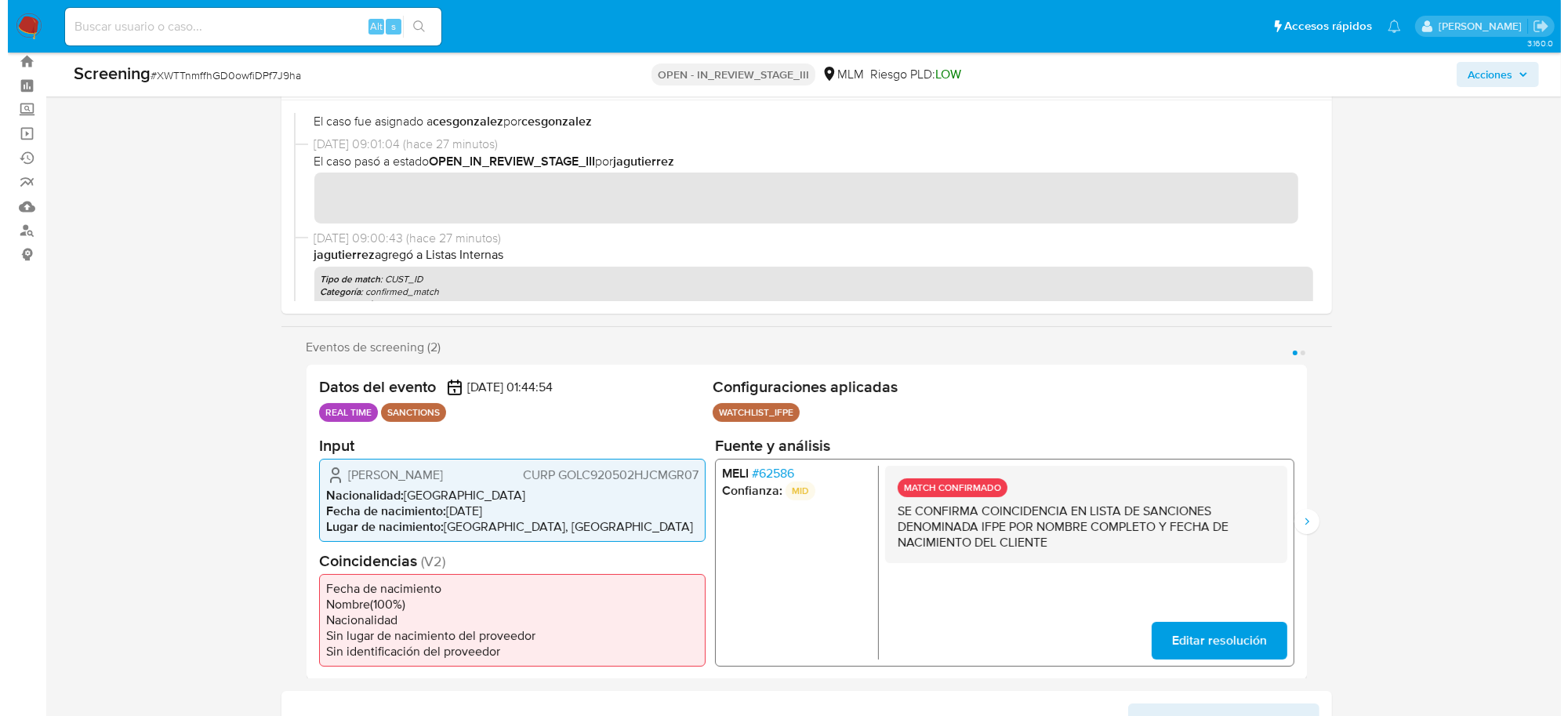
scroll to position [0, 0]
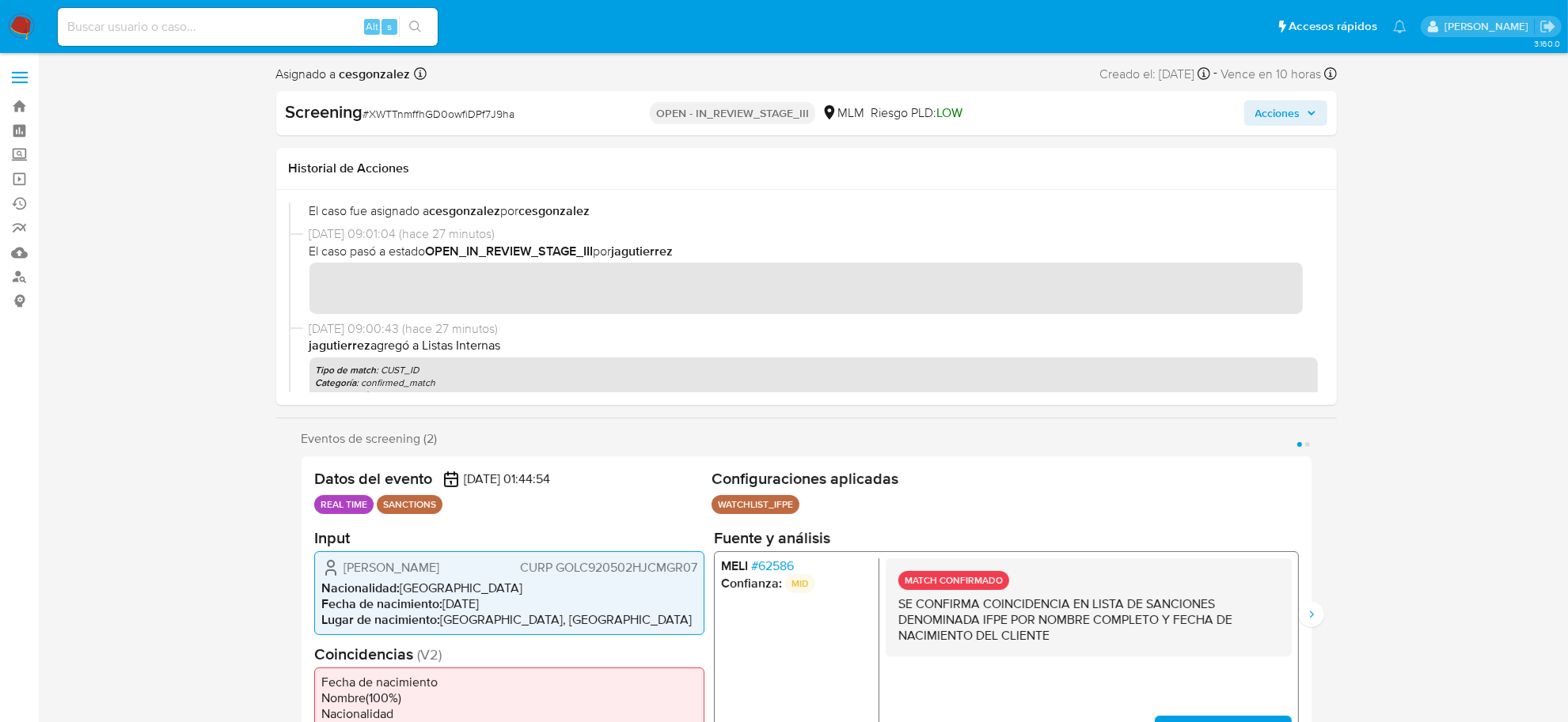
click at [1296, 104] on span "Acciones" at bounding box center [1278, 113] width 45 height 26
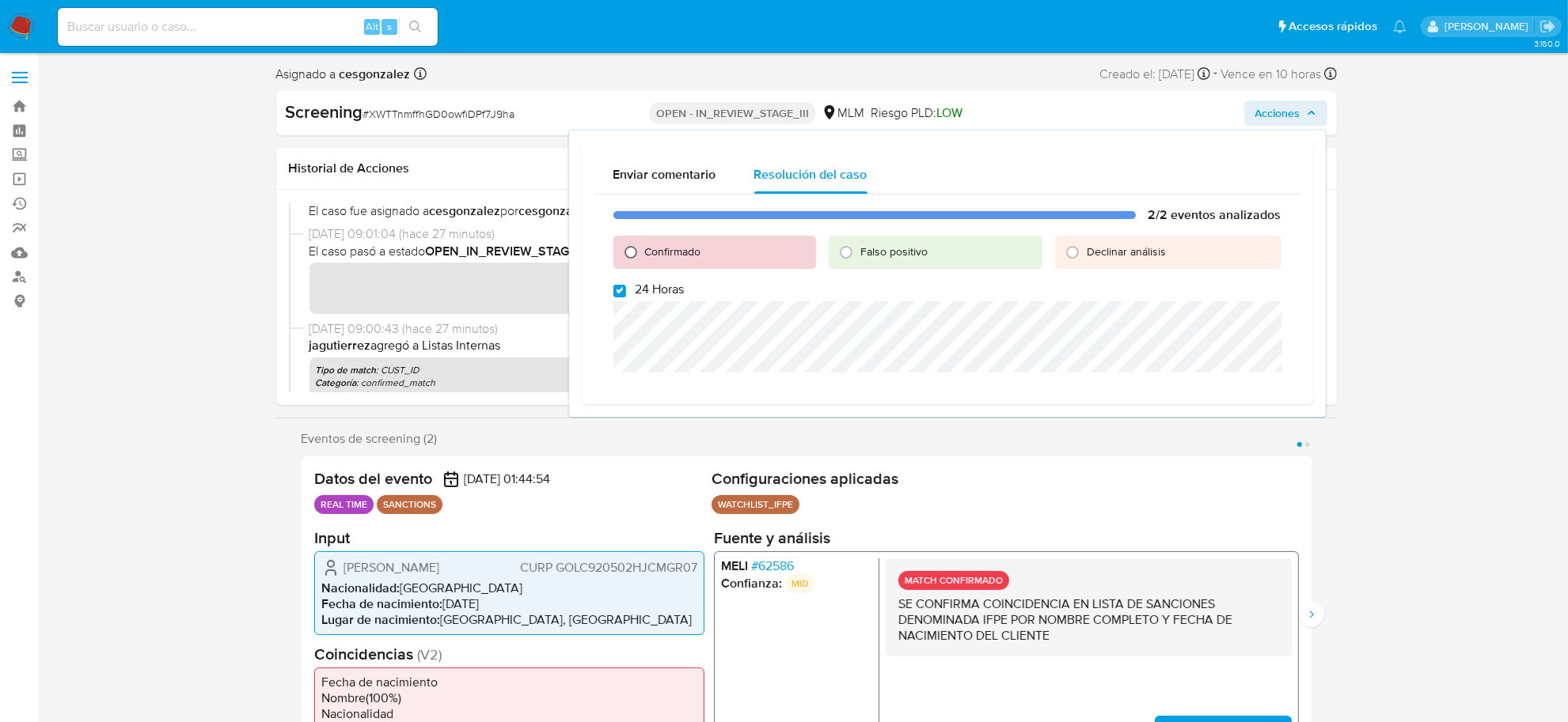
click at [631, 243] on input "Confirmado" at bounding box center [631, 252] width 26 height 26
radio input "true"
click at [606, 292] on div "2/2 eventos analizados Confirmado Falso positivo Declinar análisis 24 Horas Cer…" at bounding box center [948, 306] width 706 height 222
click at [615, 287] on input "24 Horas" at bounding box center [619, 291] width 12 height 12
checkbox input "false"
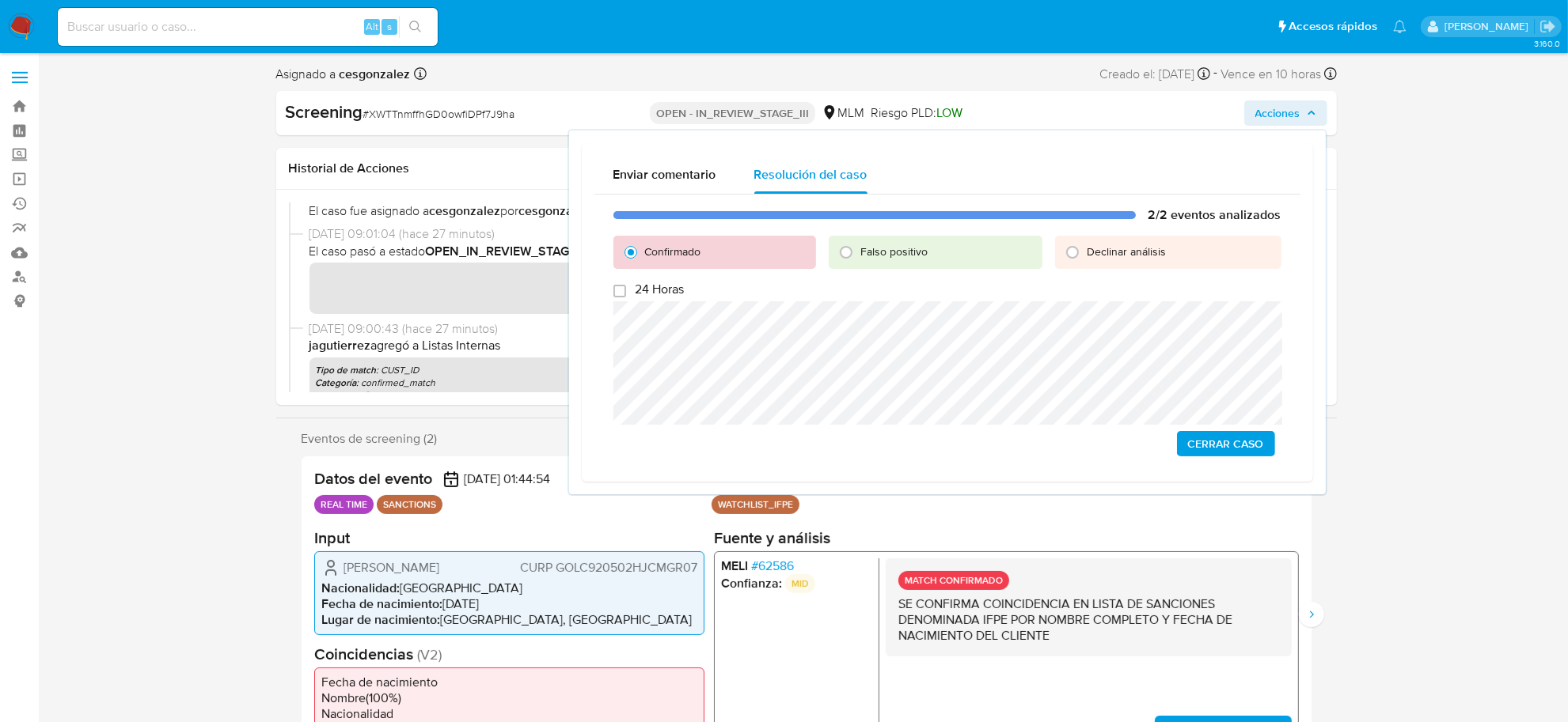
click at [1248, 442] on span "Cerrar Caso" at bounding box center [1226, 443] width 76 height 22
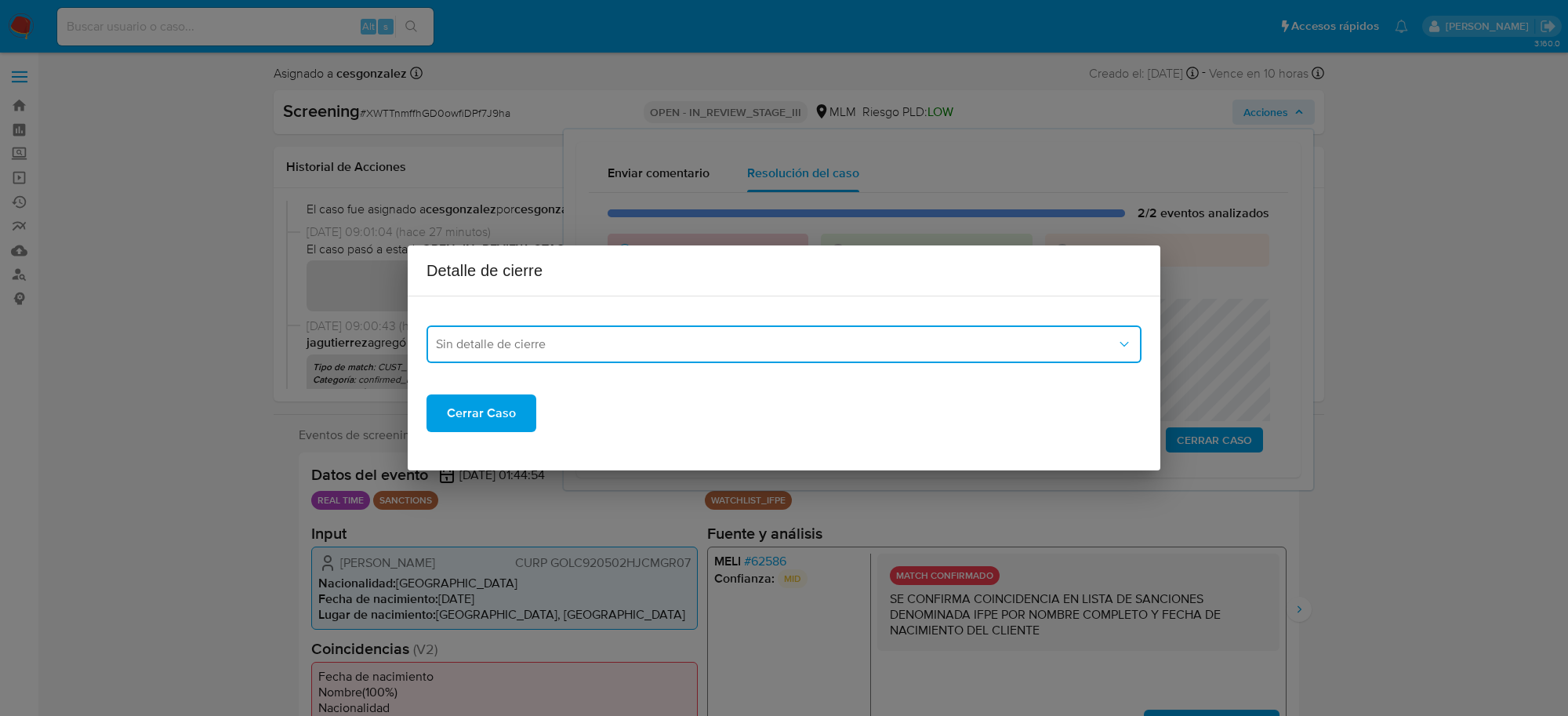
click at [706, 340] on span "Sin detalle de cierre" at bounding box center [776, 344] width 681 height 16
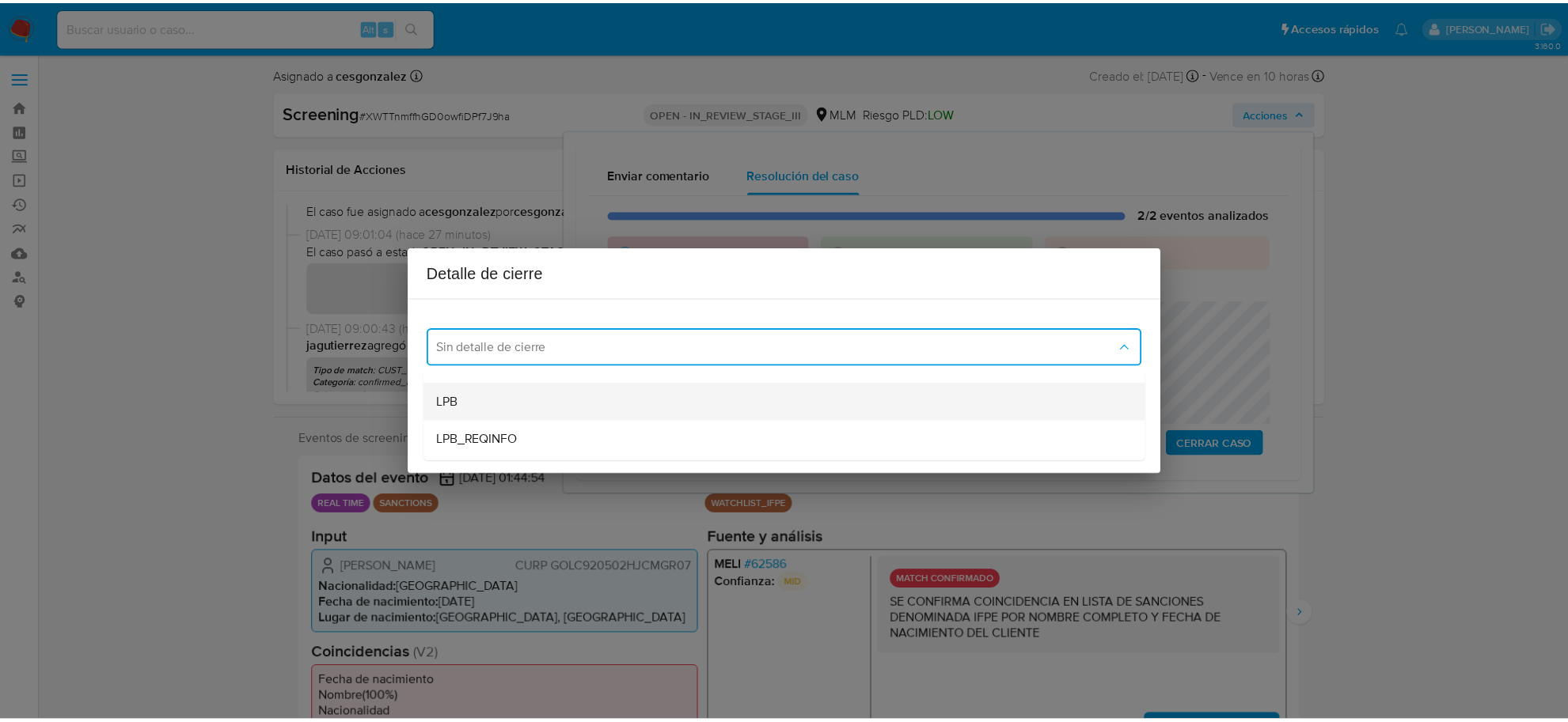
scroll to position [99, 0]
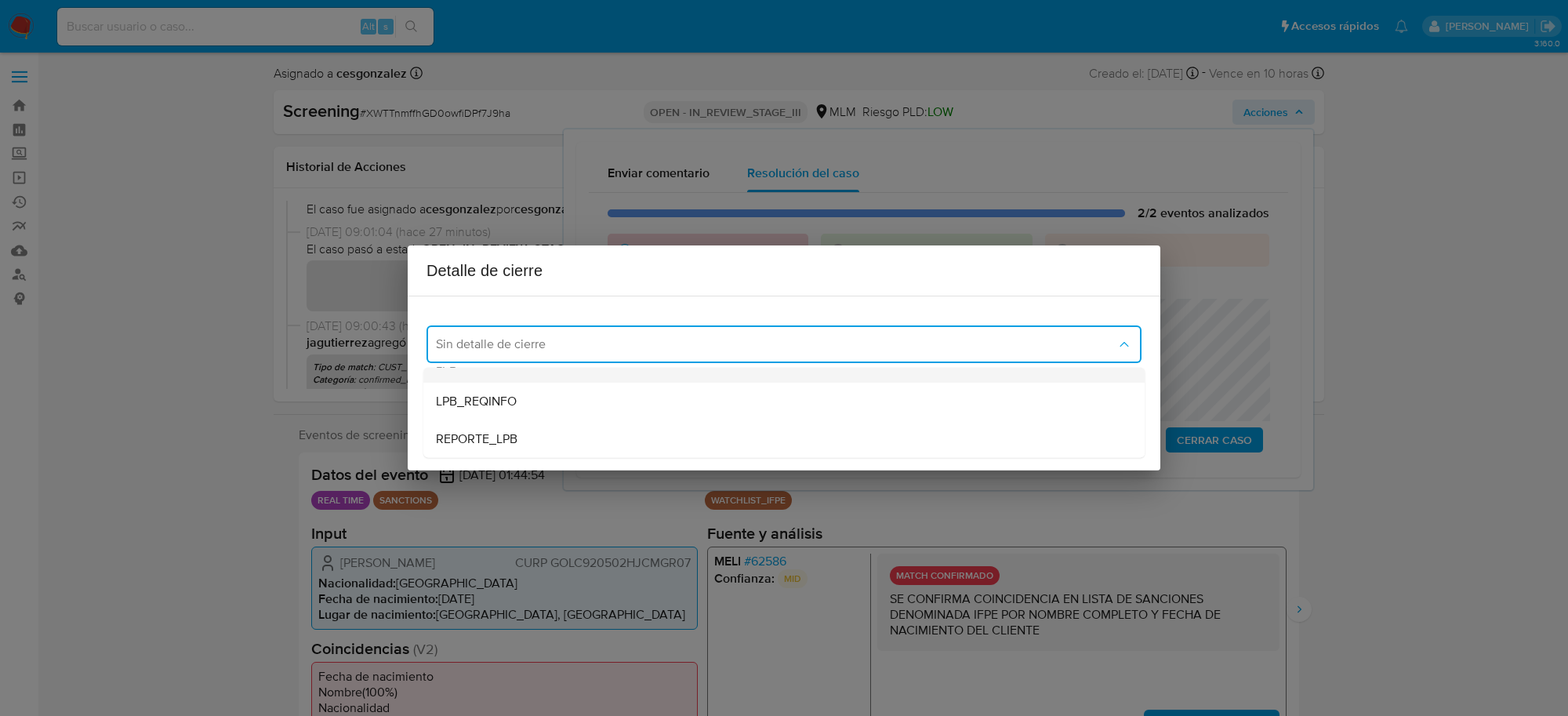
click at [519, 378] on div "LPB" at bounding box center [784, 364] width 696 height 38
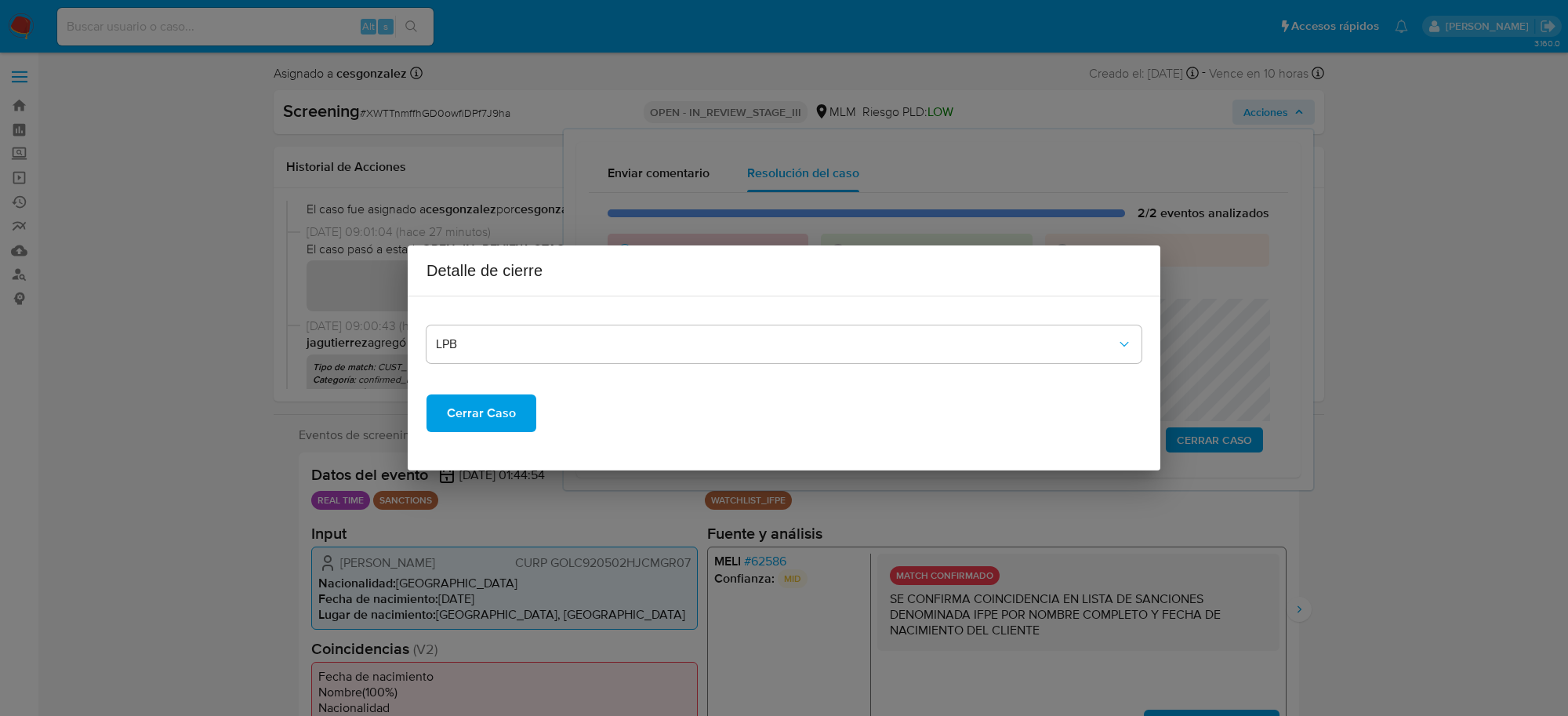
click at [482, 414] on span "Cerrar Caso" at bounding box center [482, 413] width 69 height 35
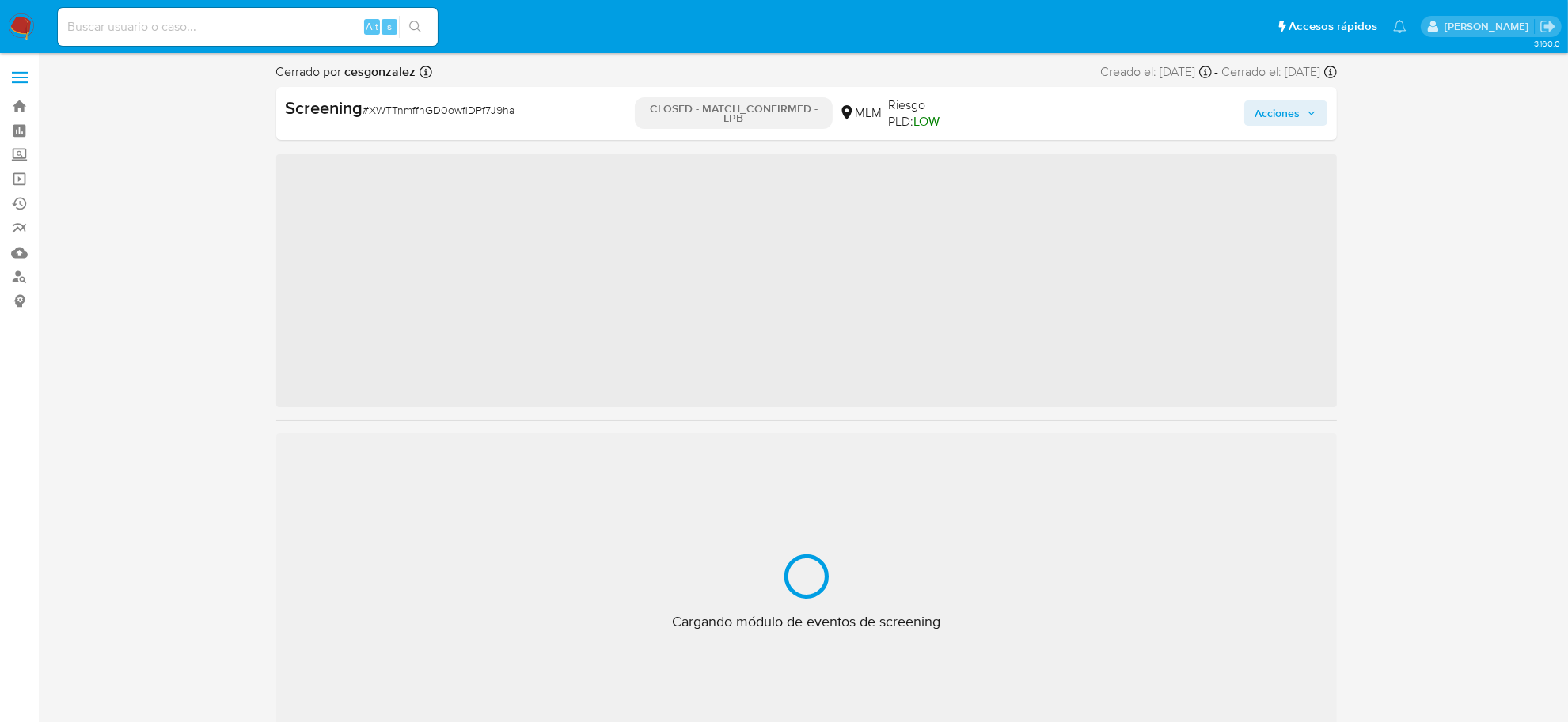
scroll to position [667, 0]
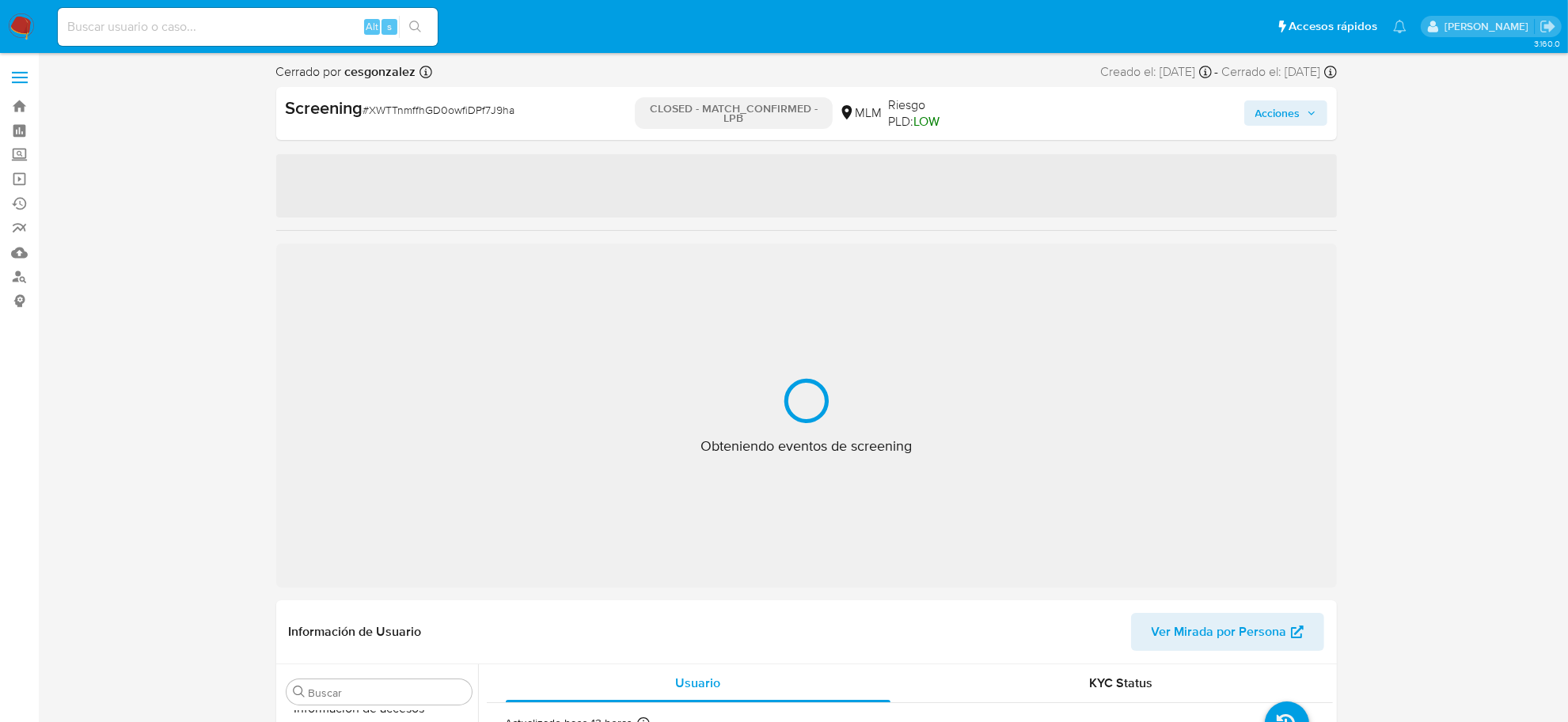
select select "10"
